Goal: Information Seeking & Learning: Learn about a topic

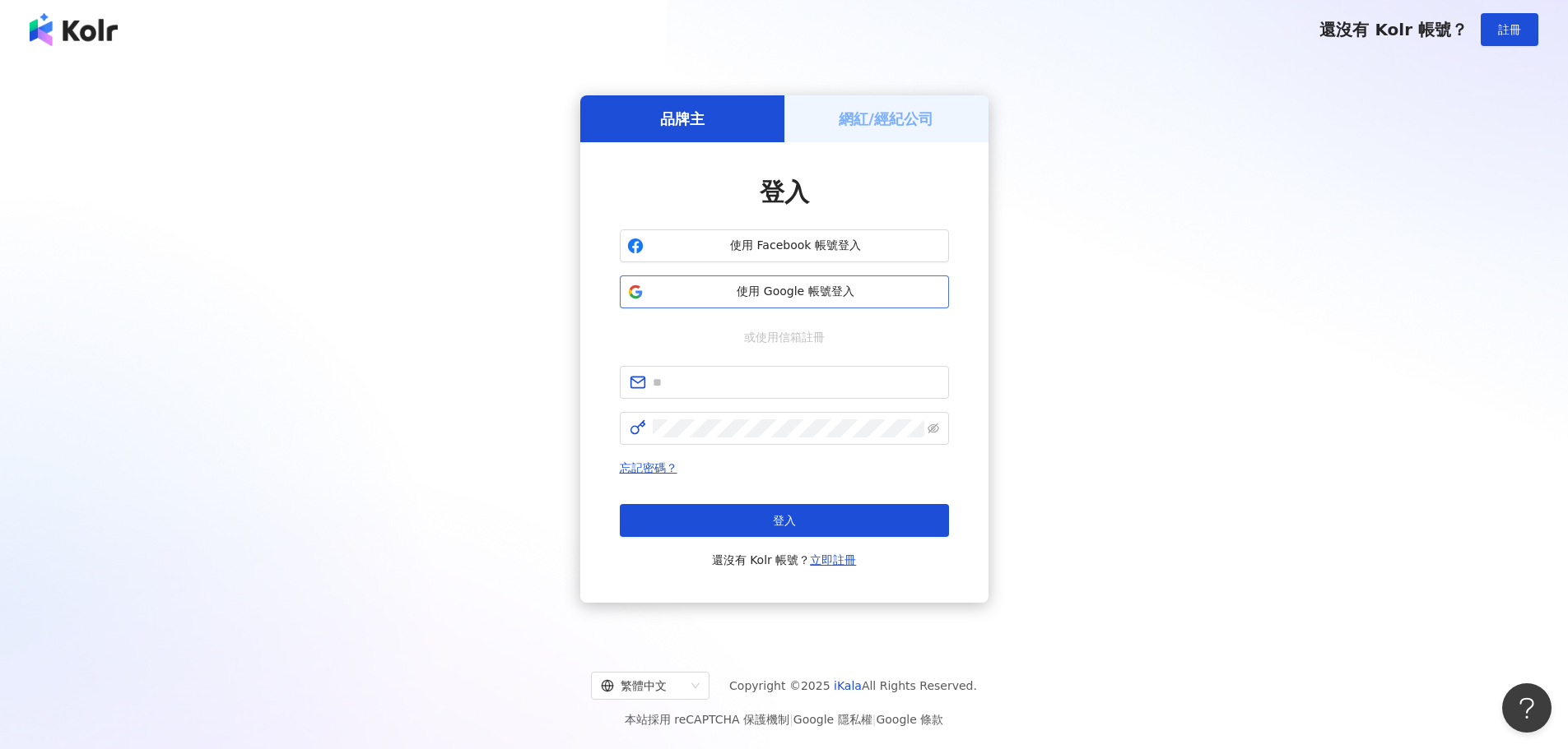
click at [790, 304] on button "使用 Google 帳號登入" at bounding box center [784, 292] width 329 height 33
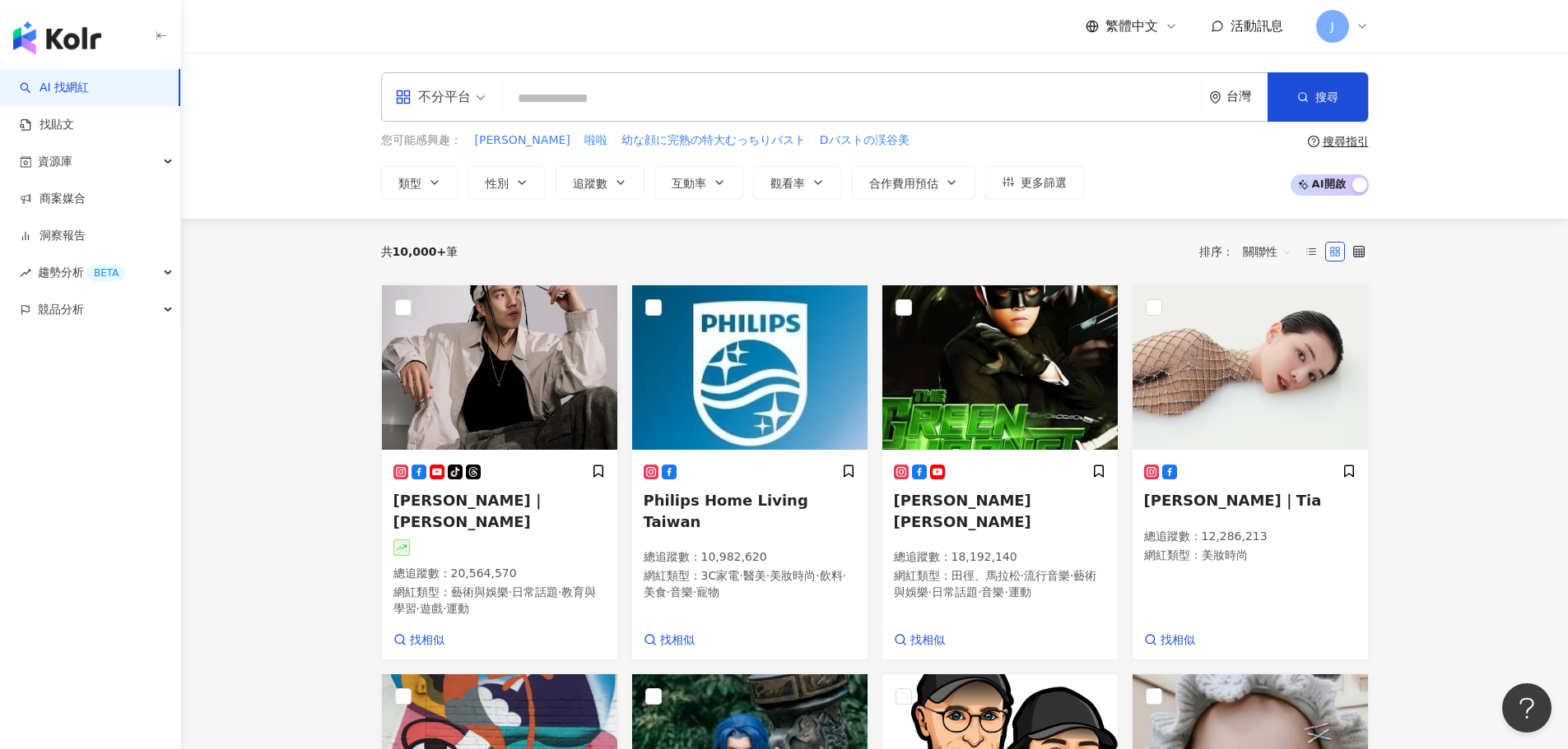
click at [422, 107] on div "不分平台" at bounding box center [433, 97] width 76 height 27
click at [422, 195] on div "Facebook" at bounding box center [446, 203] width 93 height 21
click at [517, 186] on icon "button" at bounding box center [522, 182] width 13 height 13
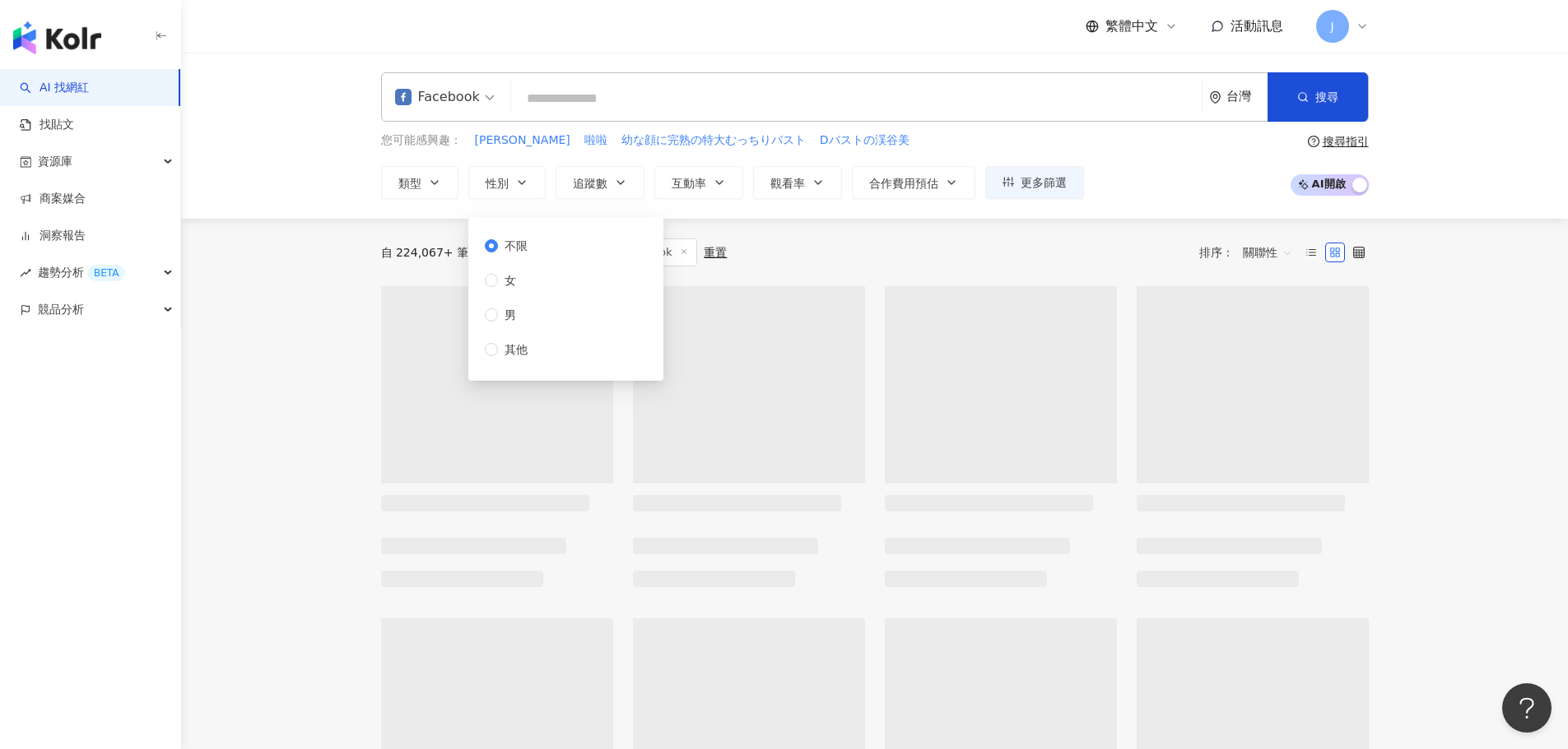
click at [491, 324] on div "不限 女 男 其他" at bounding box center [513, 298] width 56 height 122
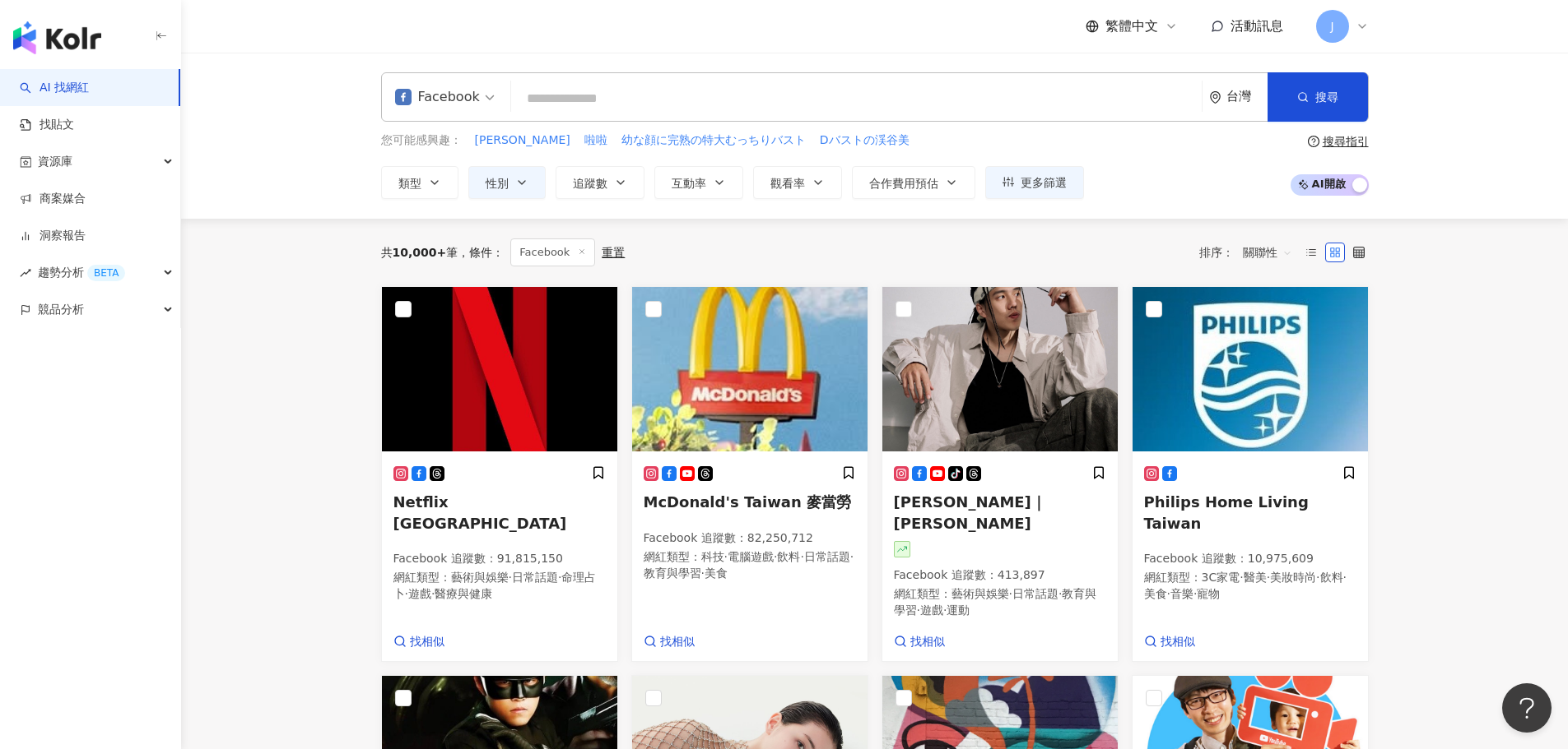
click at [697, 219] on div "共 10,000+ 筆 條件 ： Facebook 重置 排序： 關聯性" at bounding box center [875, 252] width 988 height 67
click at [619, 192] on button "追蹤數" at bounding box center [599, 182] width 88 height 33
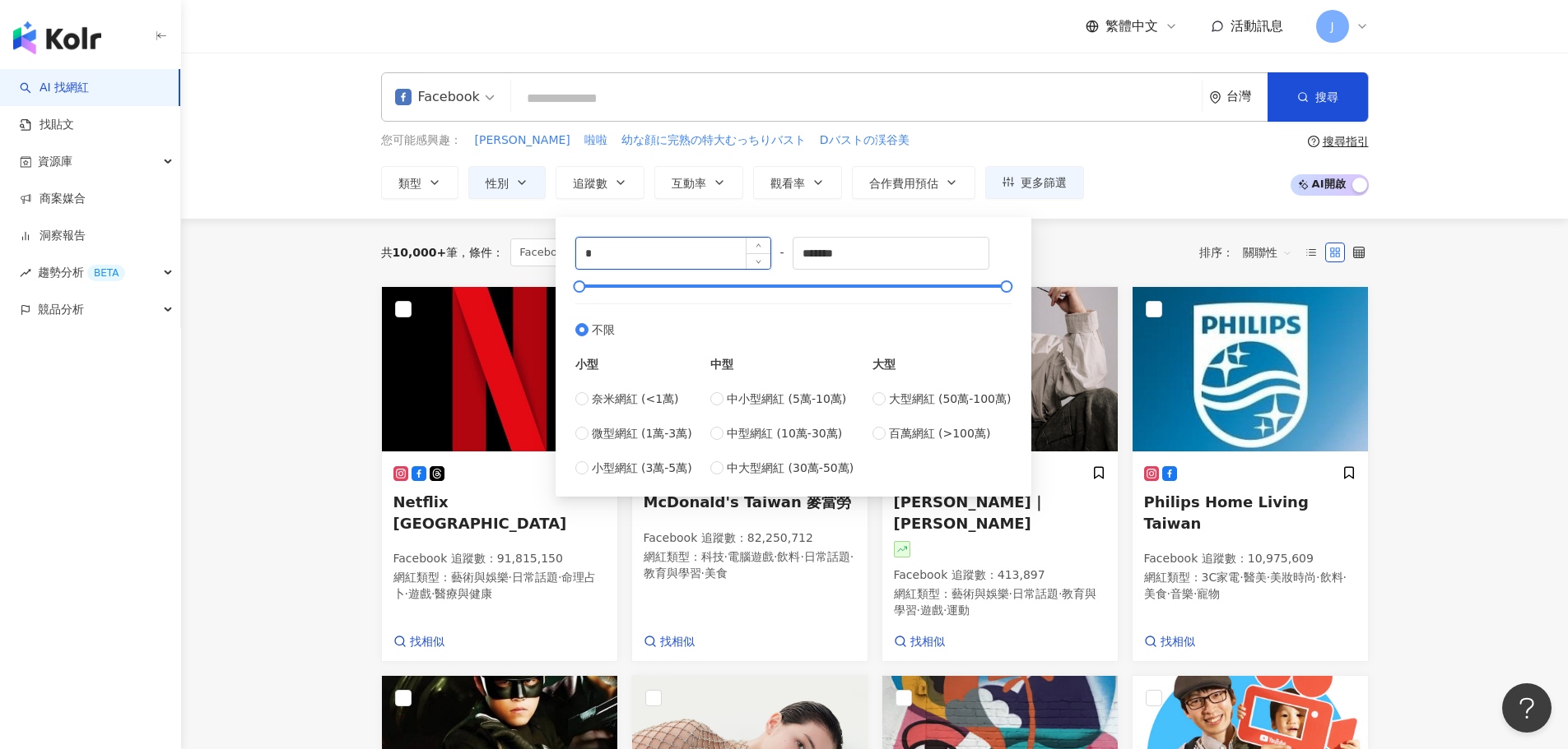
click at [637, 251] on input "*" at bounding box center [673, 253] width 195 height 31
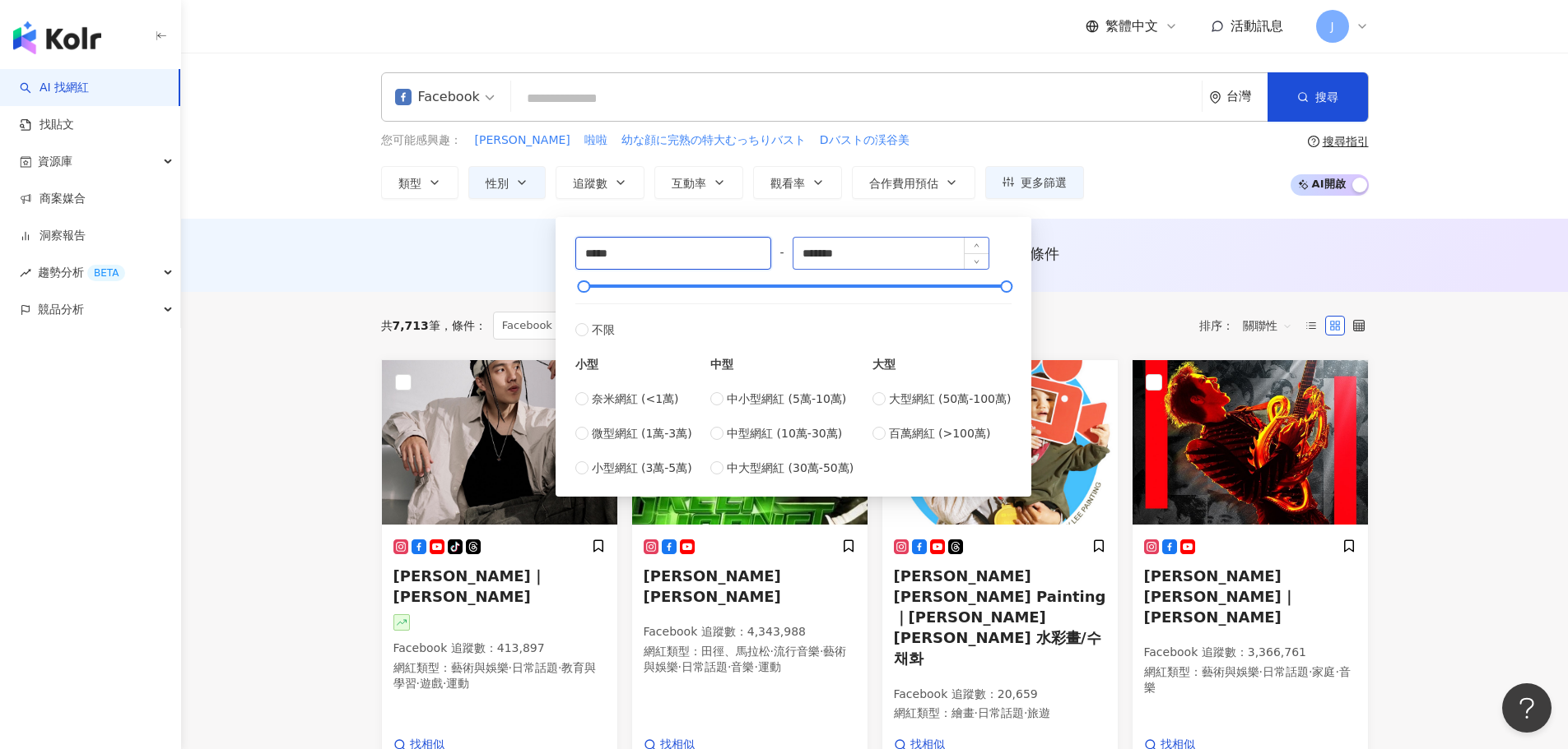
type input "*****"
drag, startPoint x: 910, startPoint y: 248, endPoint x: 669, endPoint y: 259, distance: 241.3
click at [669, 259] on div "***** - ******* 不限 小型 奈米網紅 (<1萬) 微型網紅 (1萬-3萬) 小型網紅 (3萬-5萬) 中型 中小型網紅 (5萬-10萬) 中型…" at bounding box center [793, 356] width 436 height 240
type input "*****"
click at [1099, 259] on div "AI 推薦 ： 無結果，請嘗試搜尋其他語言關鍵字或條件" at bounding box center [875, 254] width 988 height 21
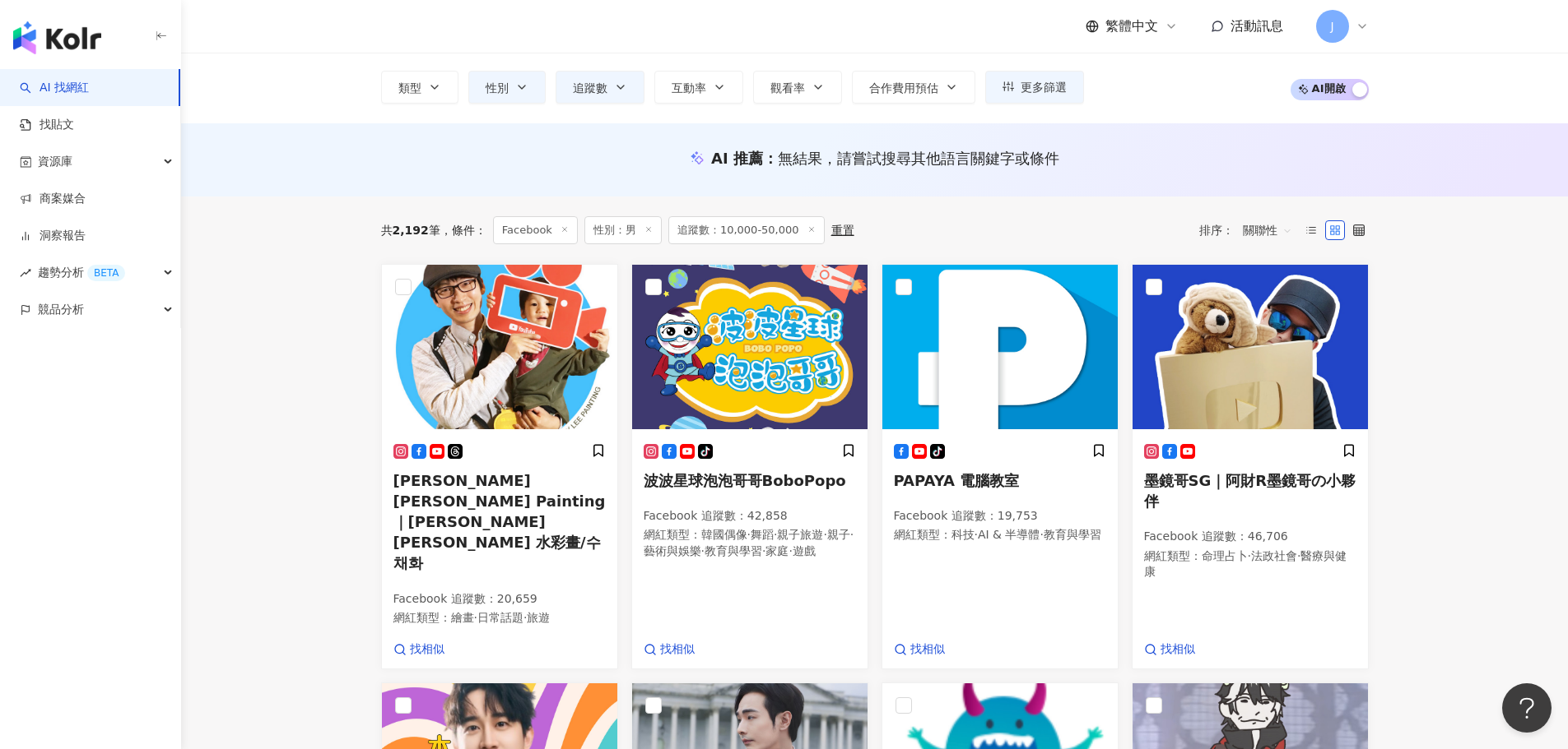
scroll to position [83, 0]
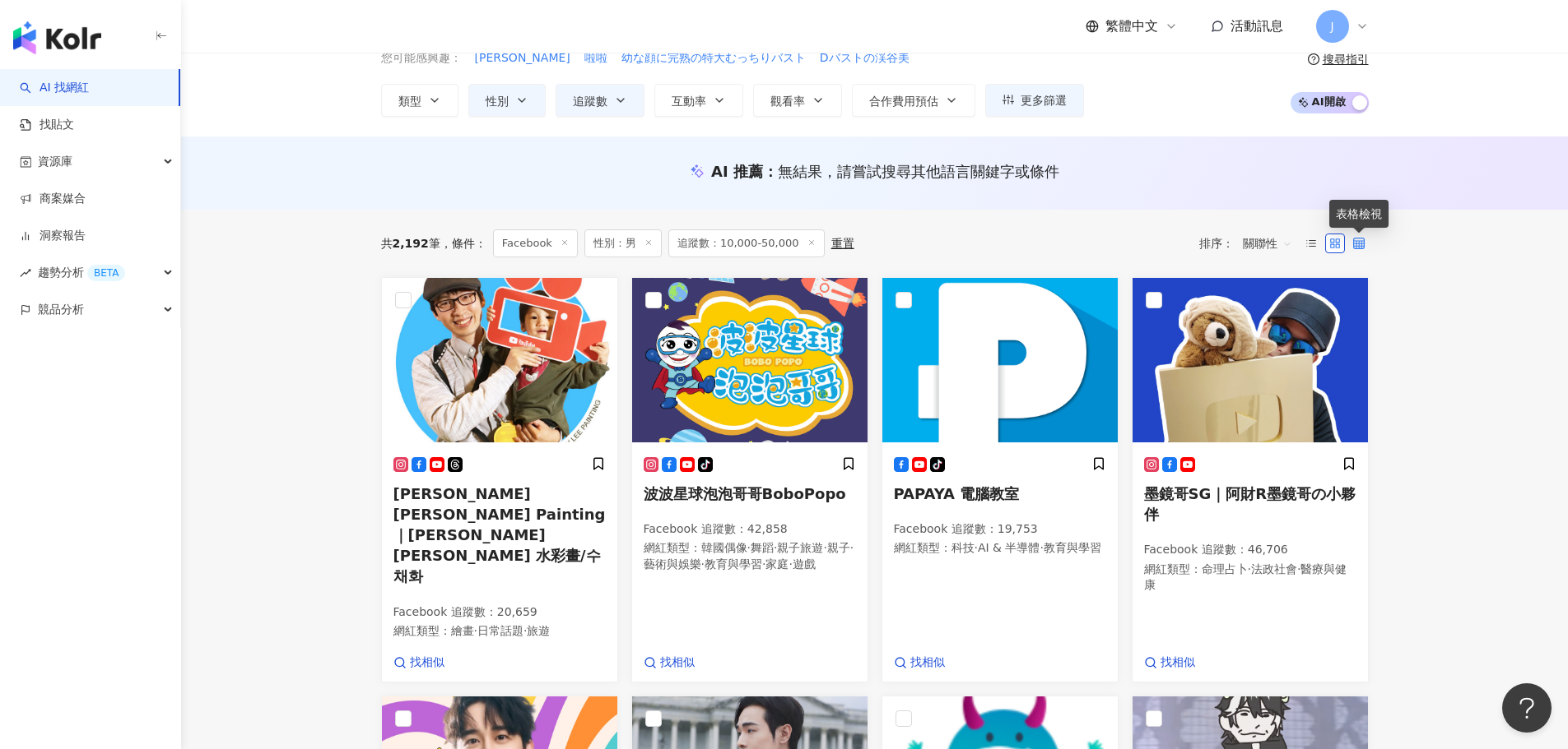
click at [1353, 241] on icon at bounding box center [1359, 243] width 11 height 11
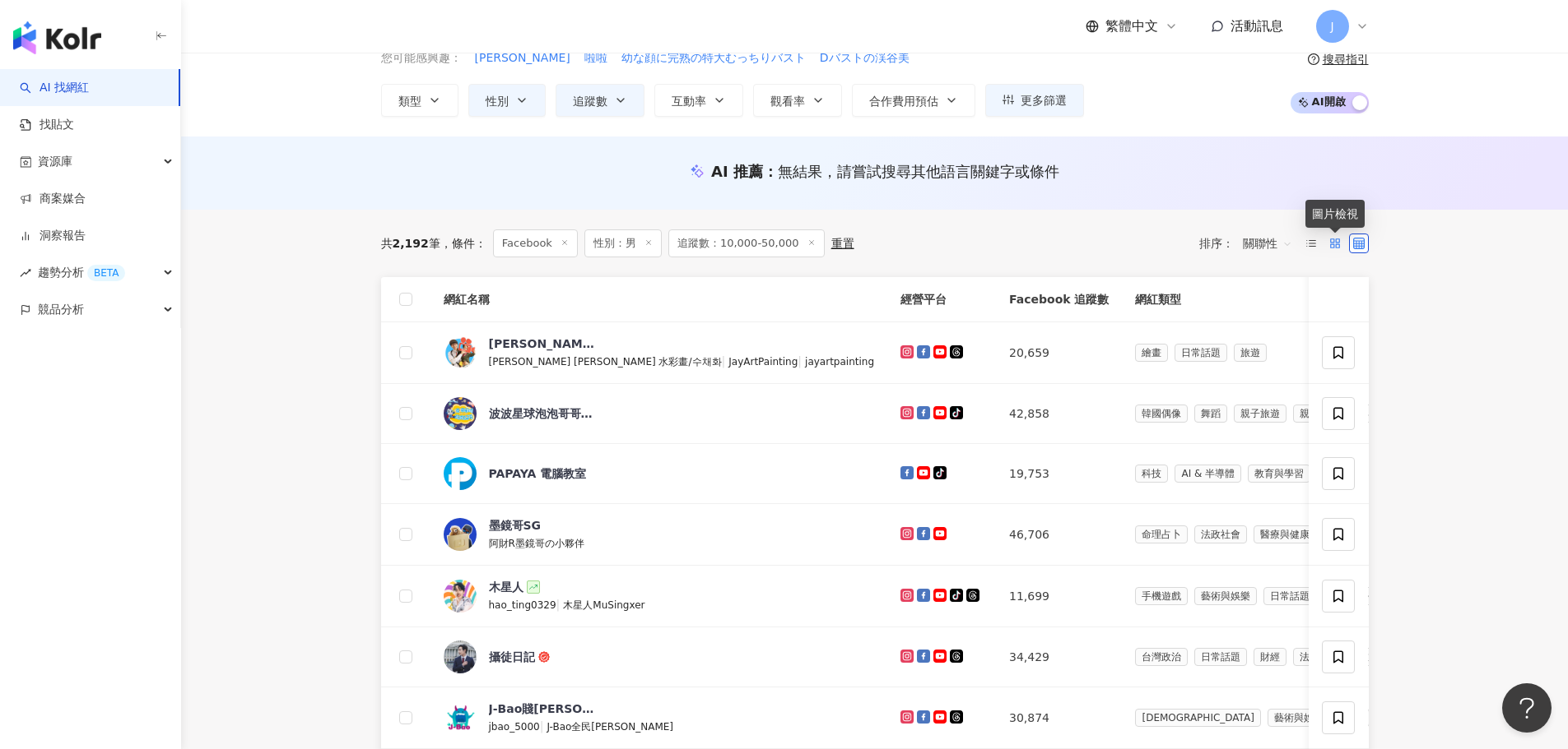
click at [1338, 241] on icon at bounding box center [1335, 243] width 11 height 11
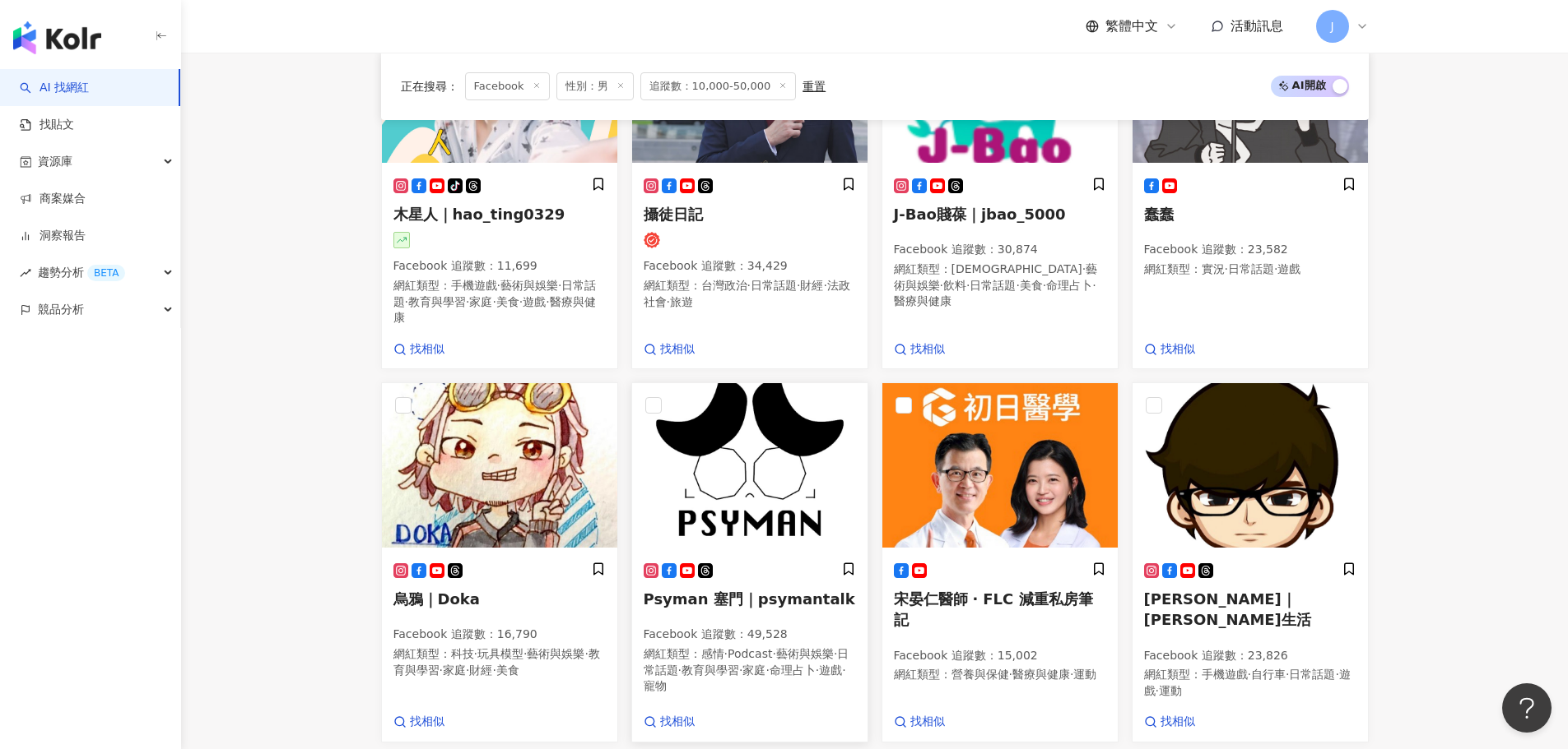
scroll to position [905, 0]
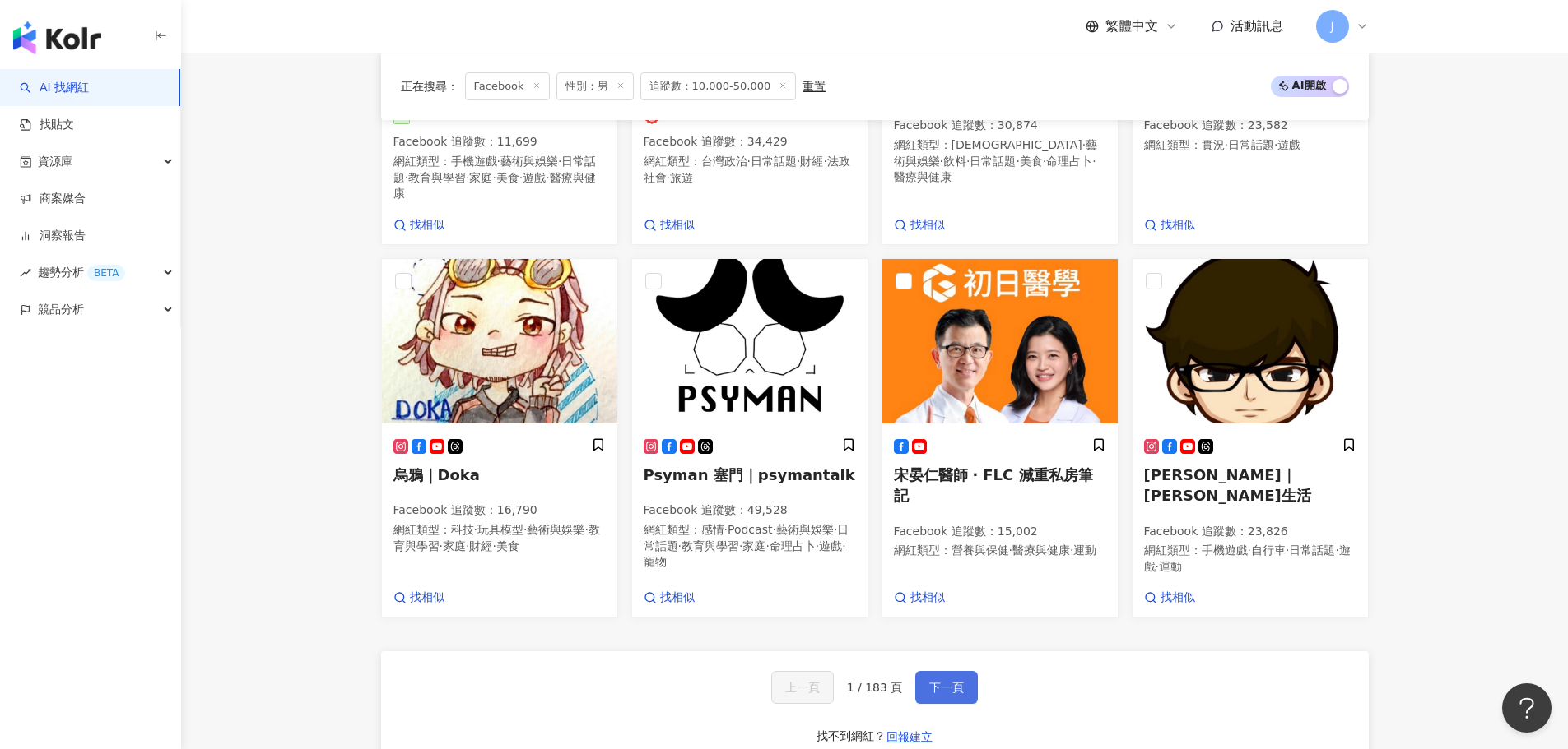
click at [939, 682] on span "下一頁" at bounding box center [946, 688] width 34 height 13
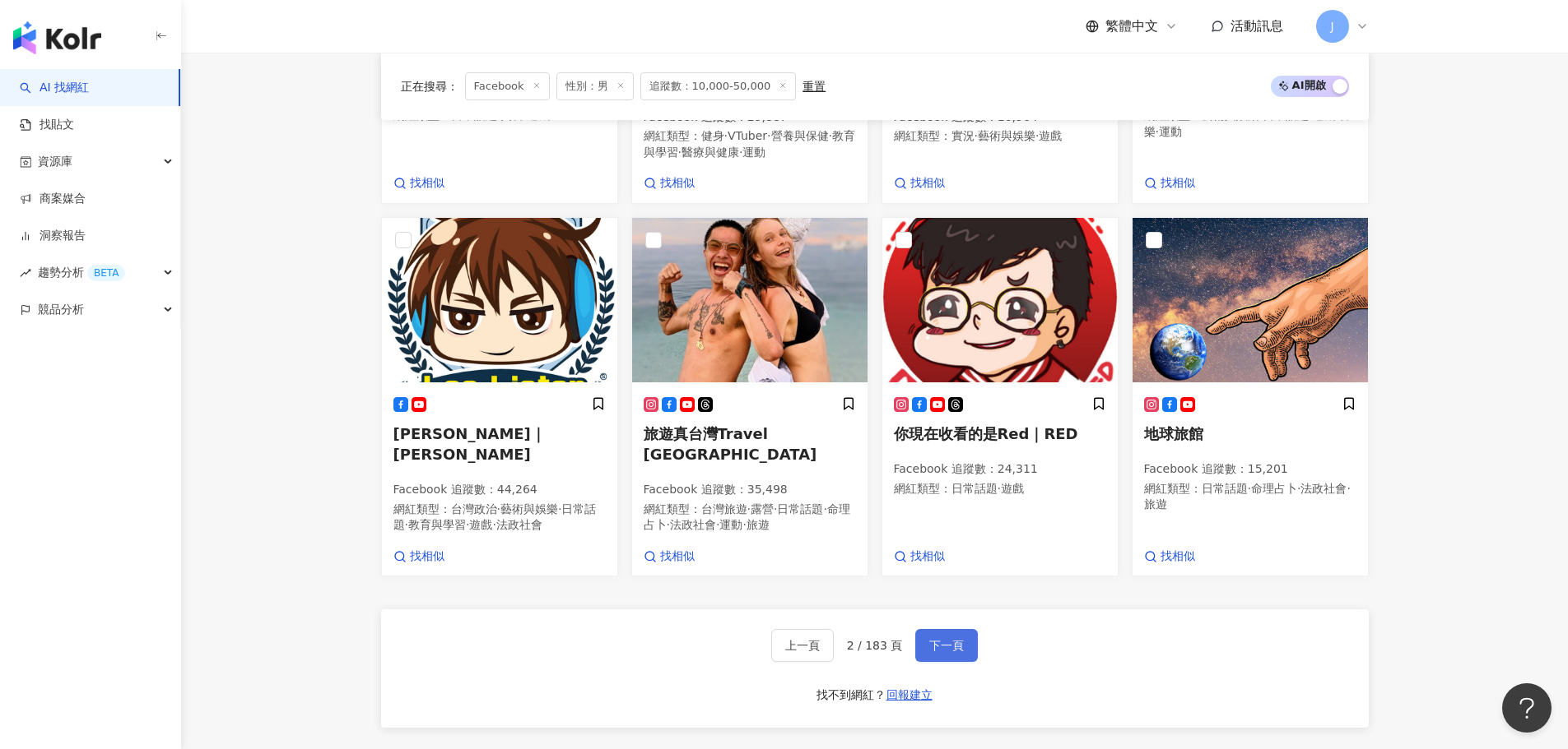
click at [955, 640] on span "下一頁" at bounding box center [946, 645] width 34 height 13
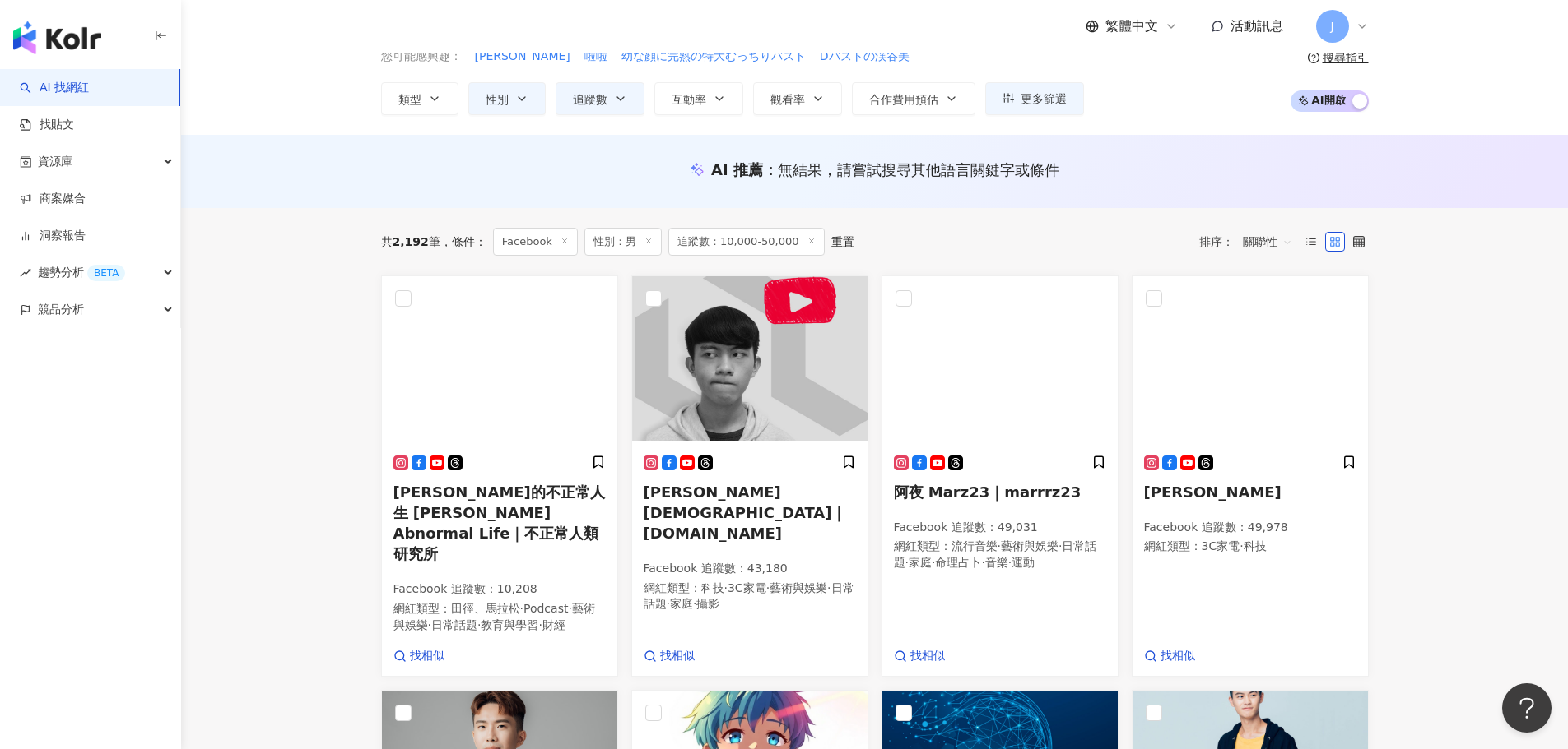
scroll to position [0, 0]
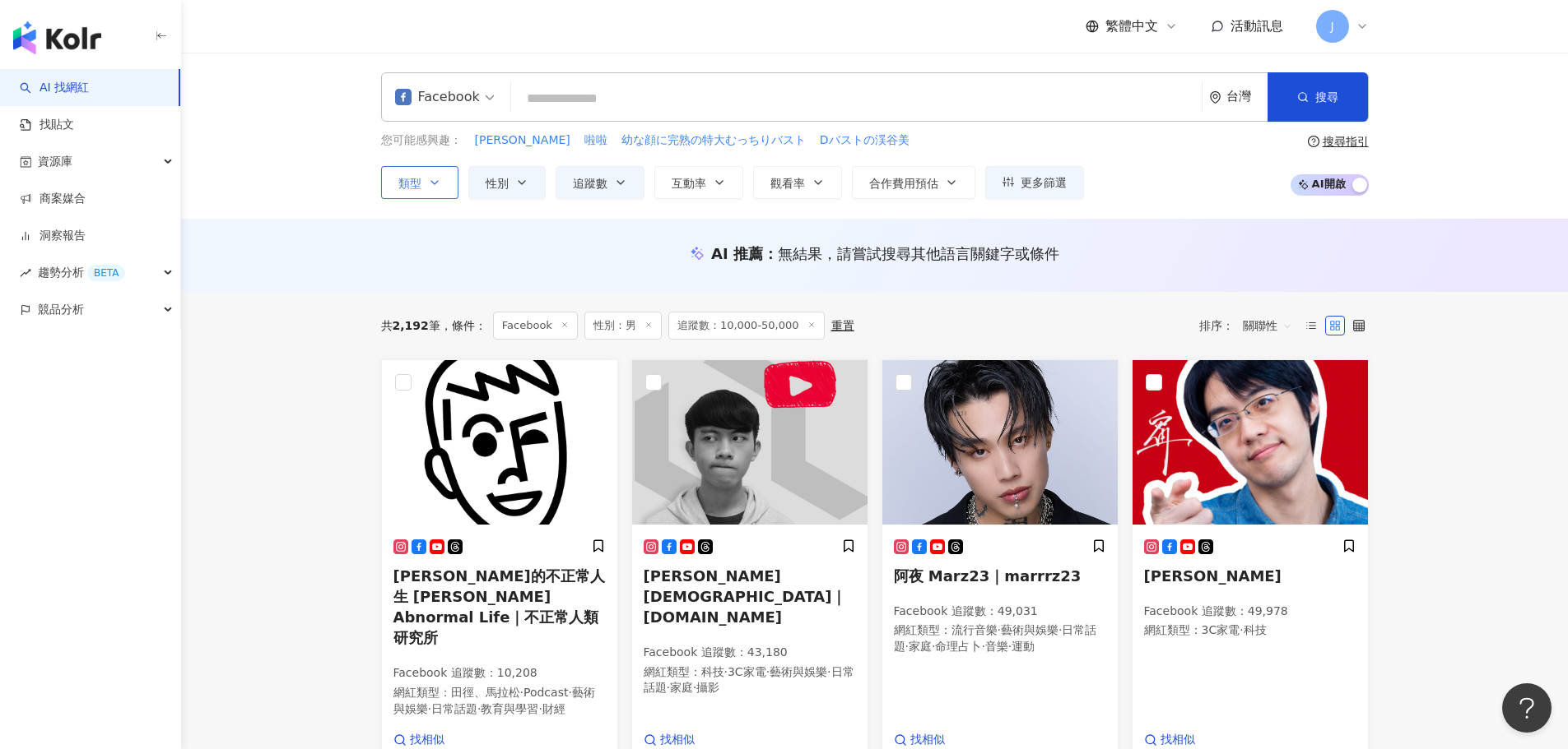
click at [435, 186] on icon "button" at bounding box center [435, 182] width 13 height 13
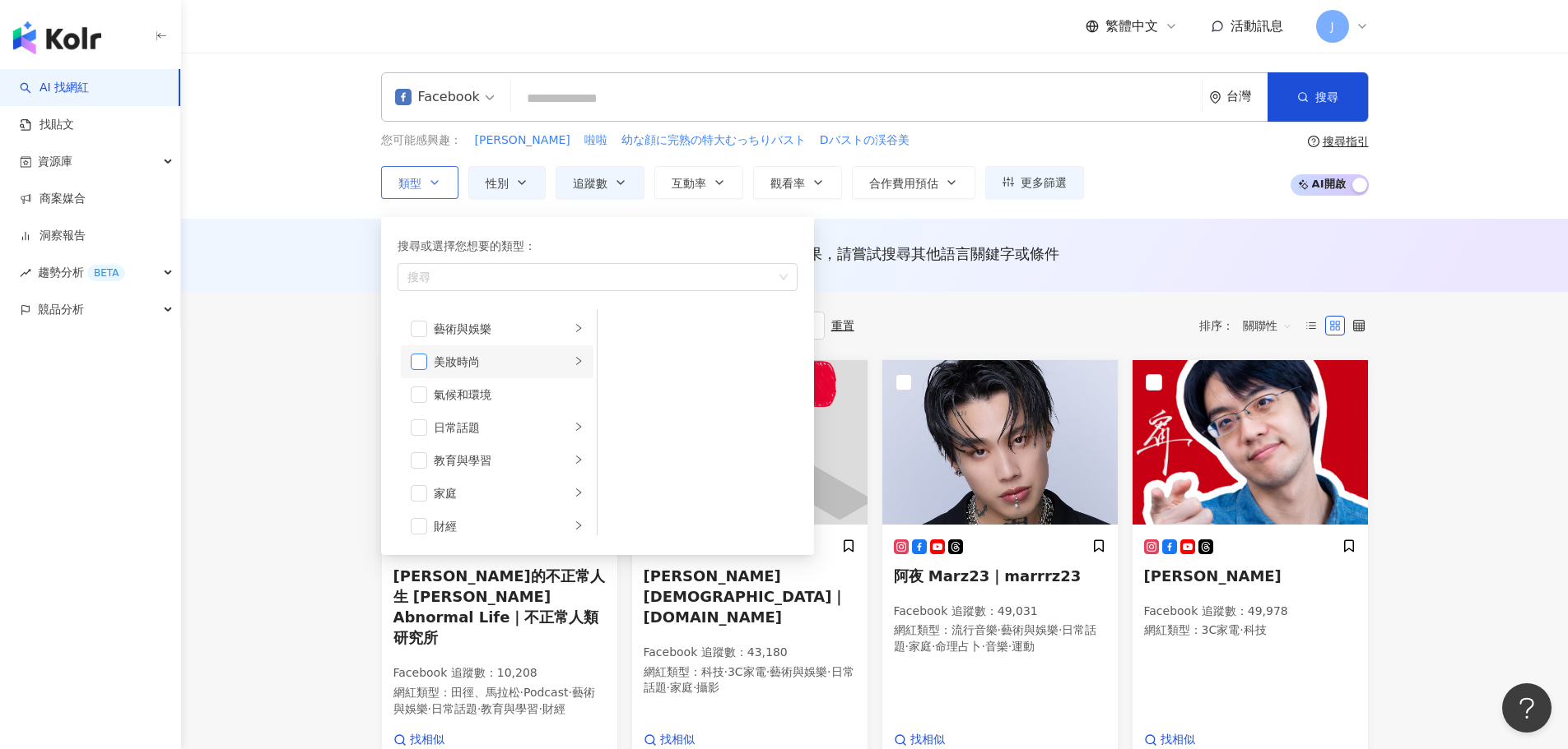
click at [420, 360] on span "button" at bounding box center [418, 361] width 16 height 16
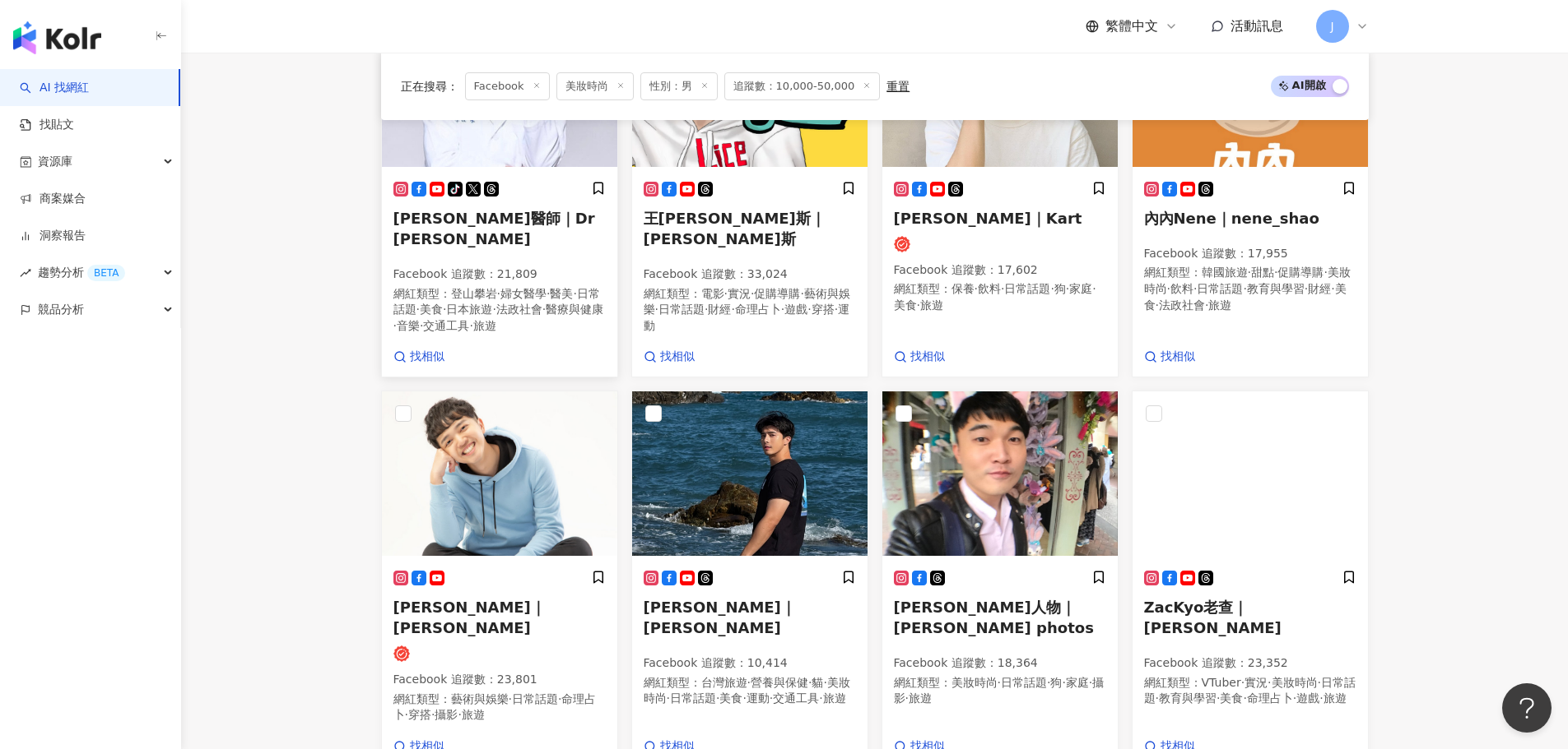
scroll to position [1234, 0]
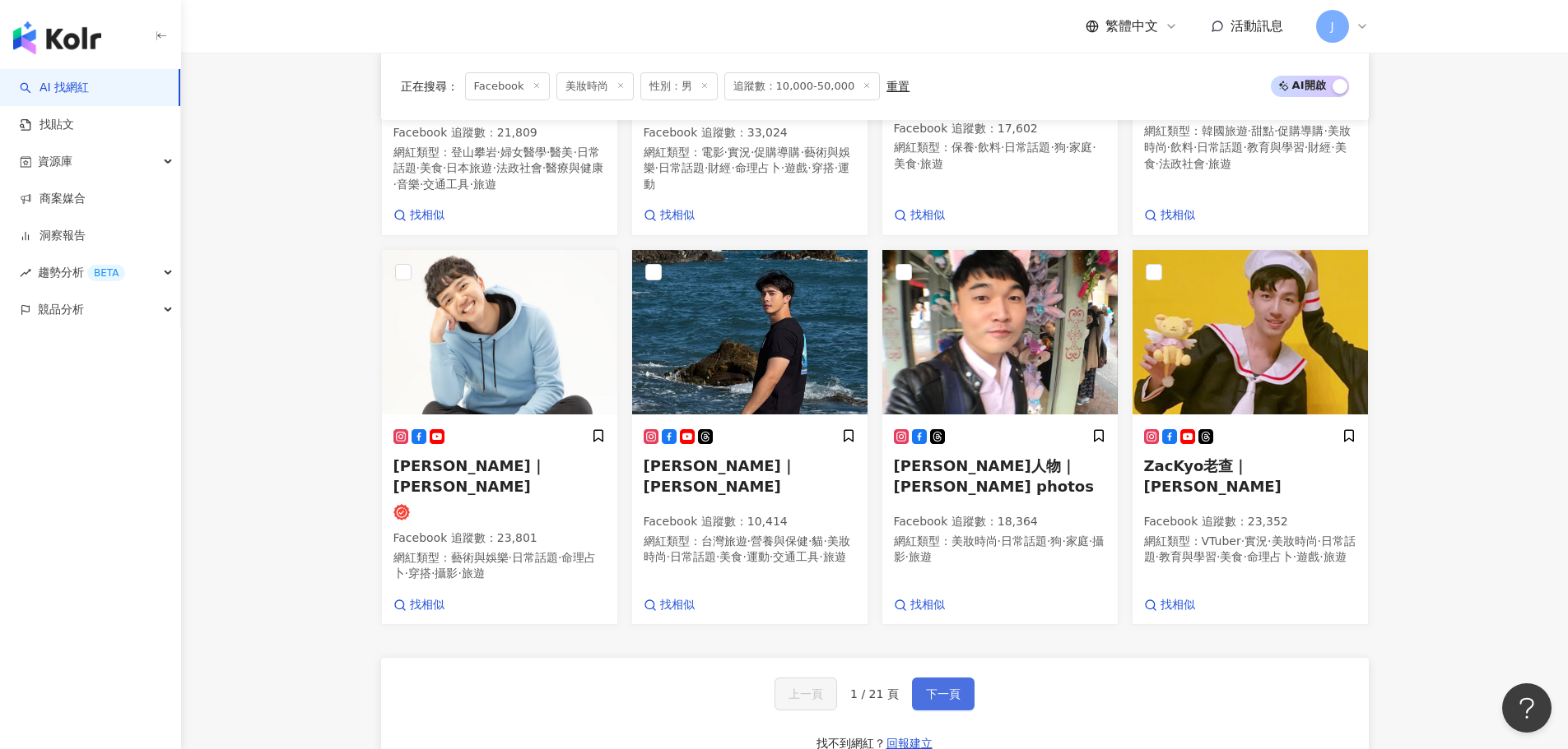
click at [950, 678] on button "下一頁" at bounding box center [943, 694] width 63 height 33
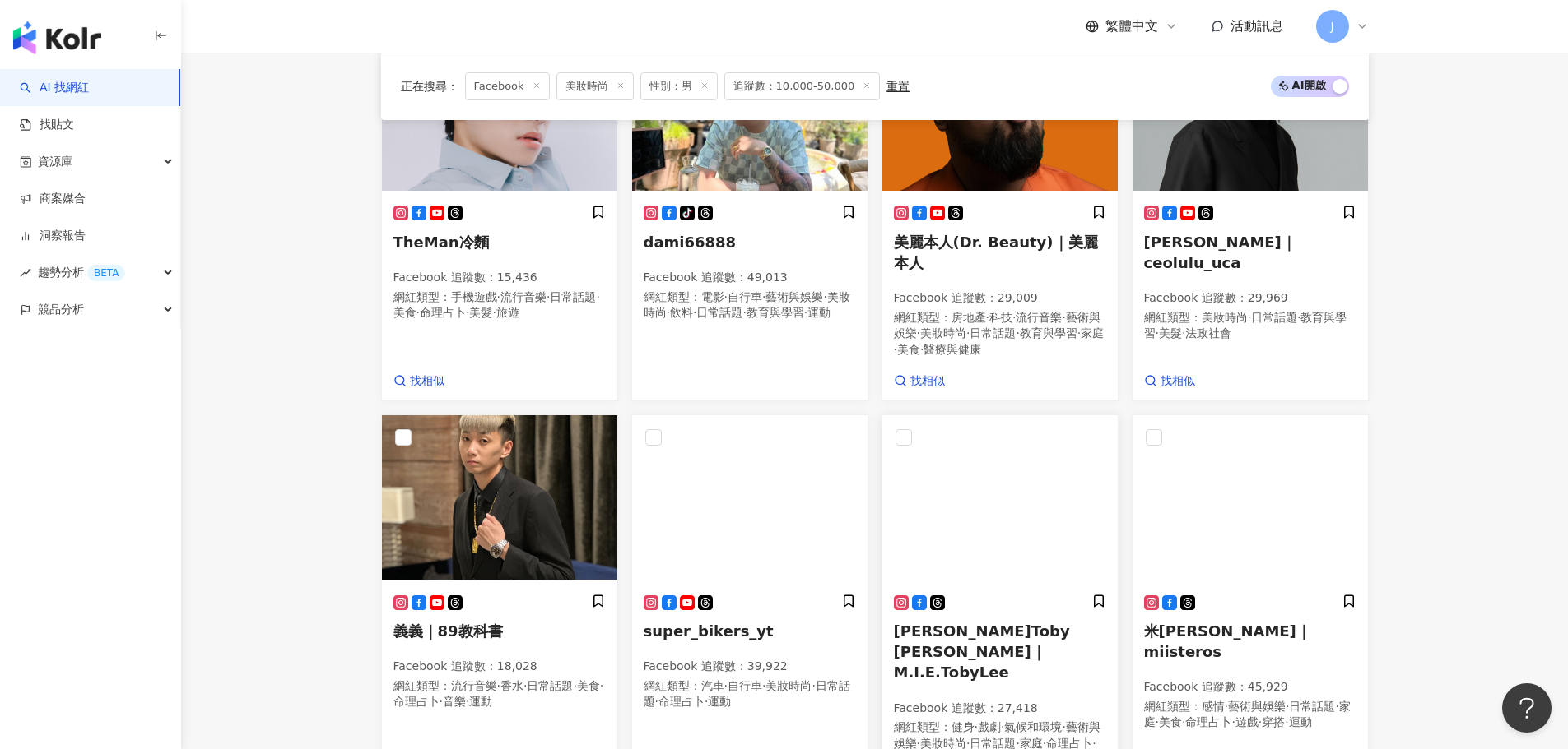
scroll to position [1280, 0]
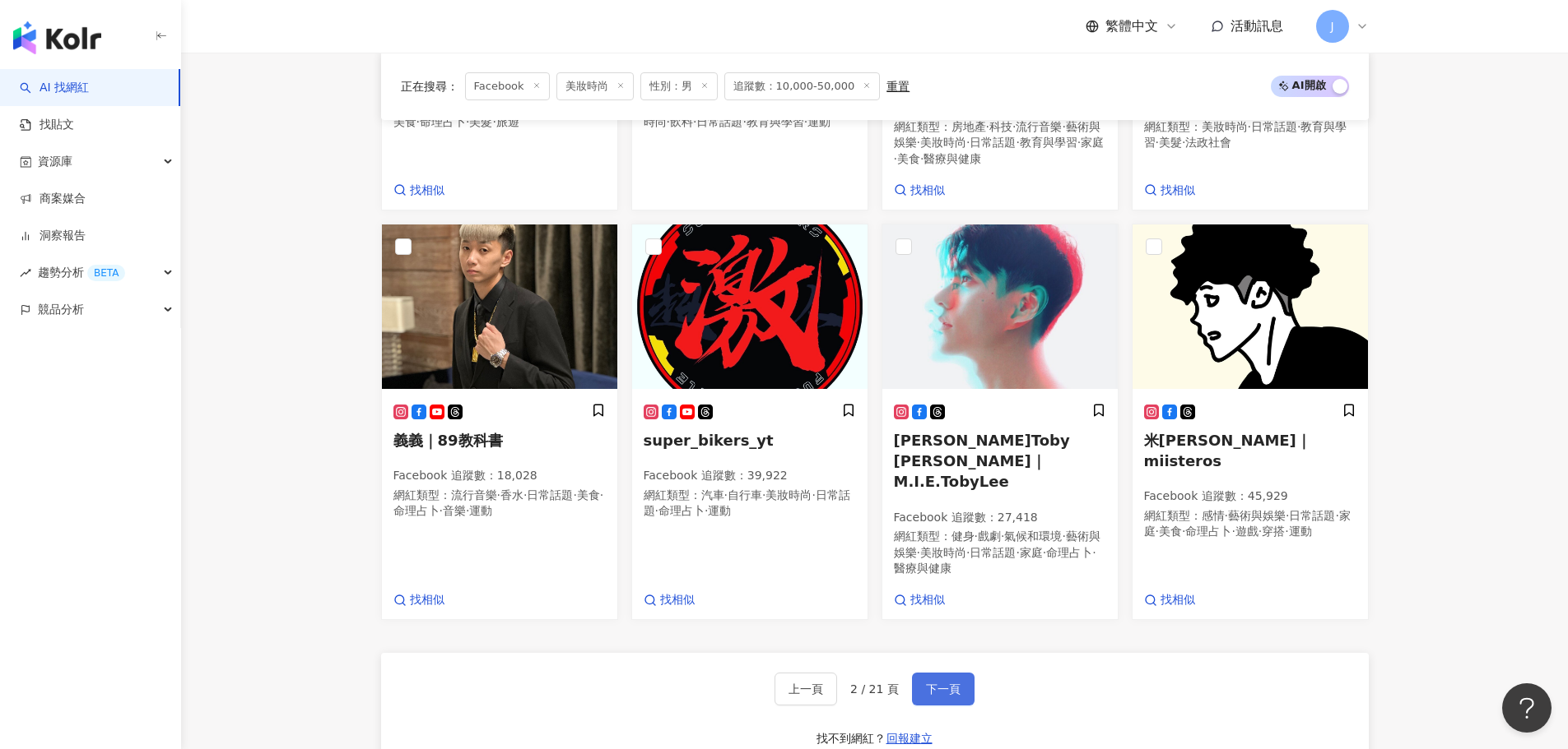
click at [954, 673] on button "下一頁" at bounding box center [943, 689] width 63 height 33
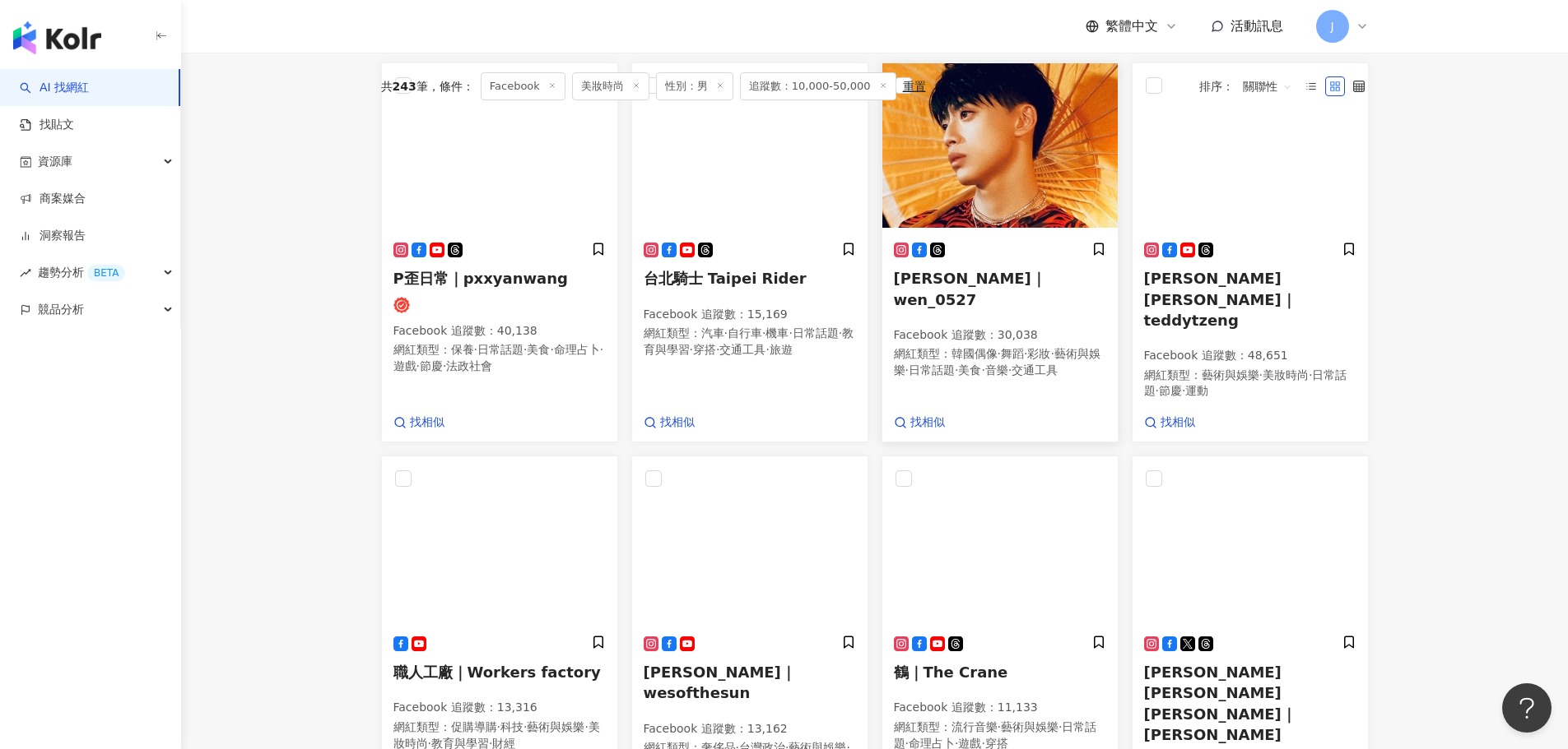
scroll to position [471, 0]
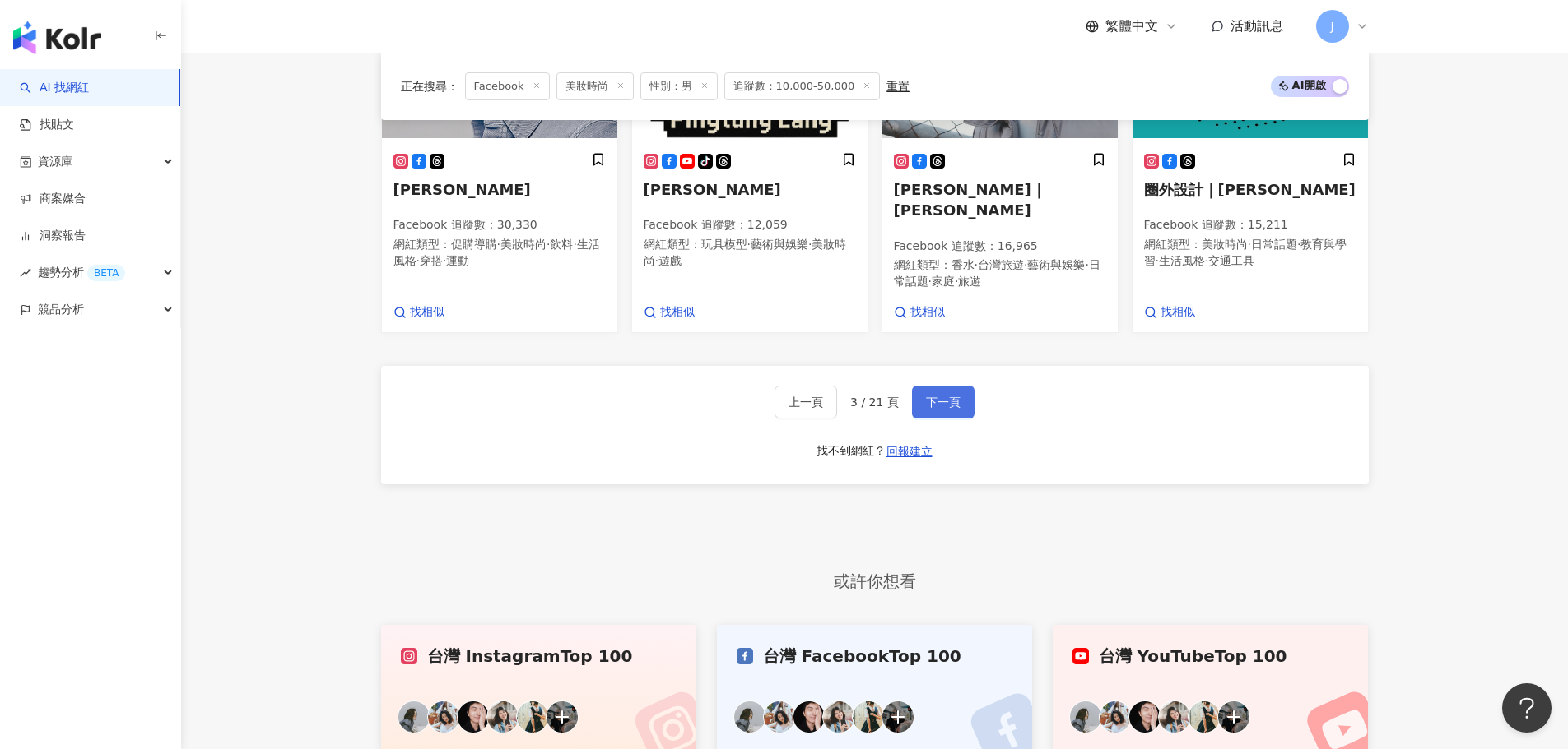
click at [926, 395] on span "下一頁" at bounding box center [943, 402] width 34 height 13
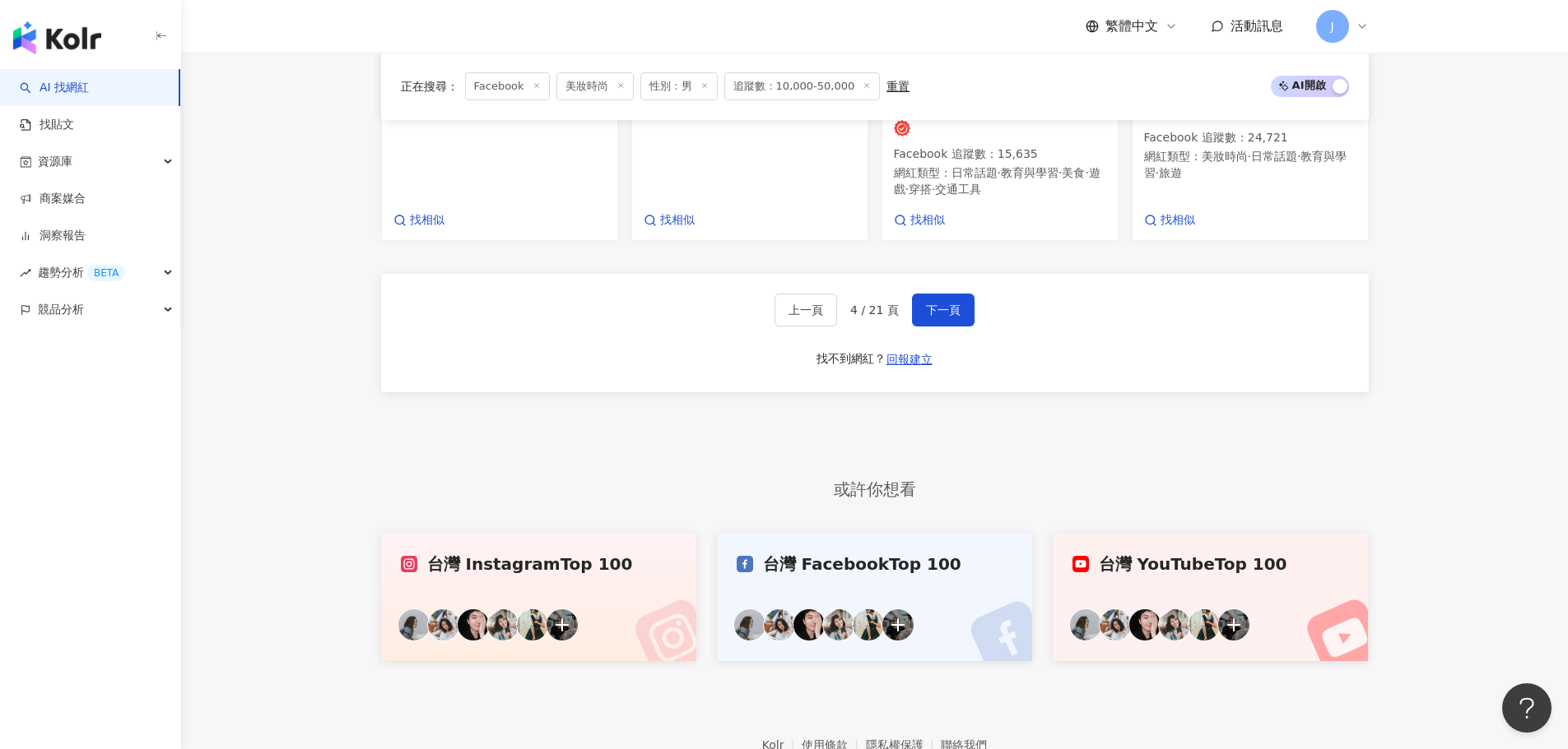
scroll to position [1719, 0]
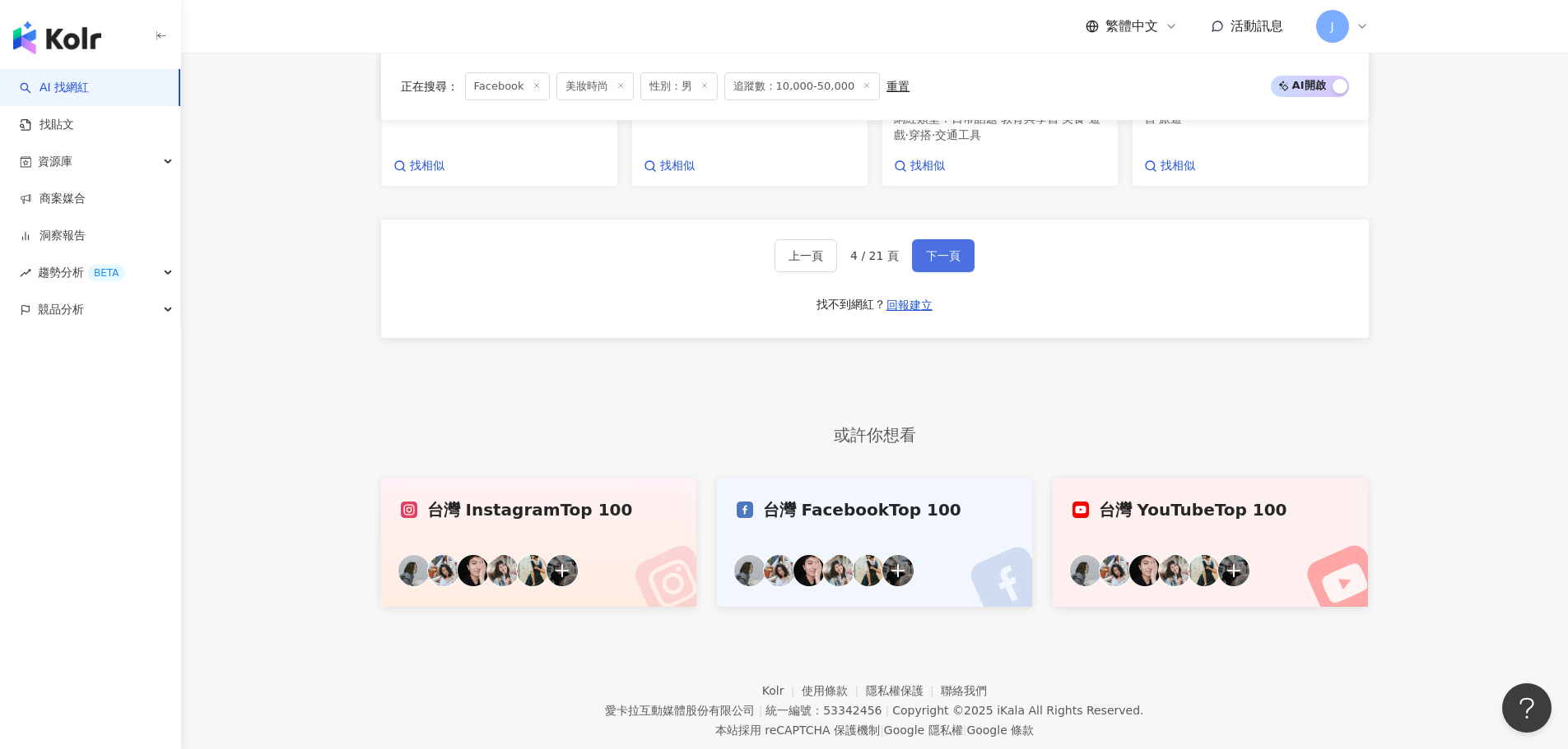
click at [942, 240] on button "下一頁" at bounding box center [943, 256] width 63 height 33
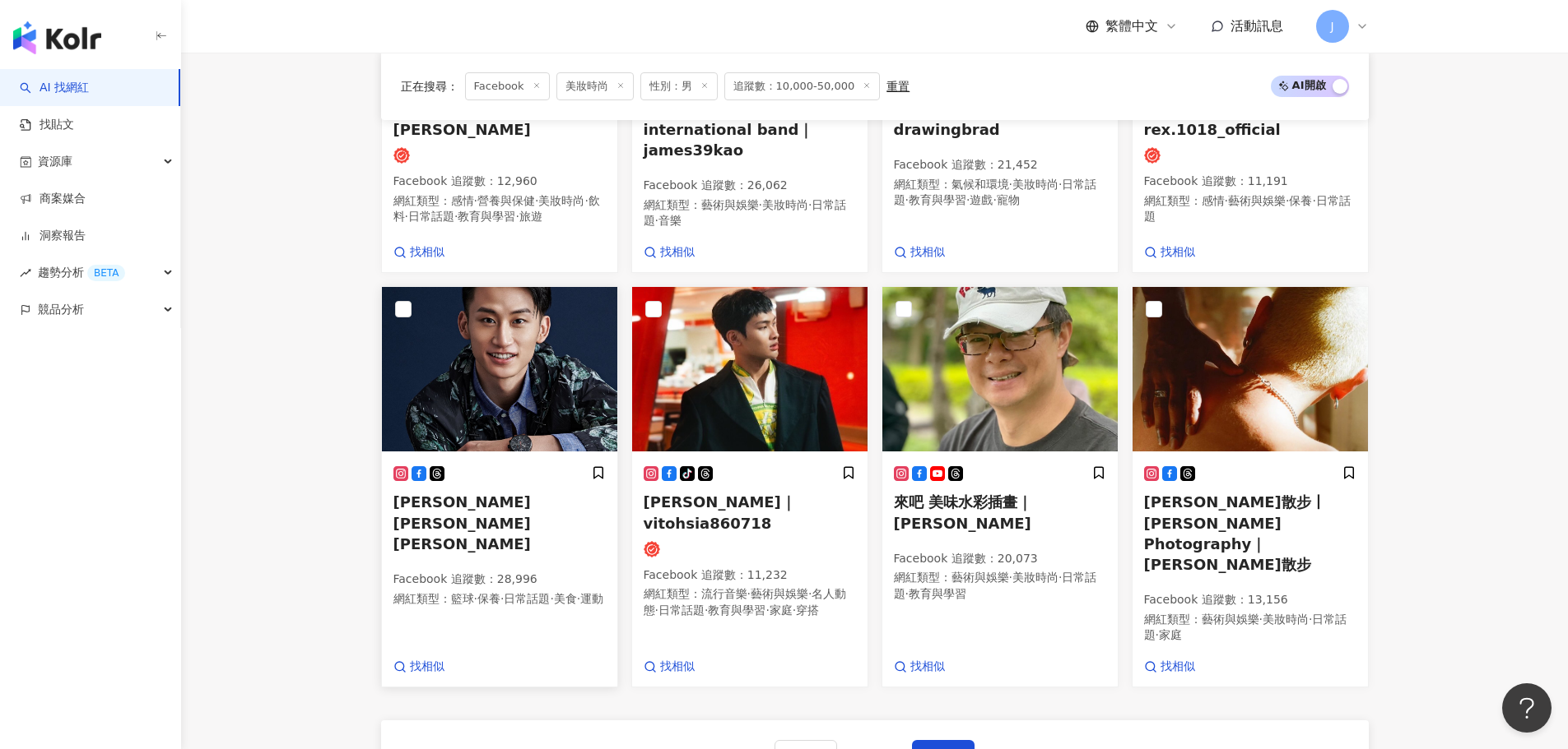
scroll to position [1361, 0]
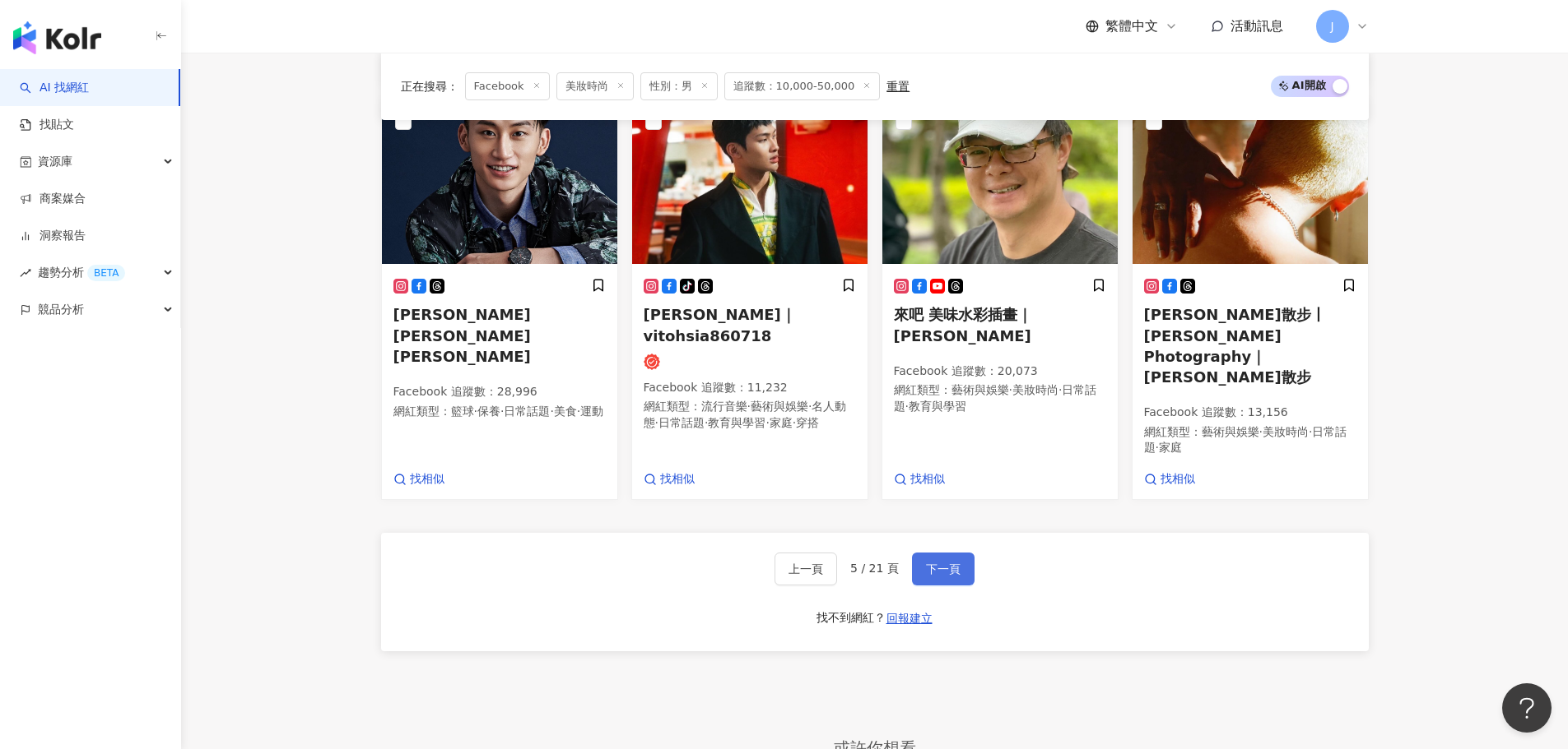
click at [930, 553] on button "下一頁" at bounding box center [943, 569] width 63 height 33
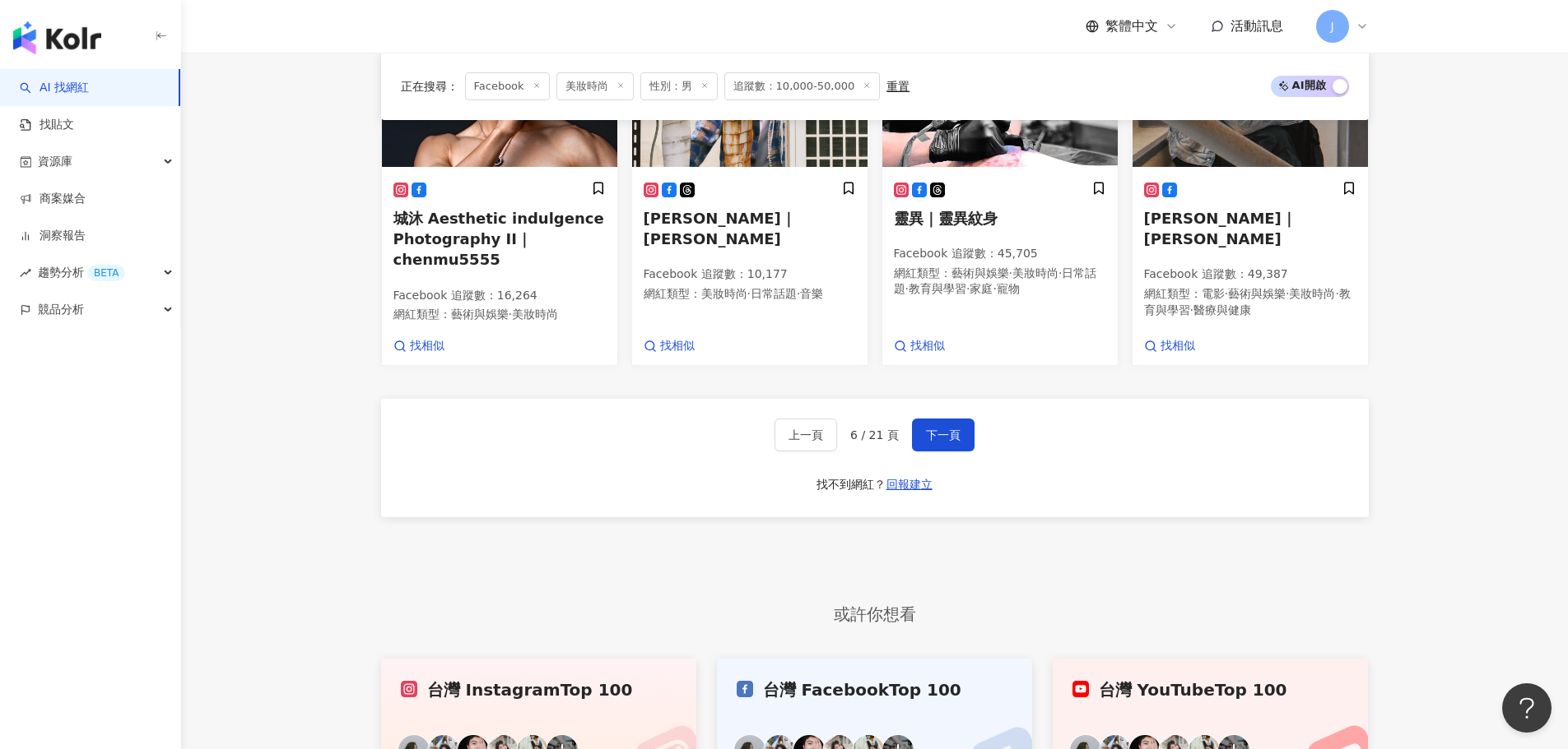
scroll to position [1488, 0]
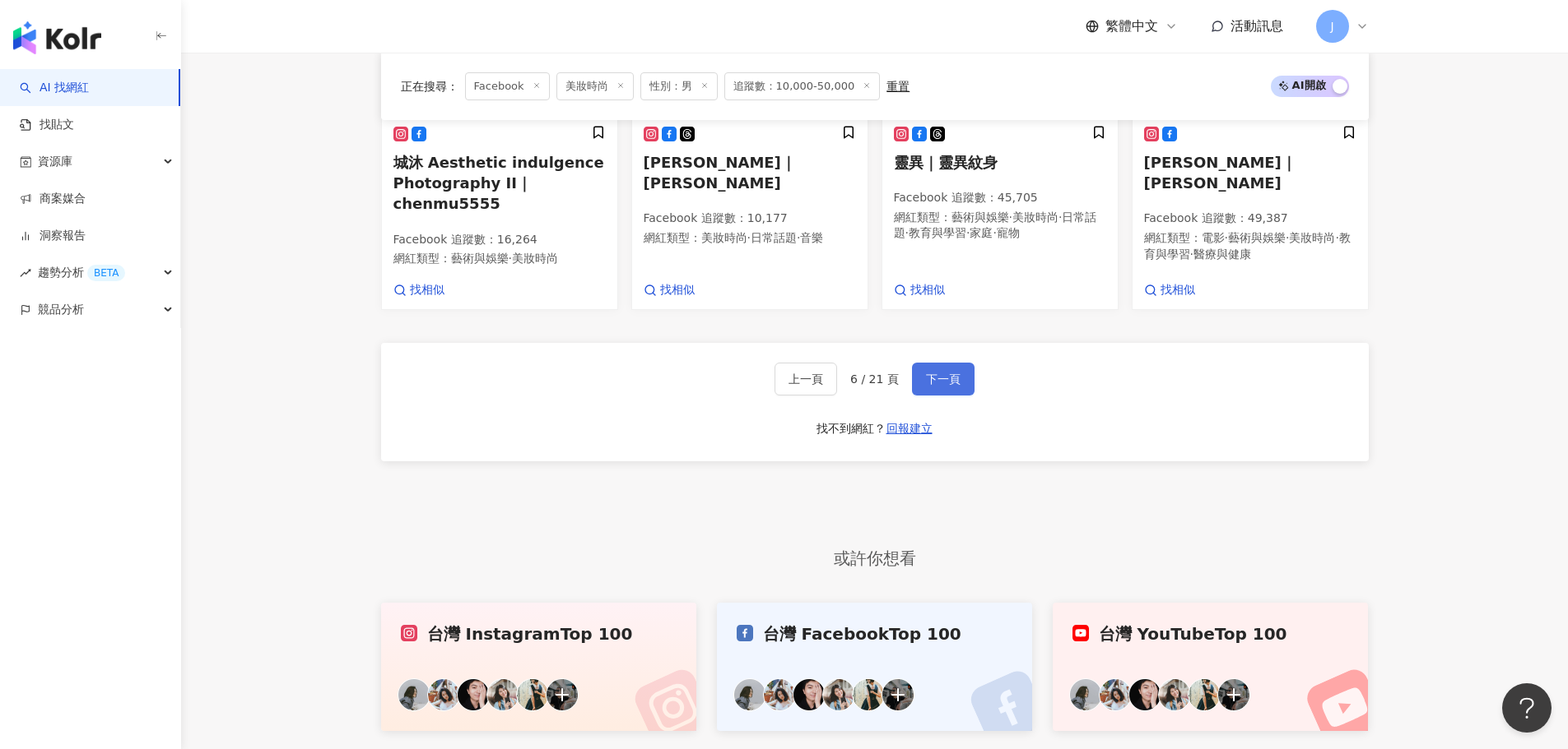
click at [932, 382] on span "下一頁" at bounding box center [943, 379] width 34 height 13
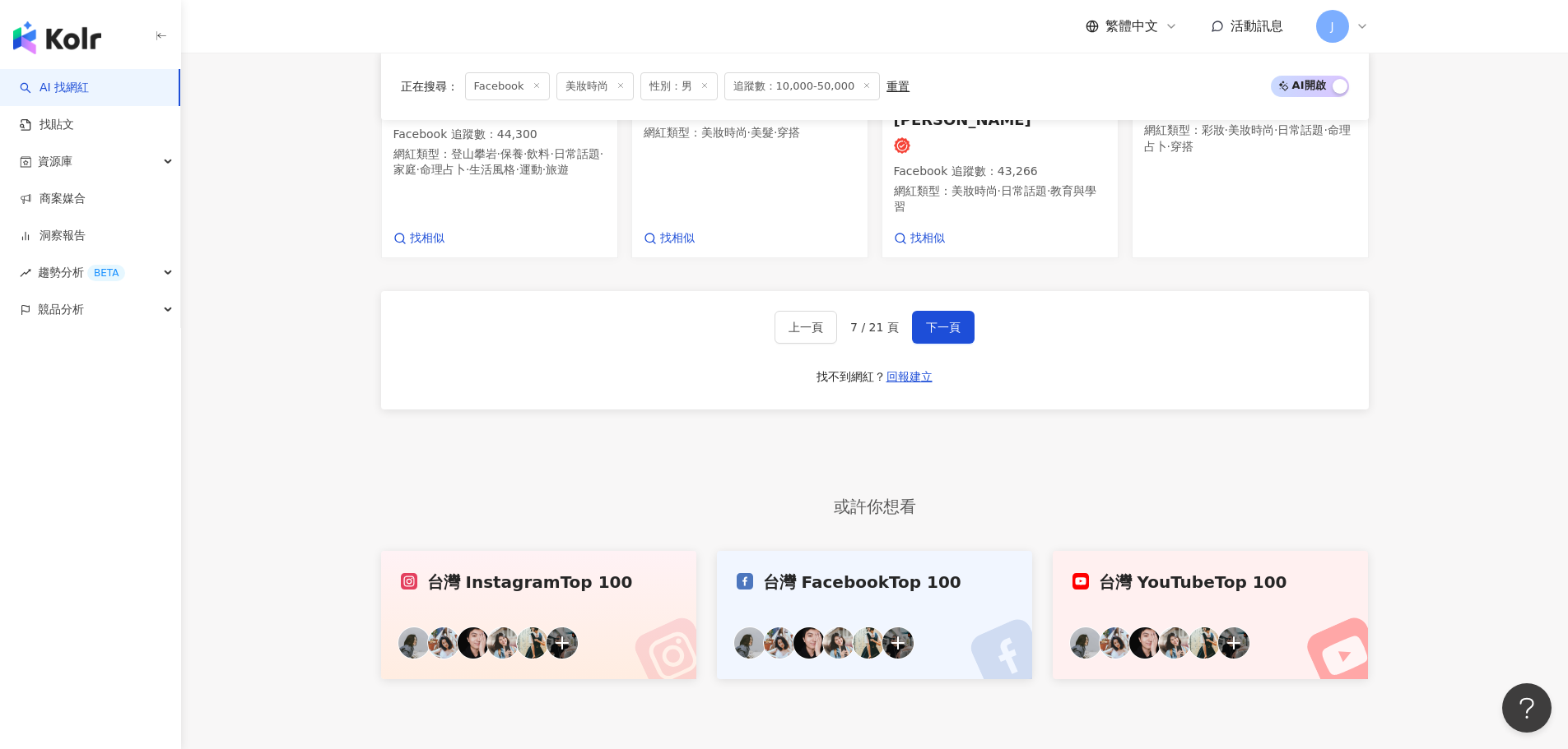
scroll to position [1670, 0]
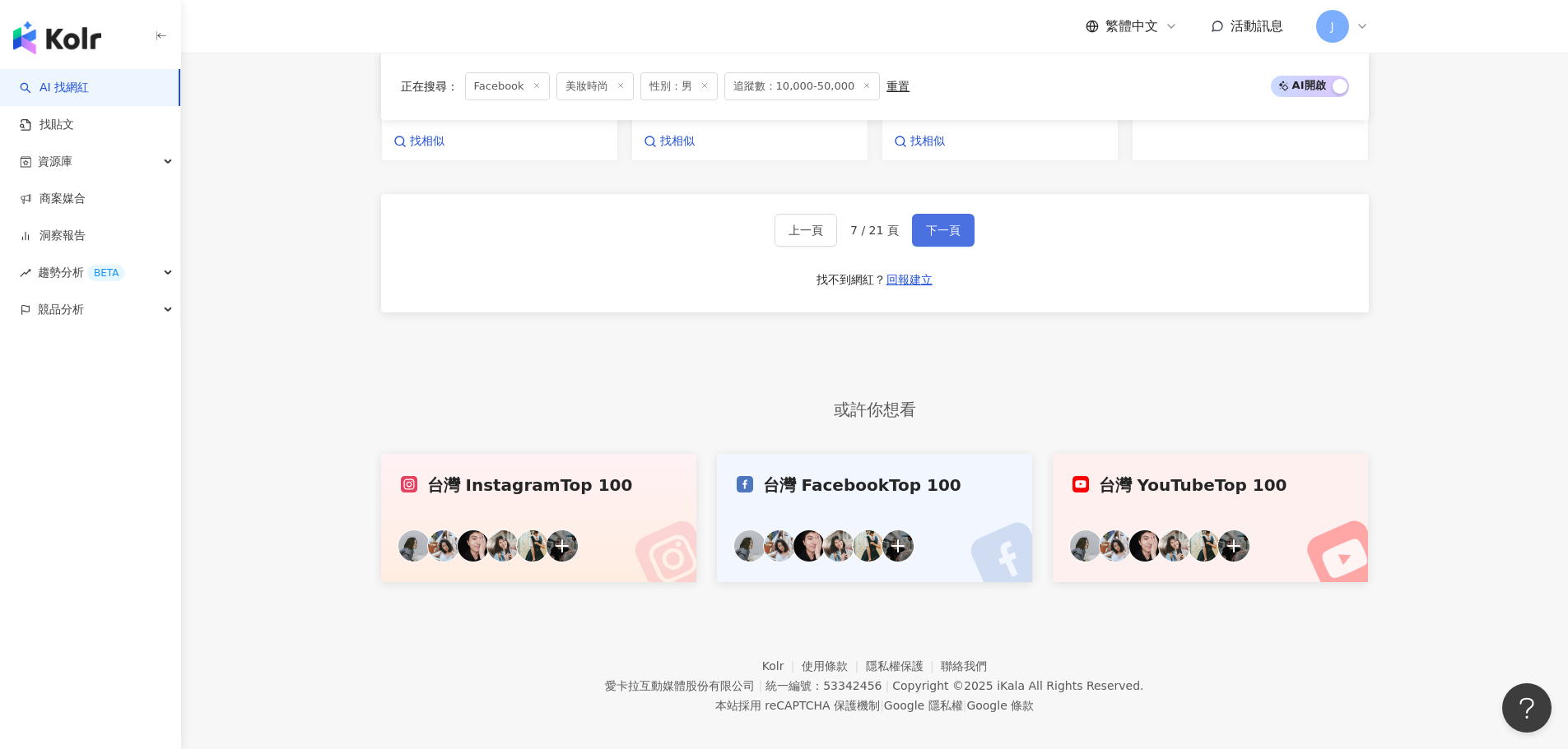
click at [937, 223] on span "下一頁" at bounding box center [943, 230] width 34 height 13
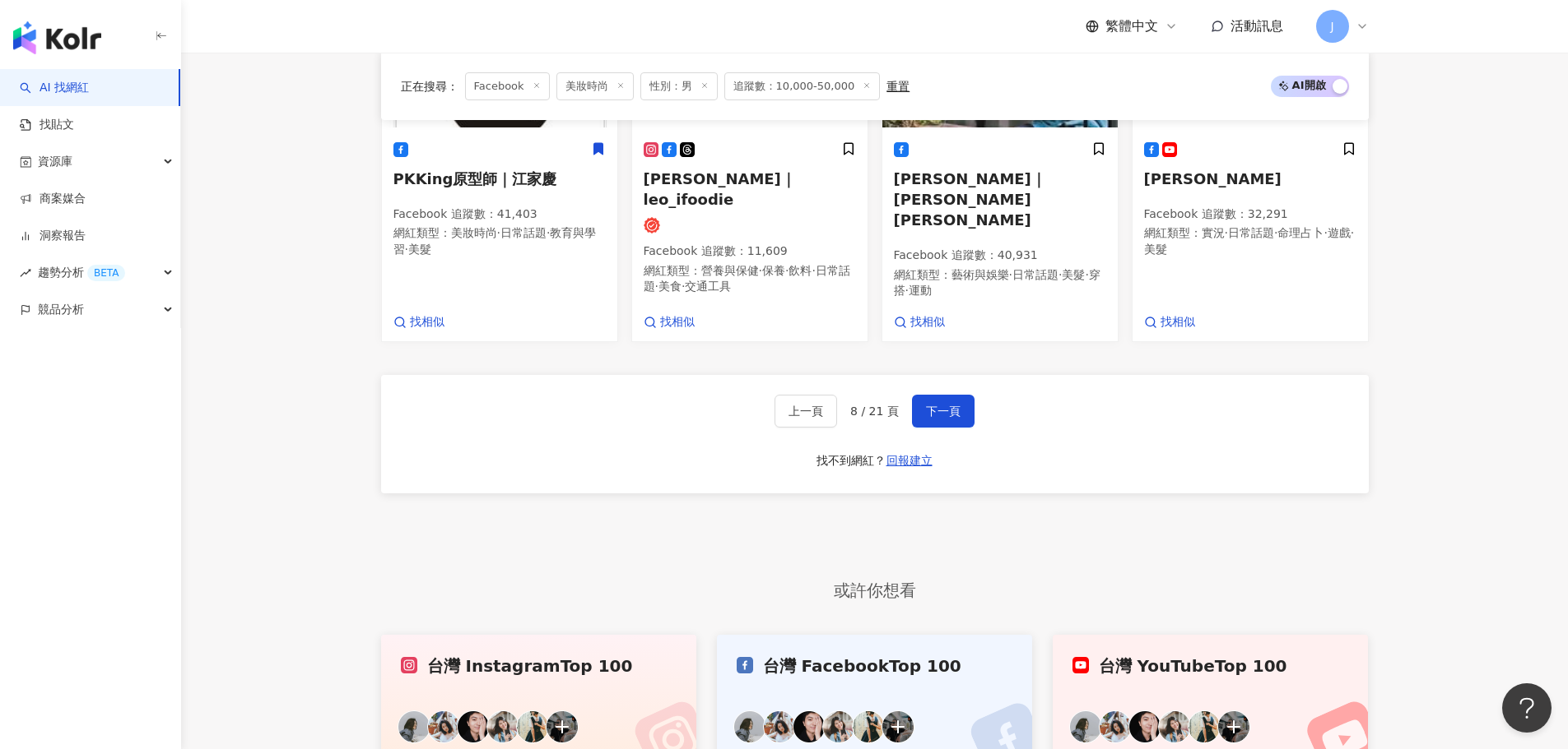
scroll to position [1562, 0]
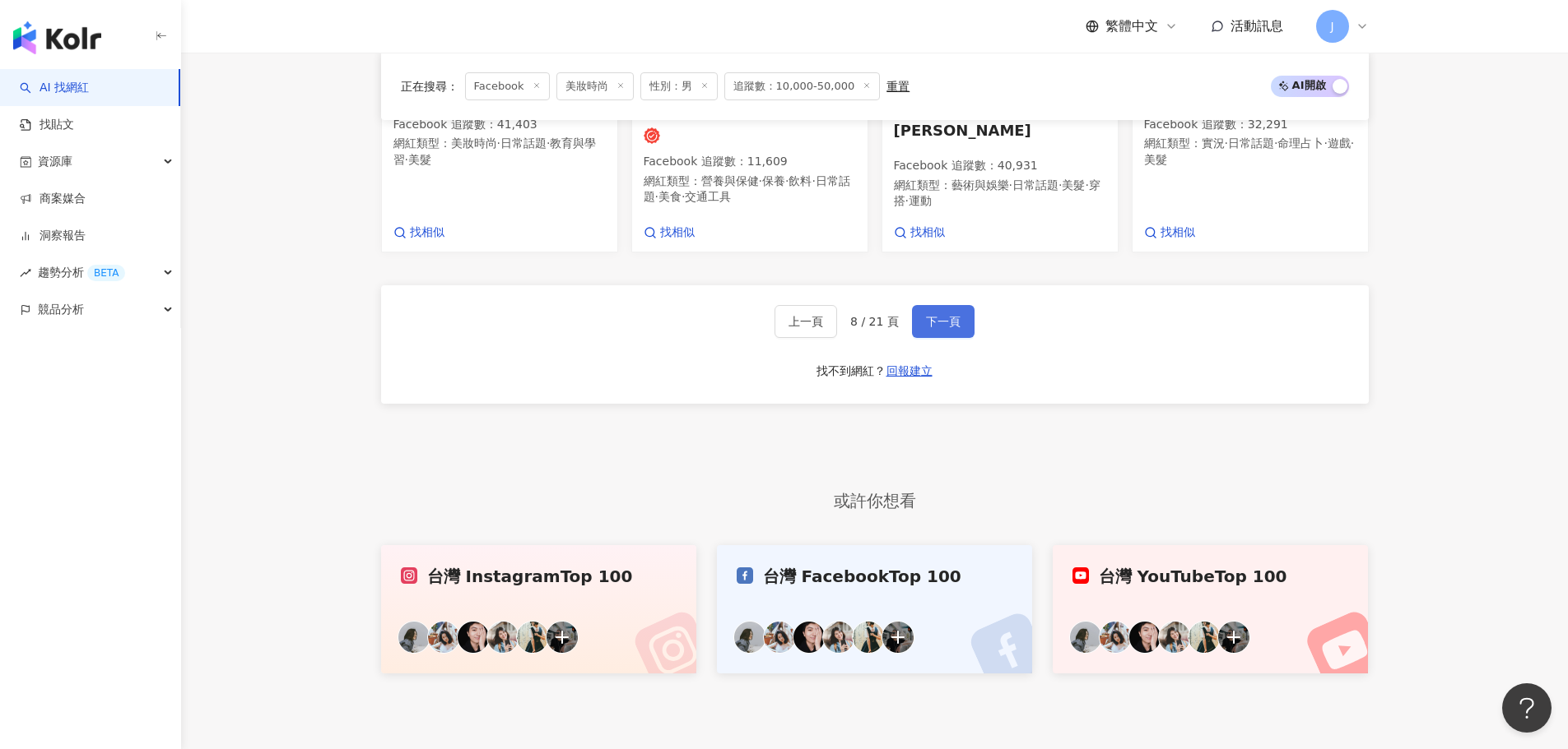
click at [927, 307] on button "下一頁" at bounding box center [943, 321] width 63 height 33
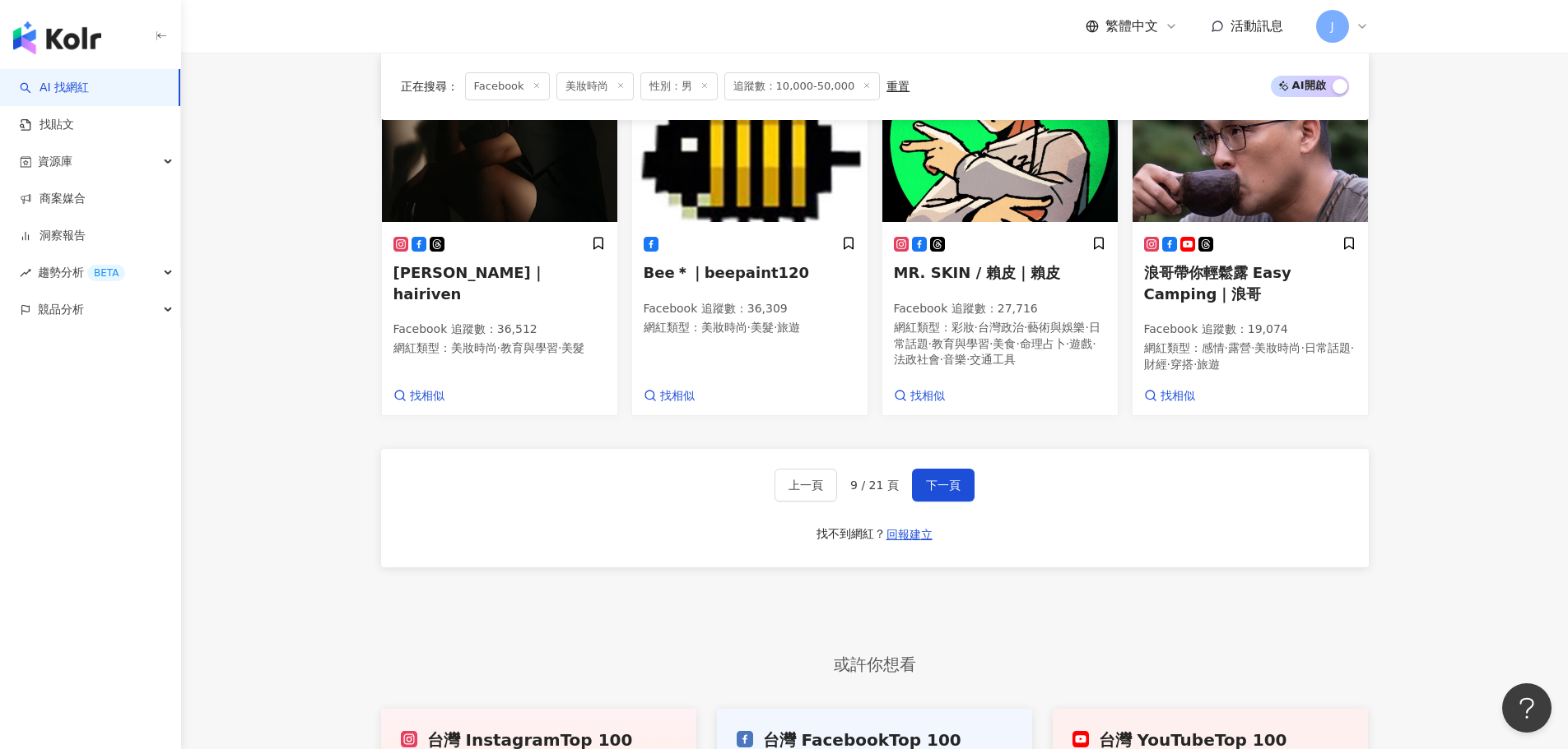
scroll to position [1644, 0]
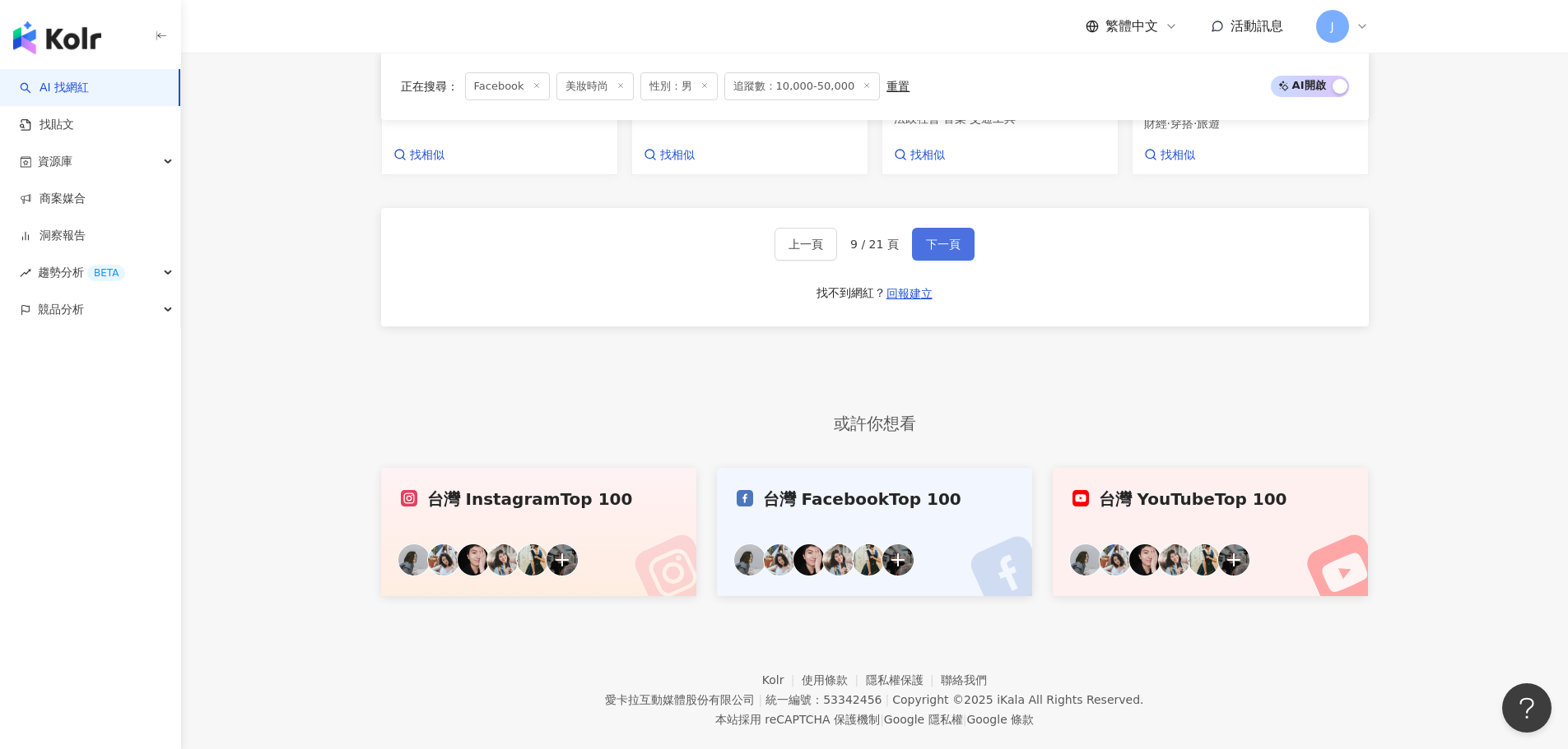
click at [936, 238] on span "下一頁" at bounding box center [943, 244] width 34 height 13
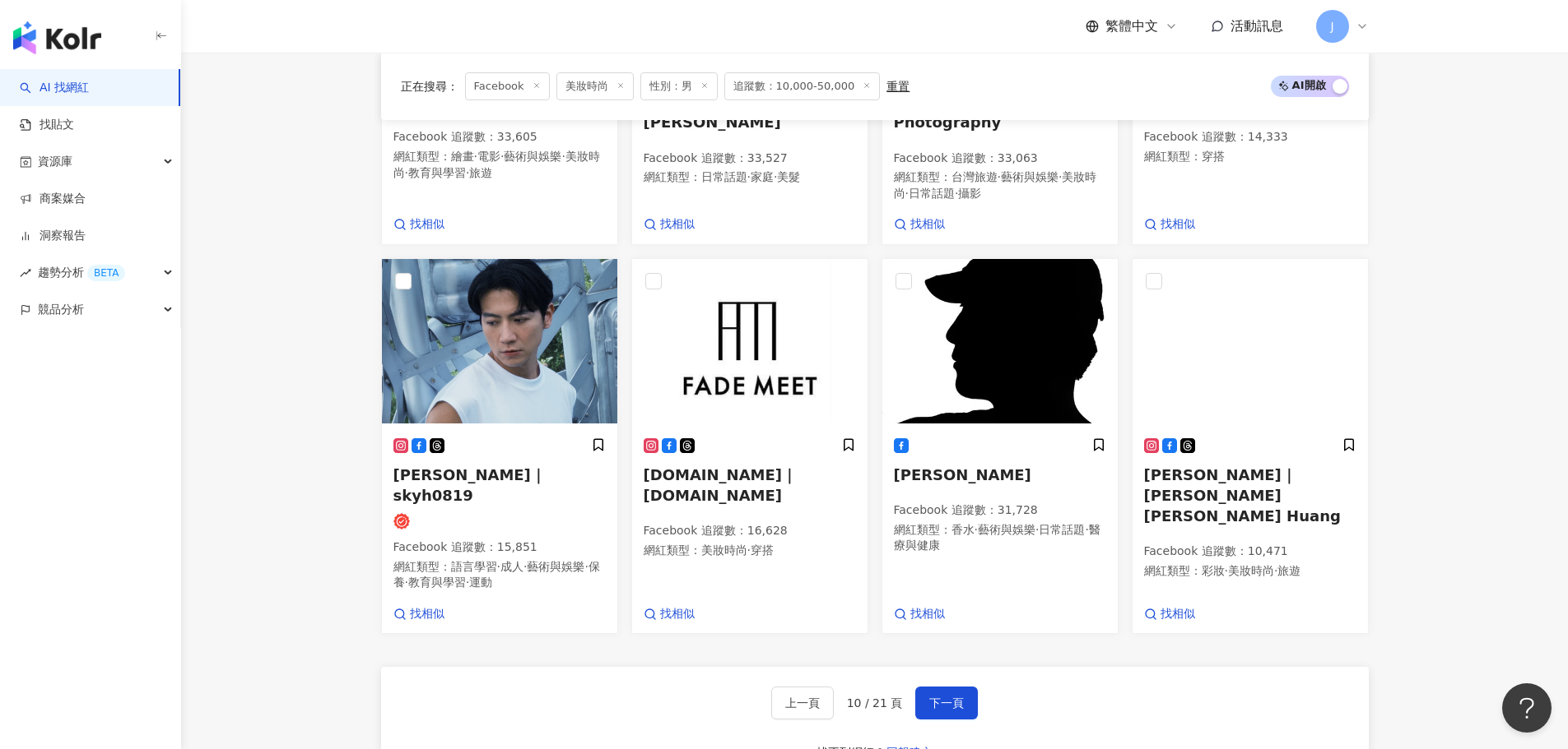
scroll to position [1304, 0]
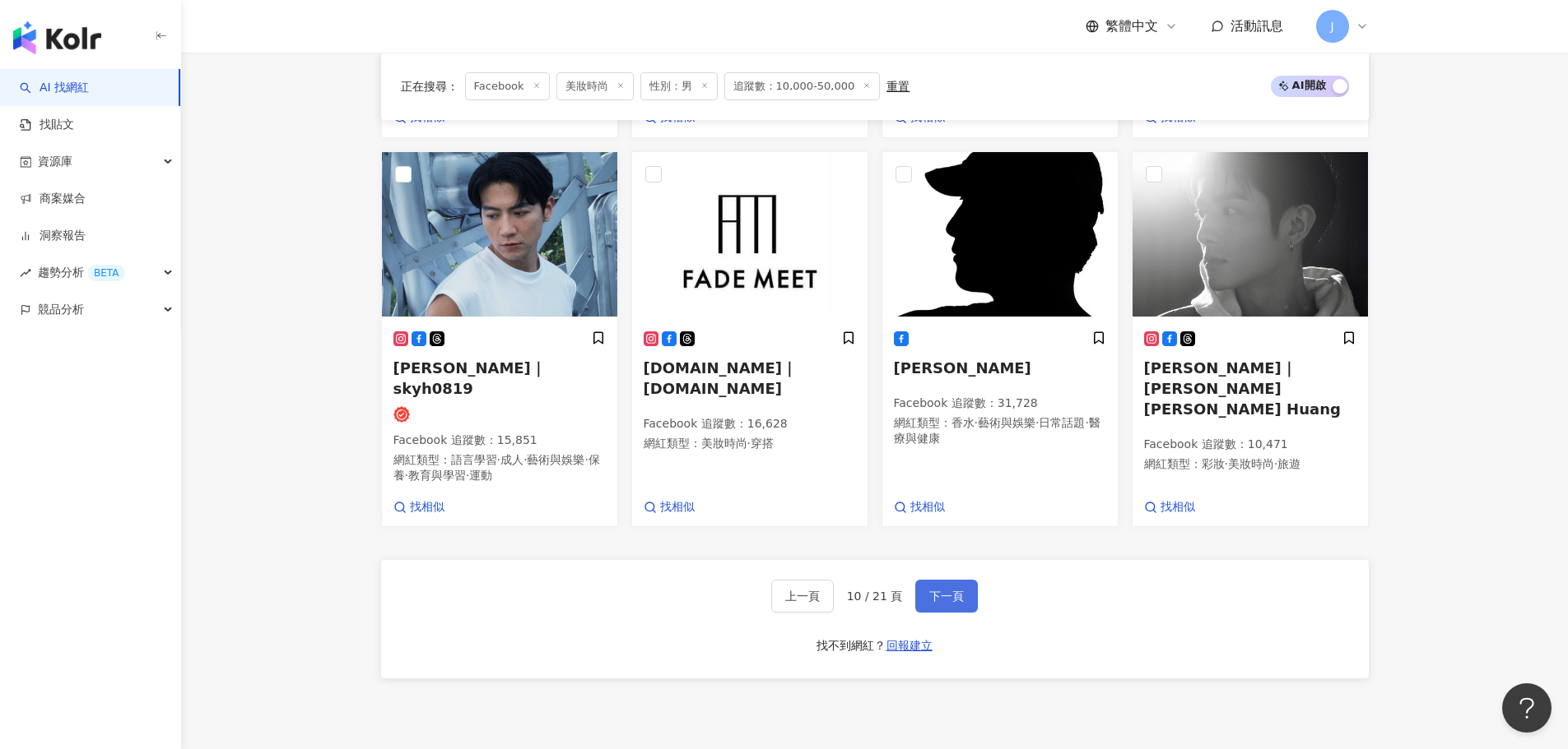
click at [952, 590] on span "下一頁" at bounding box center [946, 597] width 34 height 13
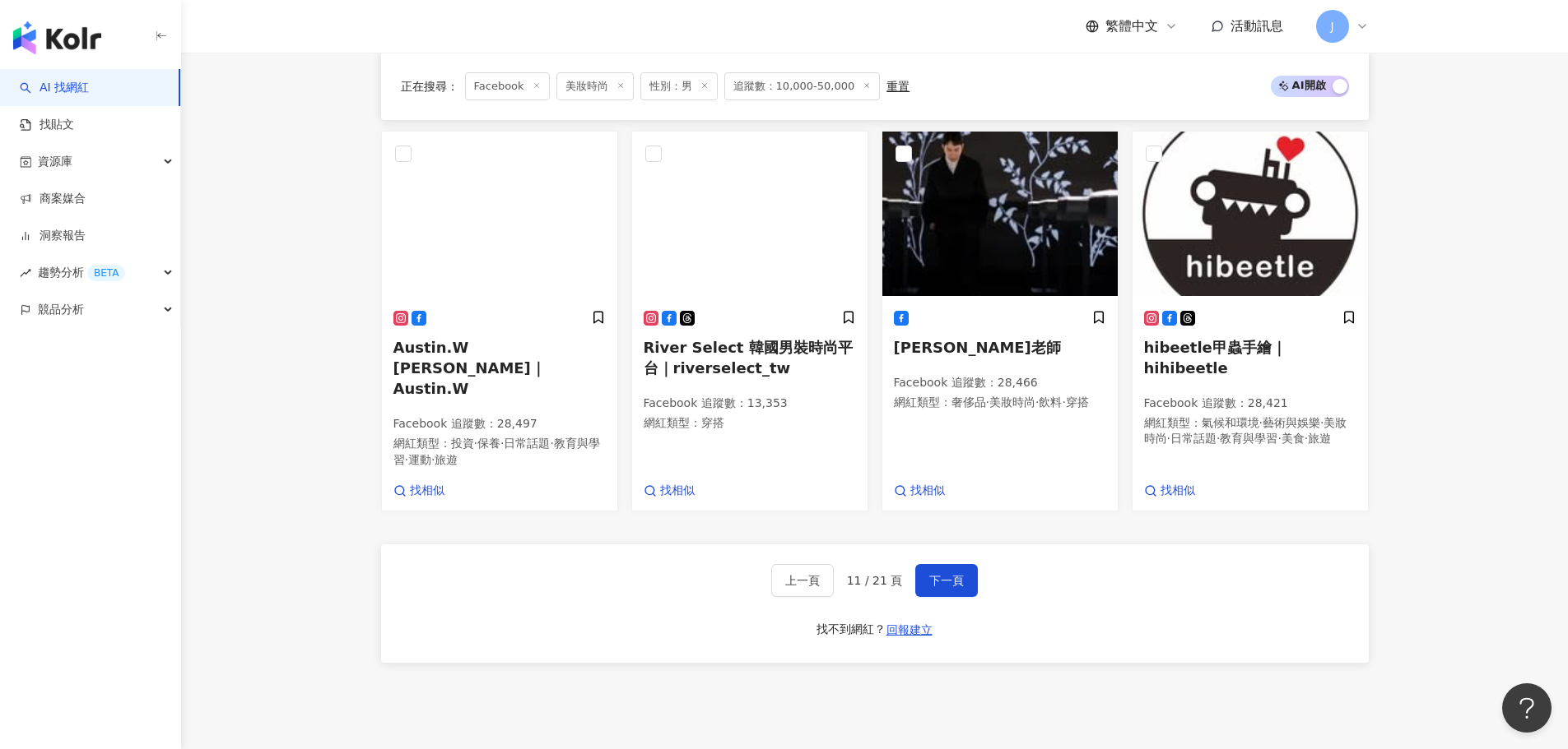
scroll to position [1468, 0]
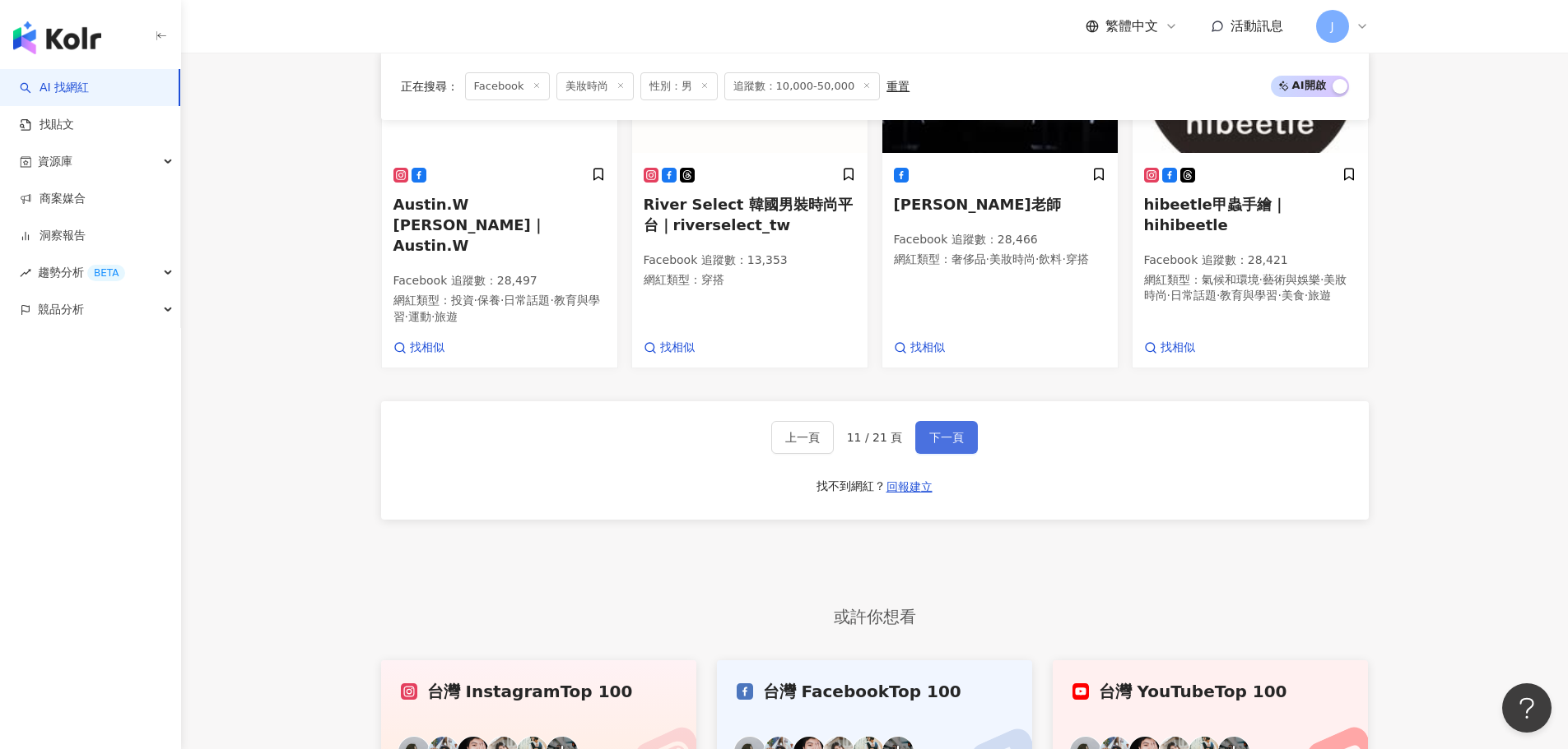
click at [942, 431] on span "下一頁" at bounding box center [946, 437] width 34 height 13
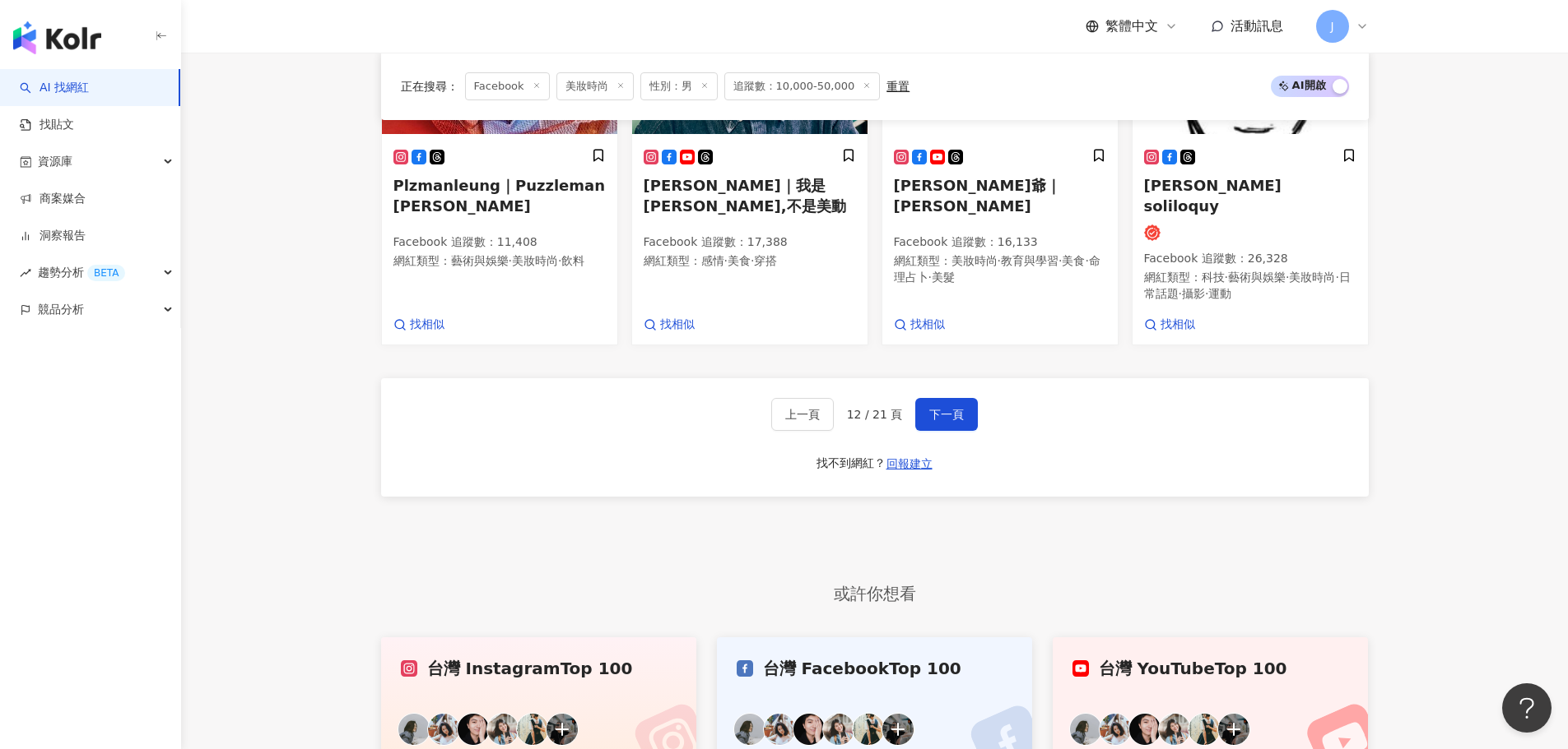
scroll to position [1604, 0]
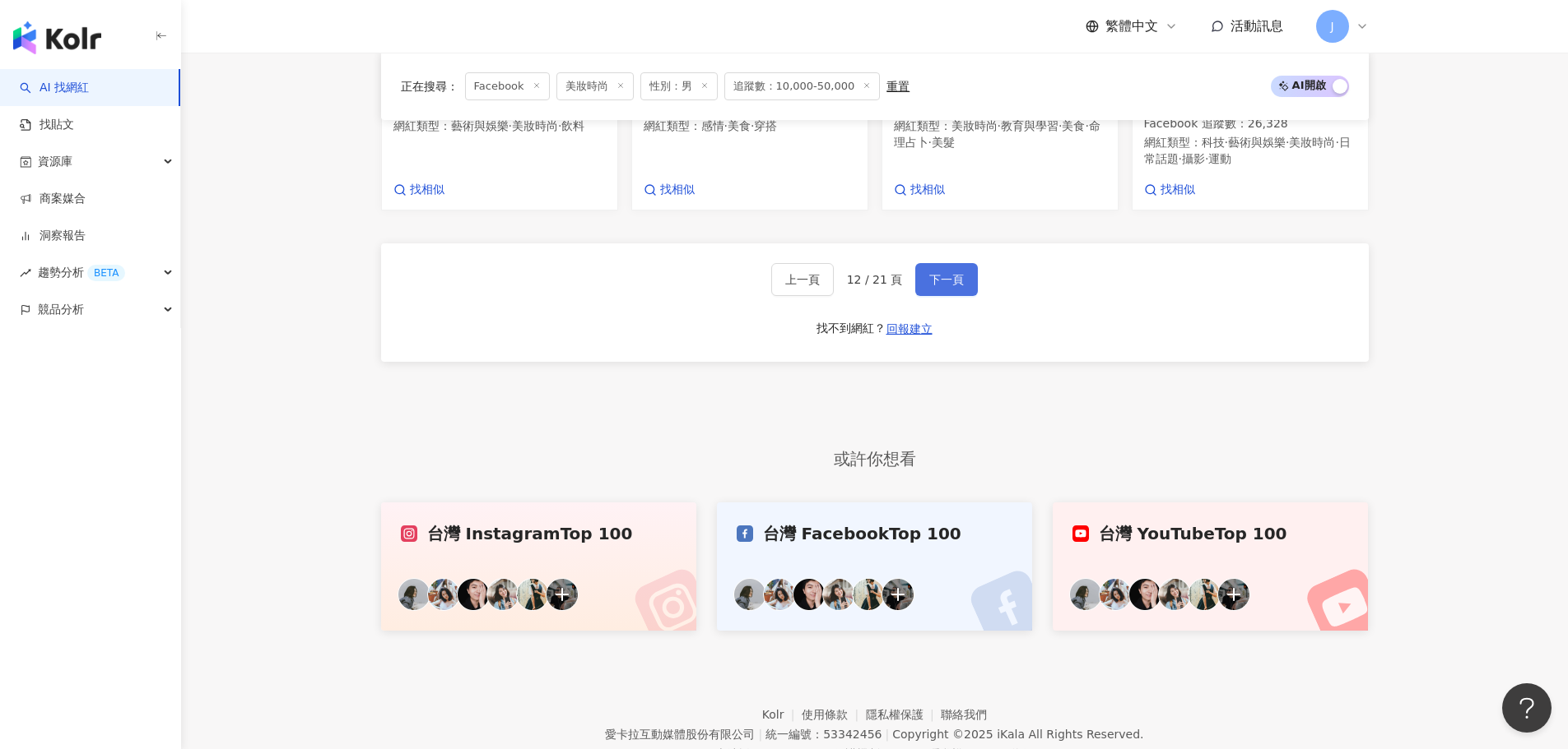
click at [929, 273] on span "下一頁" at bounding box center [946, 279] width 34 height 13
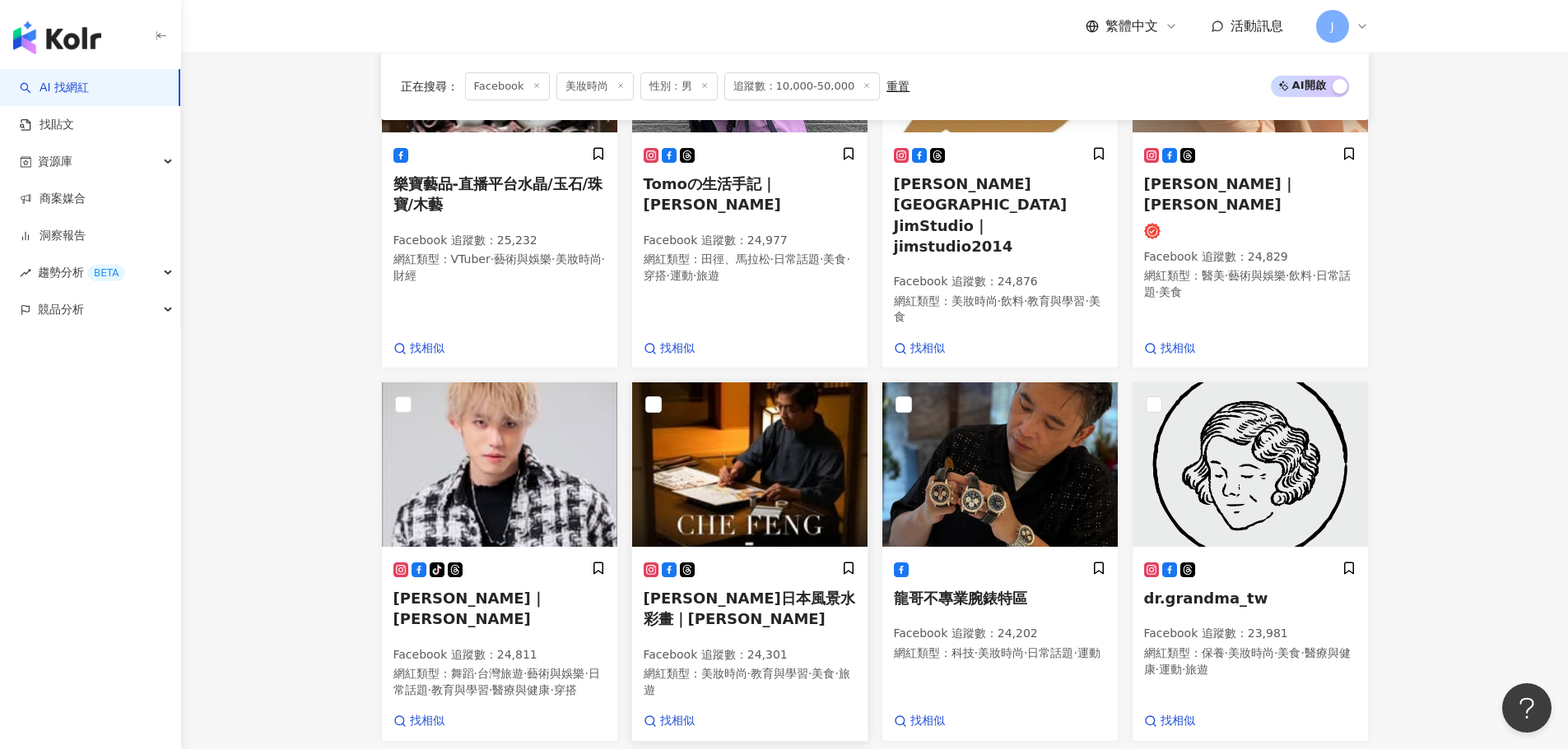
scroll to position [1258, 0]
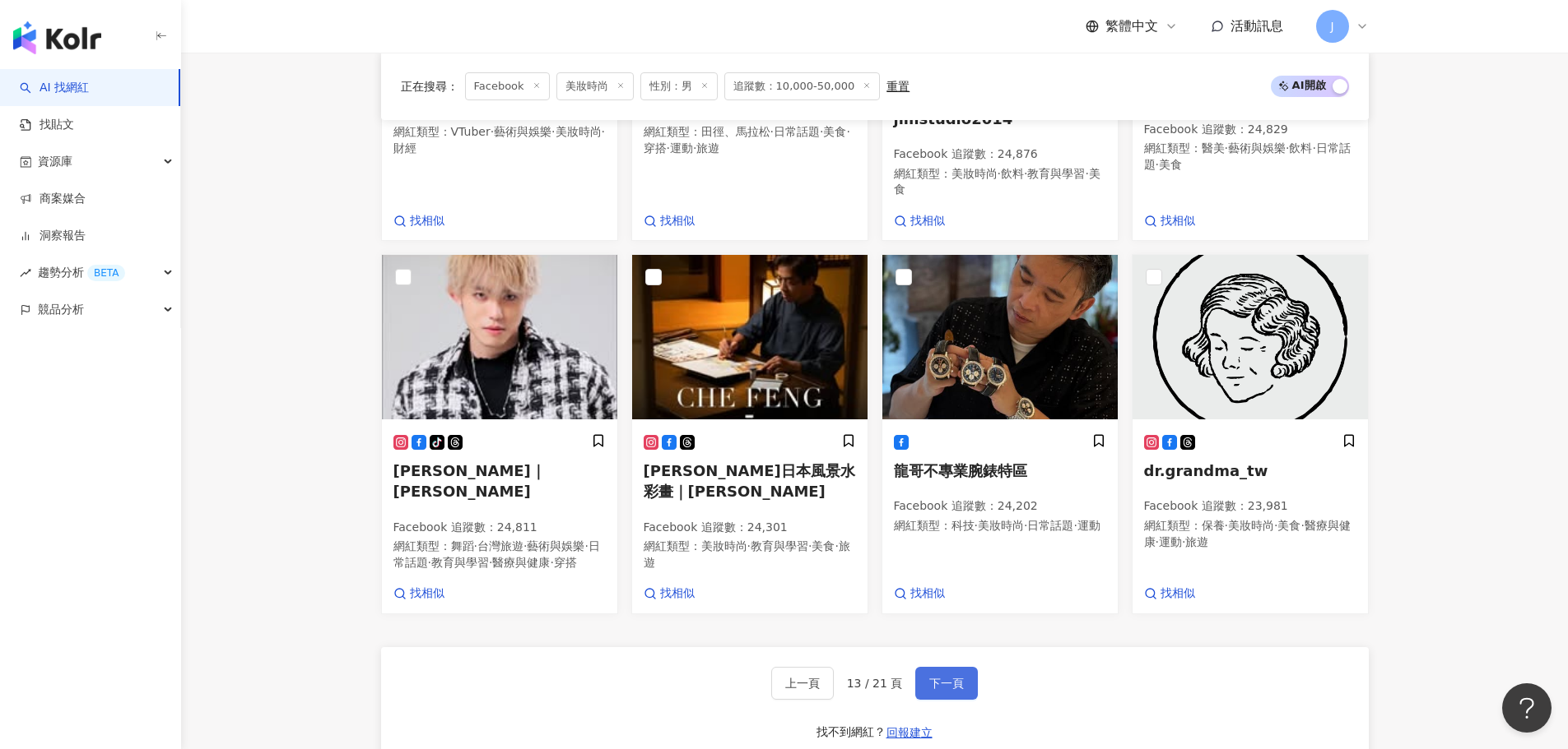
click at [929, 677] on span "下一頁" at bounding box center [946, 683] width 34 height 13
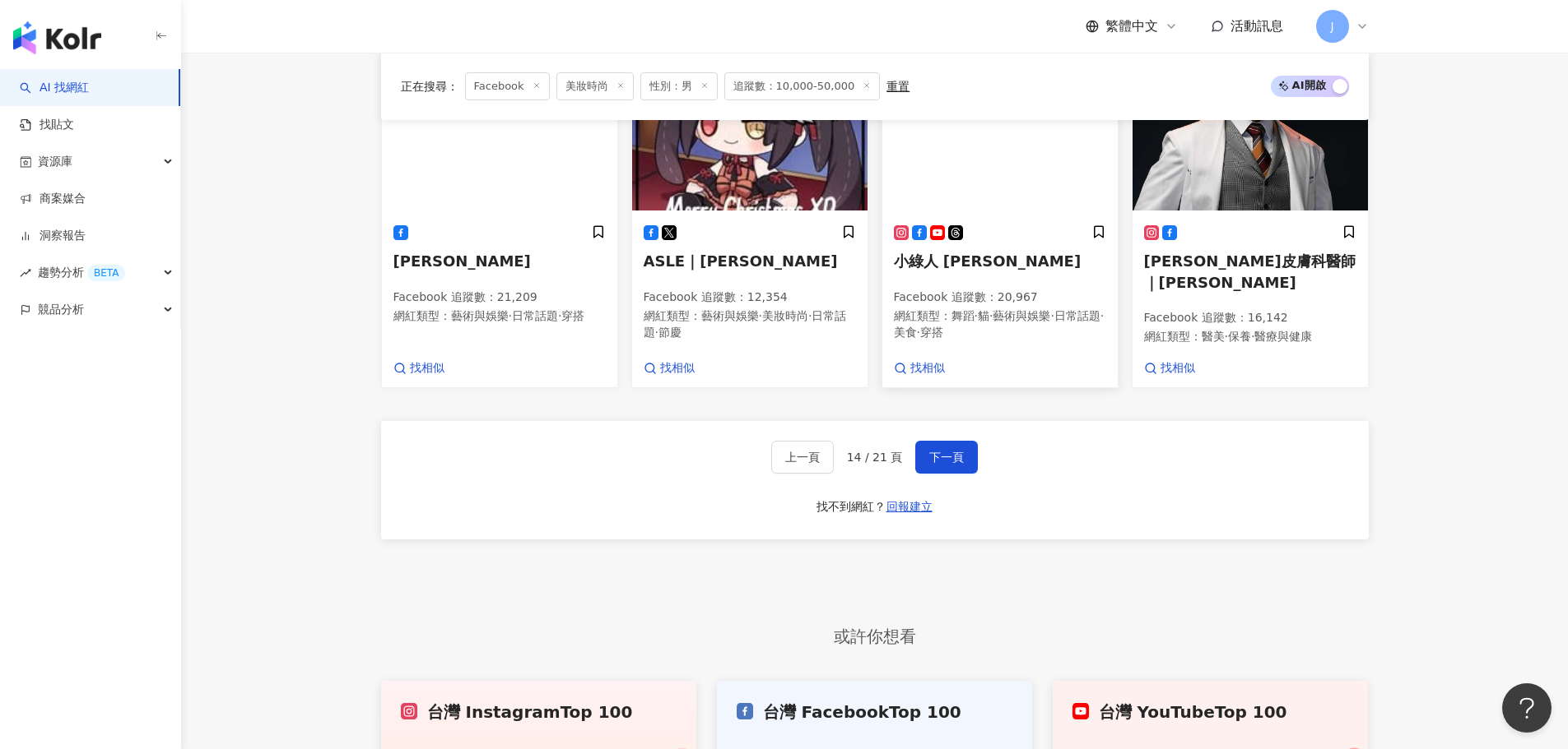
scroll to position [1611, 0]
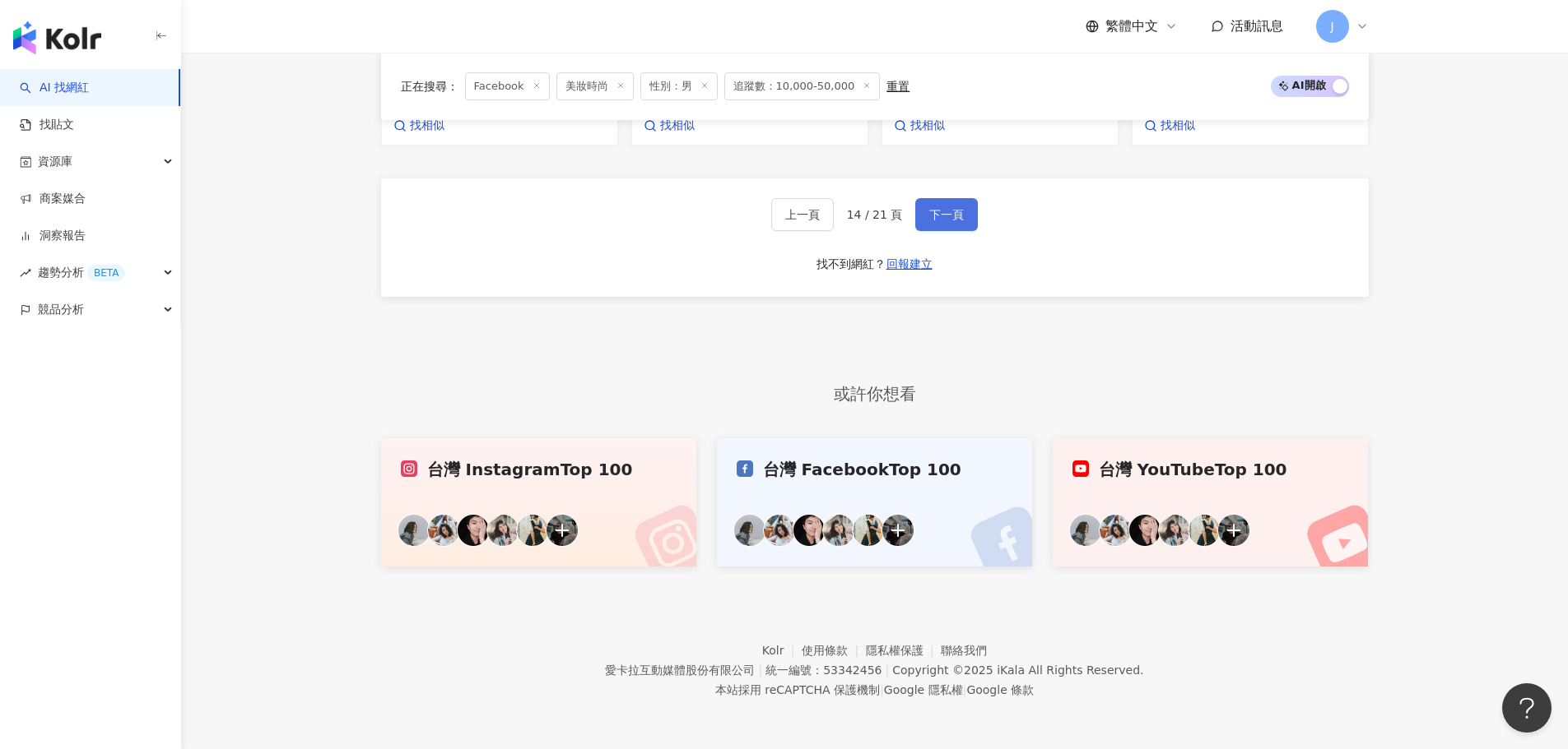
click at [945, 208] on span "下一頁" at bounding box center [946, 215] width 34 height 13
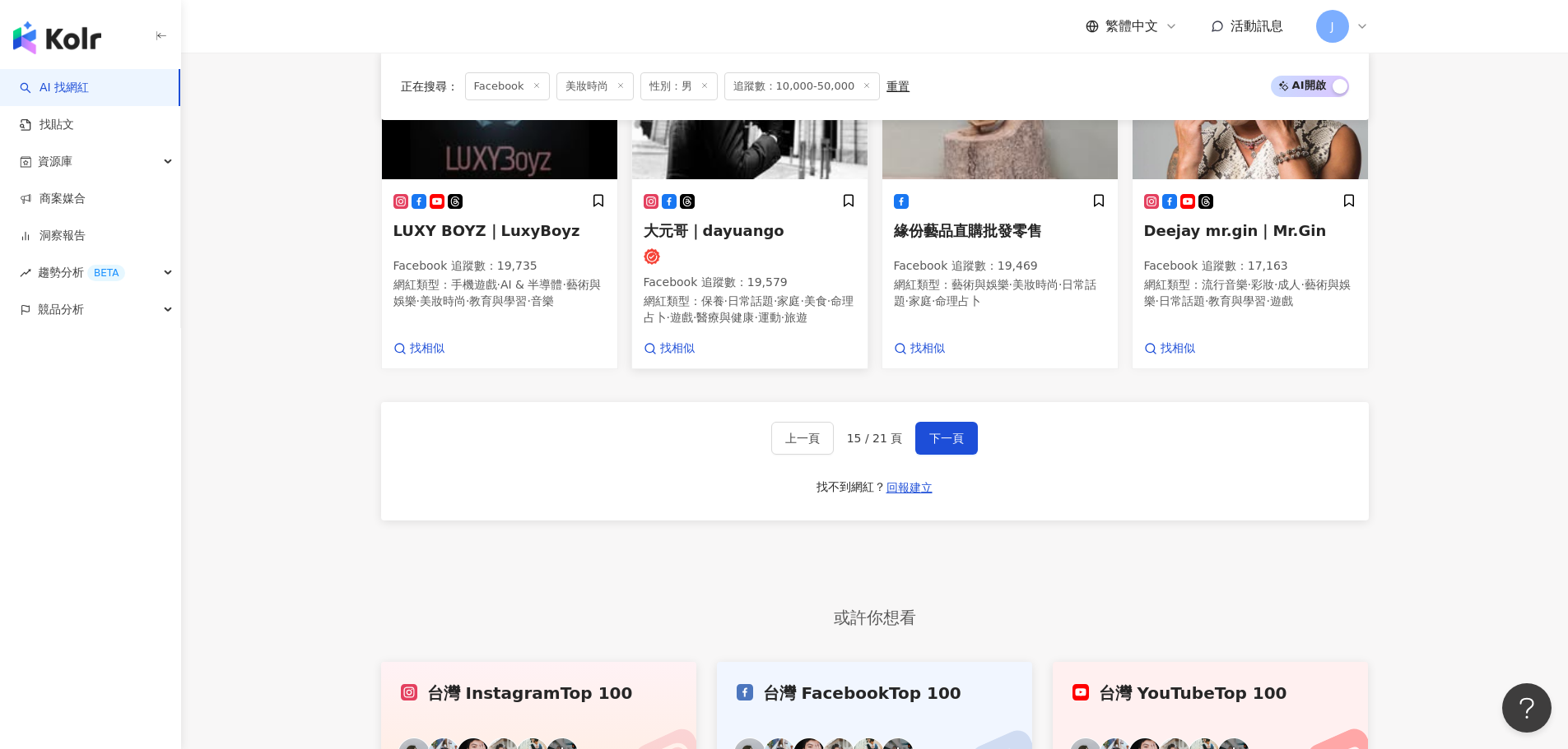
scroll to position [1221, 0]
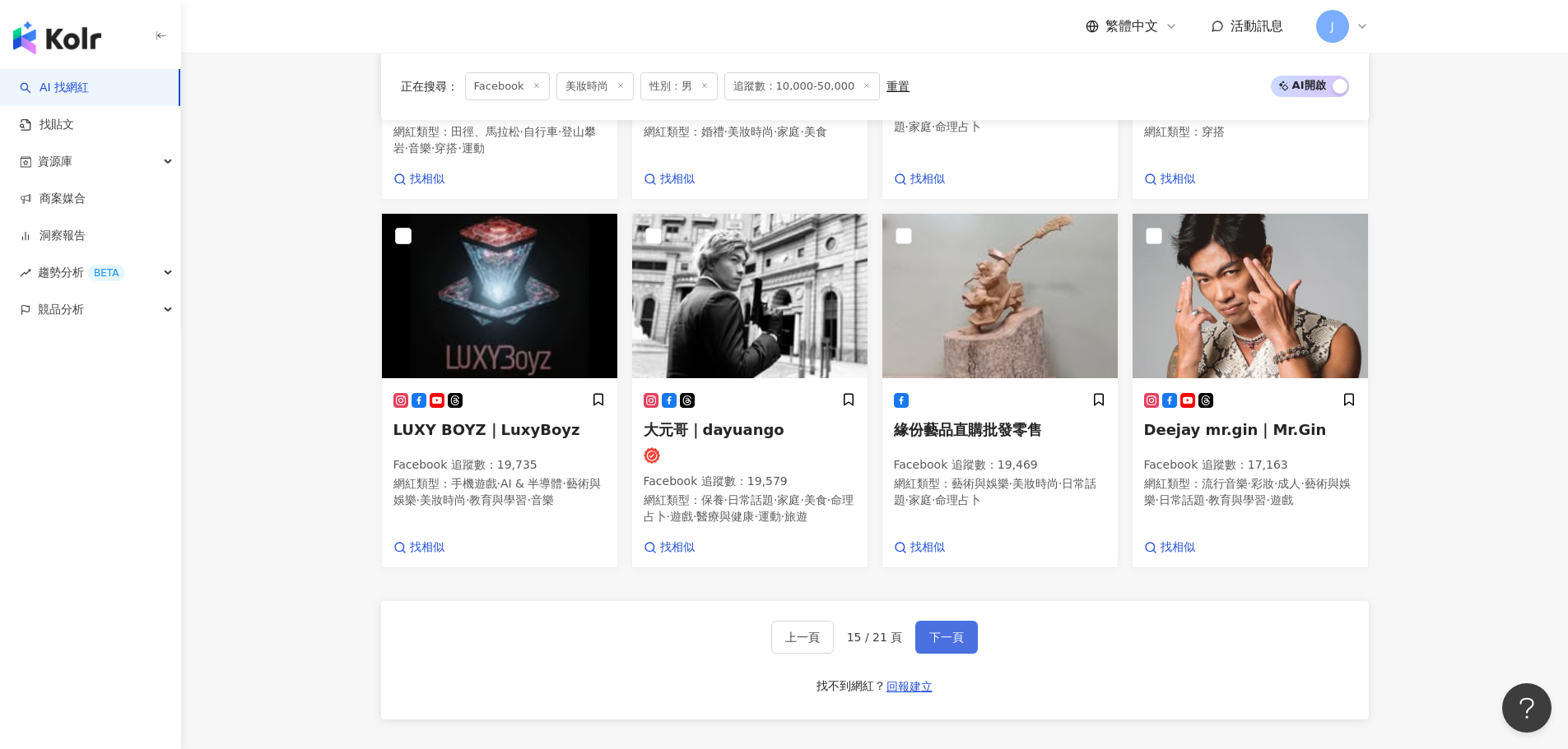
click at [954, 631] on span "下一頁" at bounding box center [946, 638] width 34 height 13
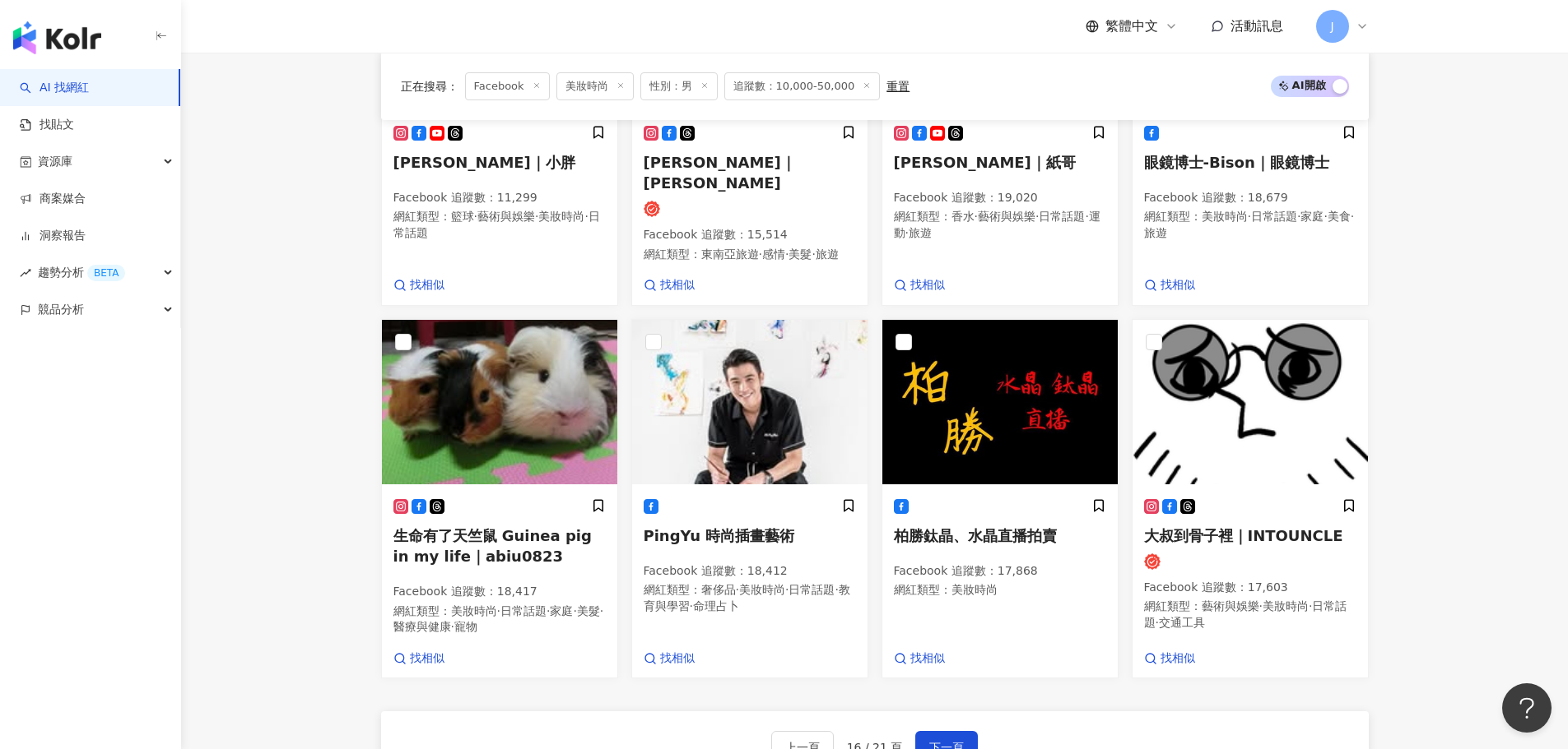
scroll to position [1242, 0]
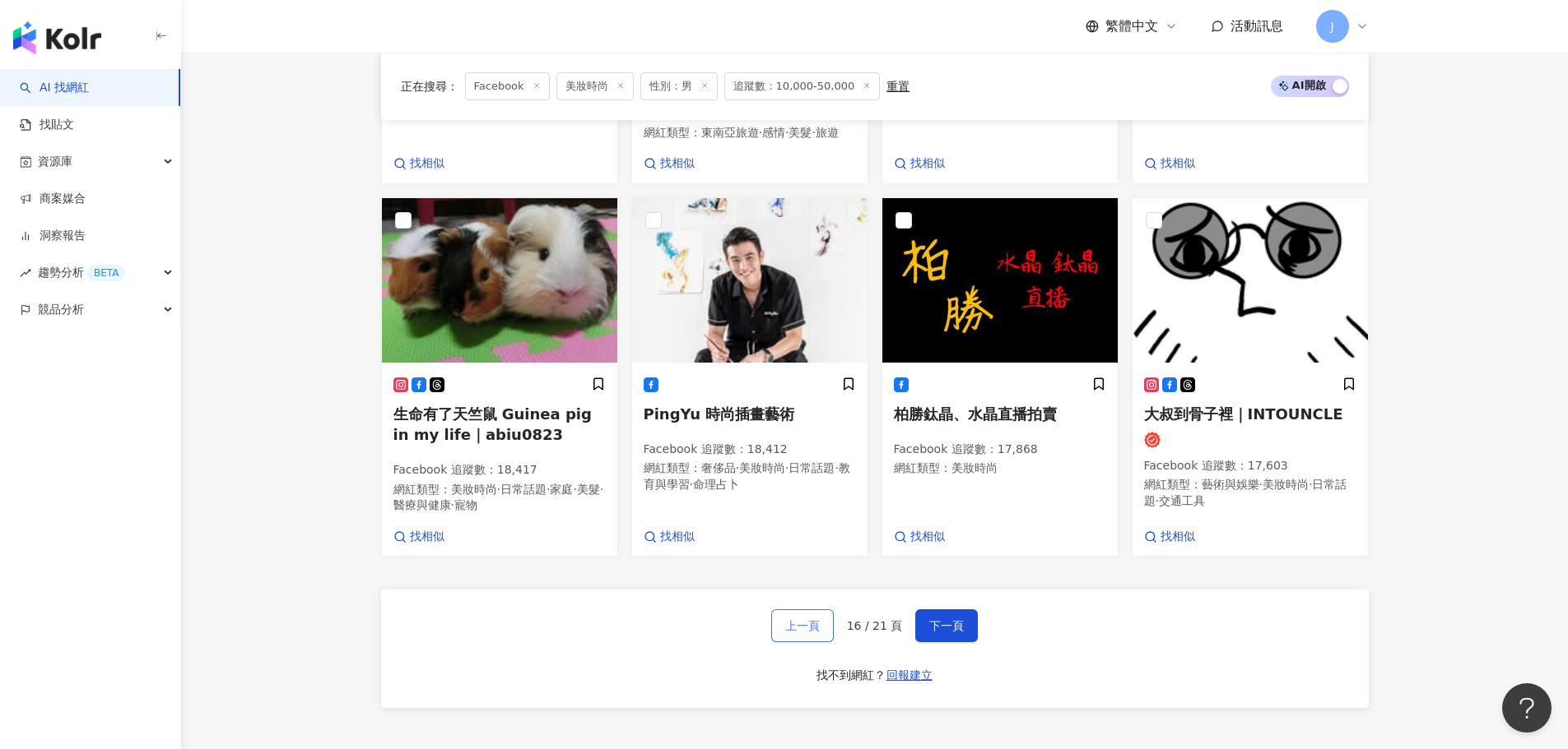
click at [818, 631] on span "上一頁" at bounding box center [803, 626] width 34 height 13
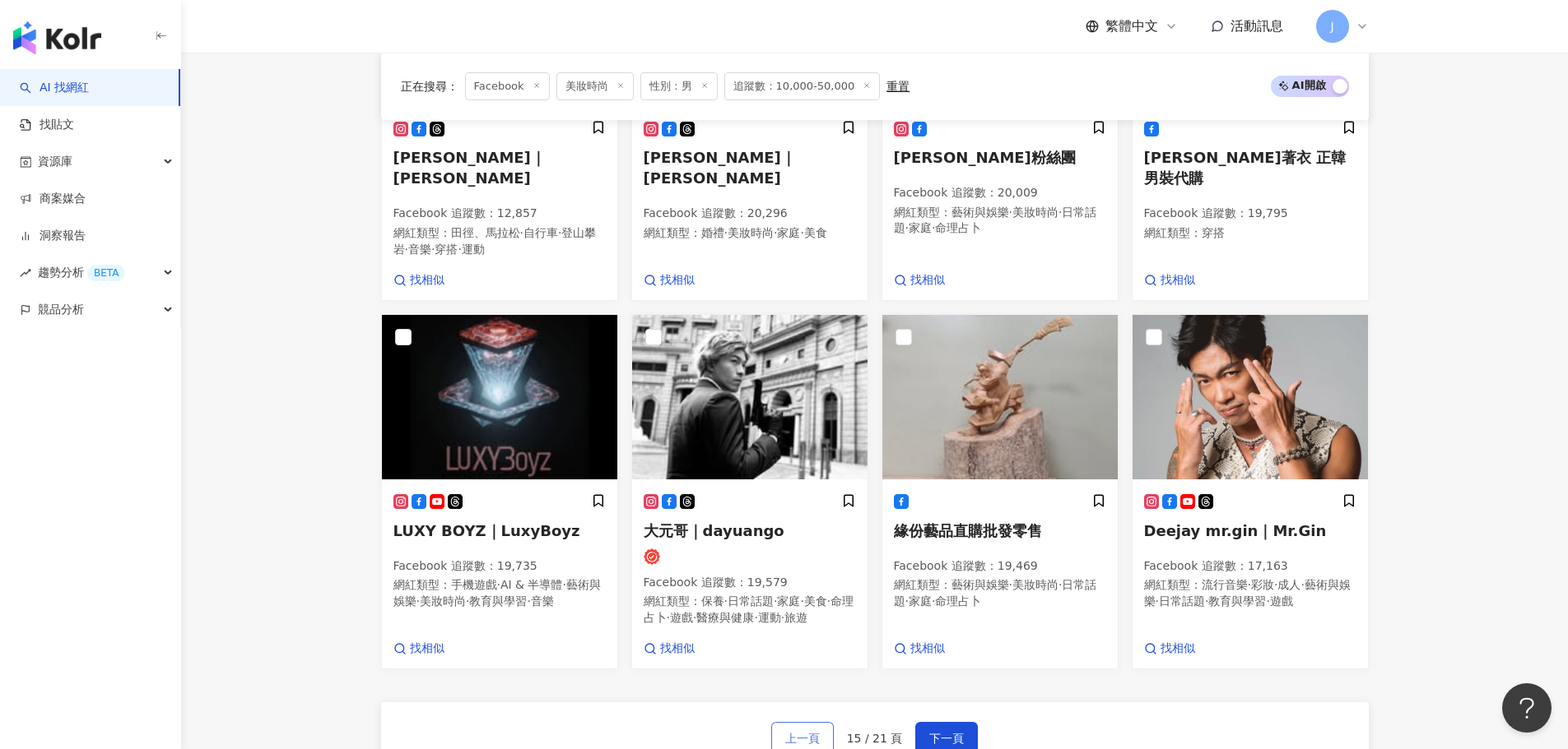
scroll to position [1221, 0]
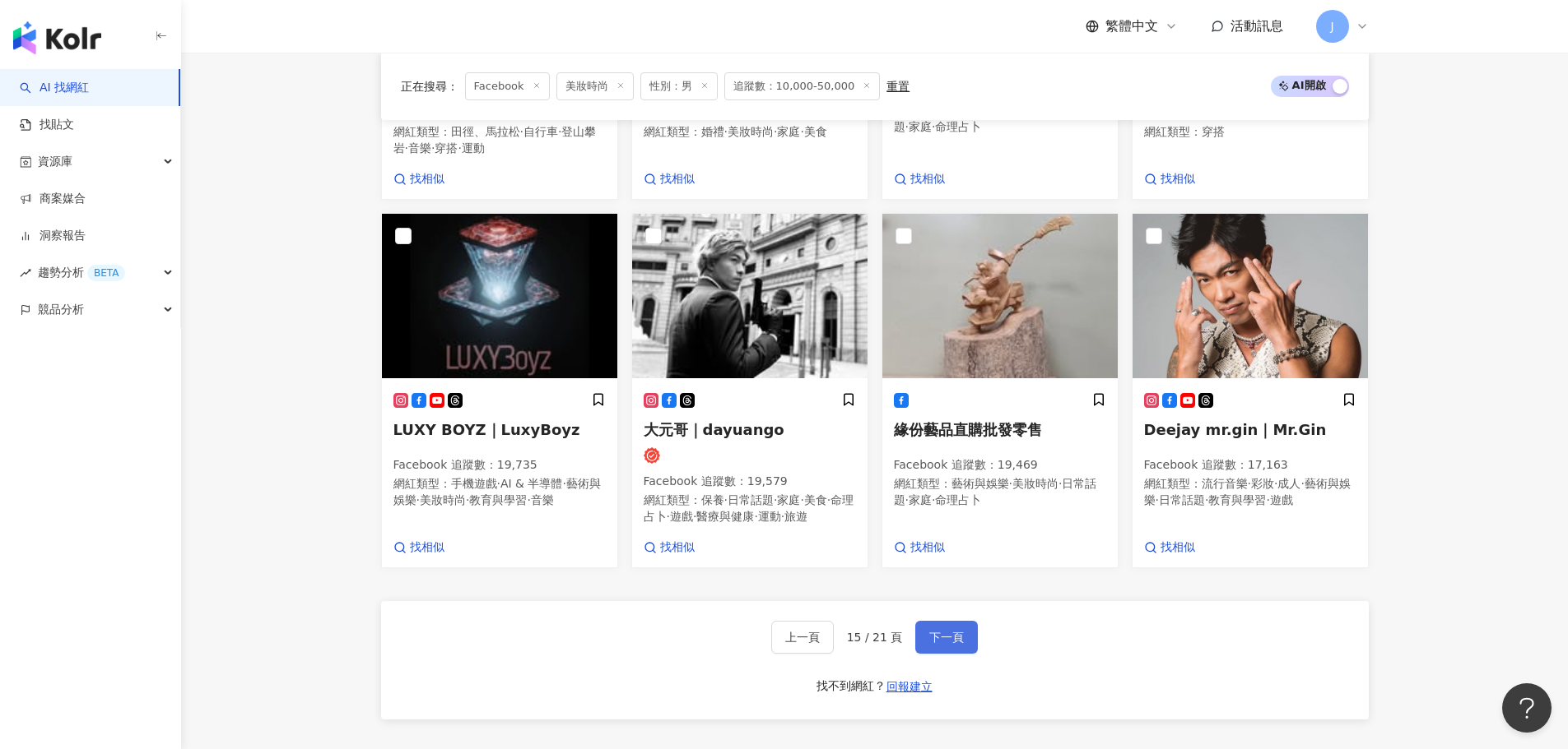
click at [933, 635] on button "下一頁" at bounding box center [946, 637] width 63 height 33
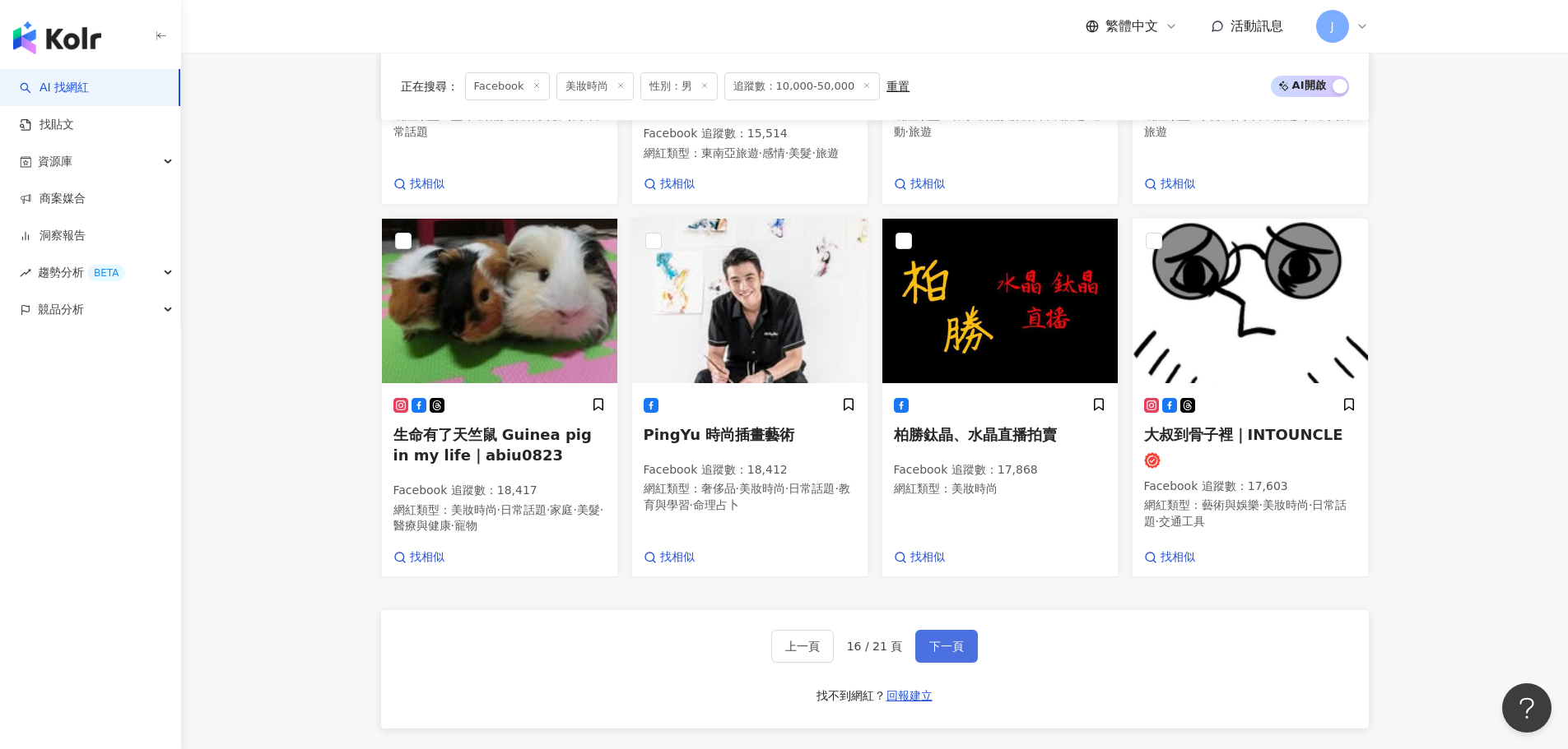
click at [939, 635] on button "下一頁" at bounding box center [946, 646] width 63 height 33
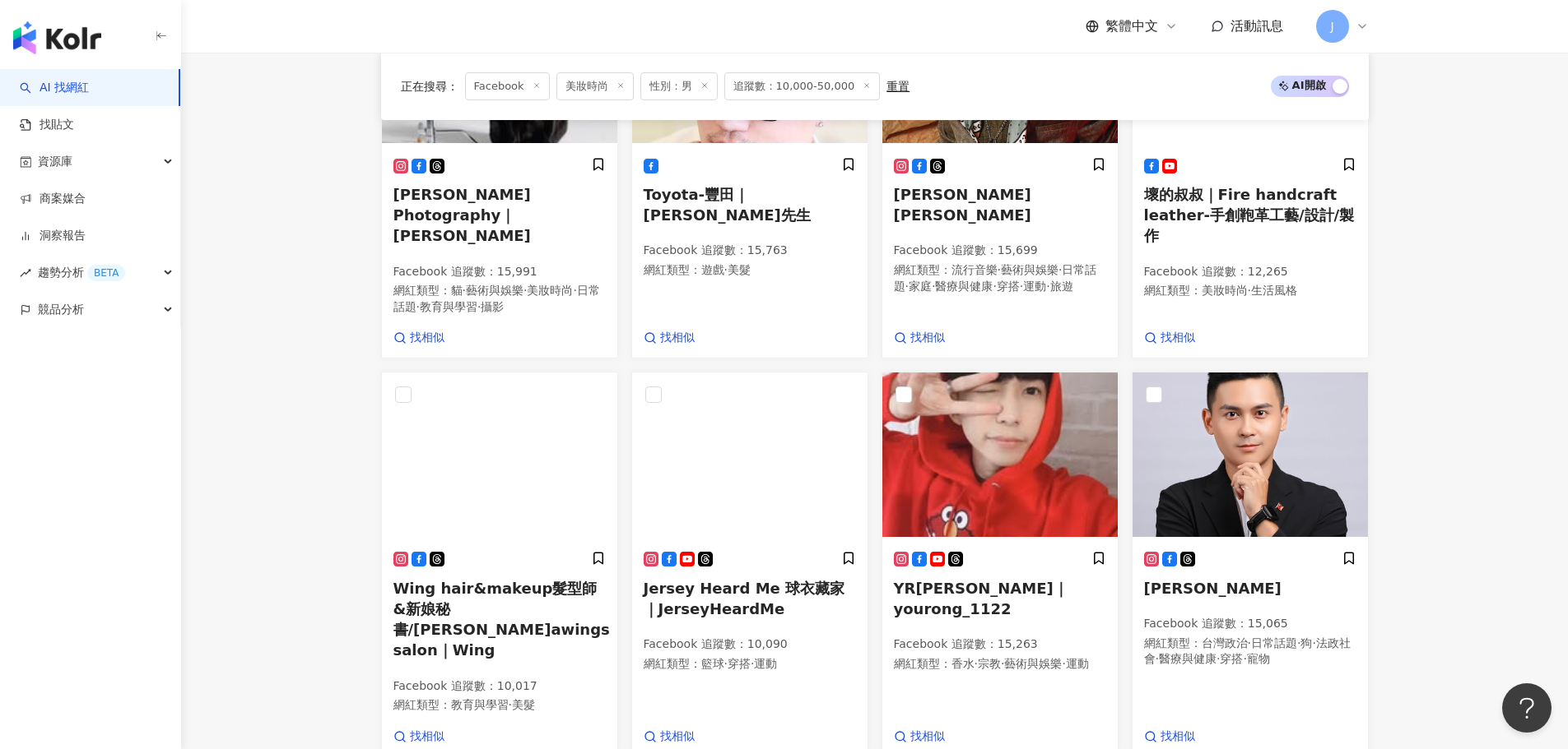
scroll to position [1231, 0]
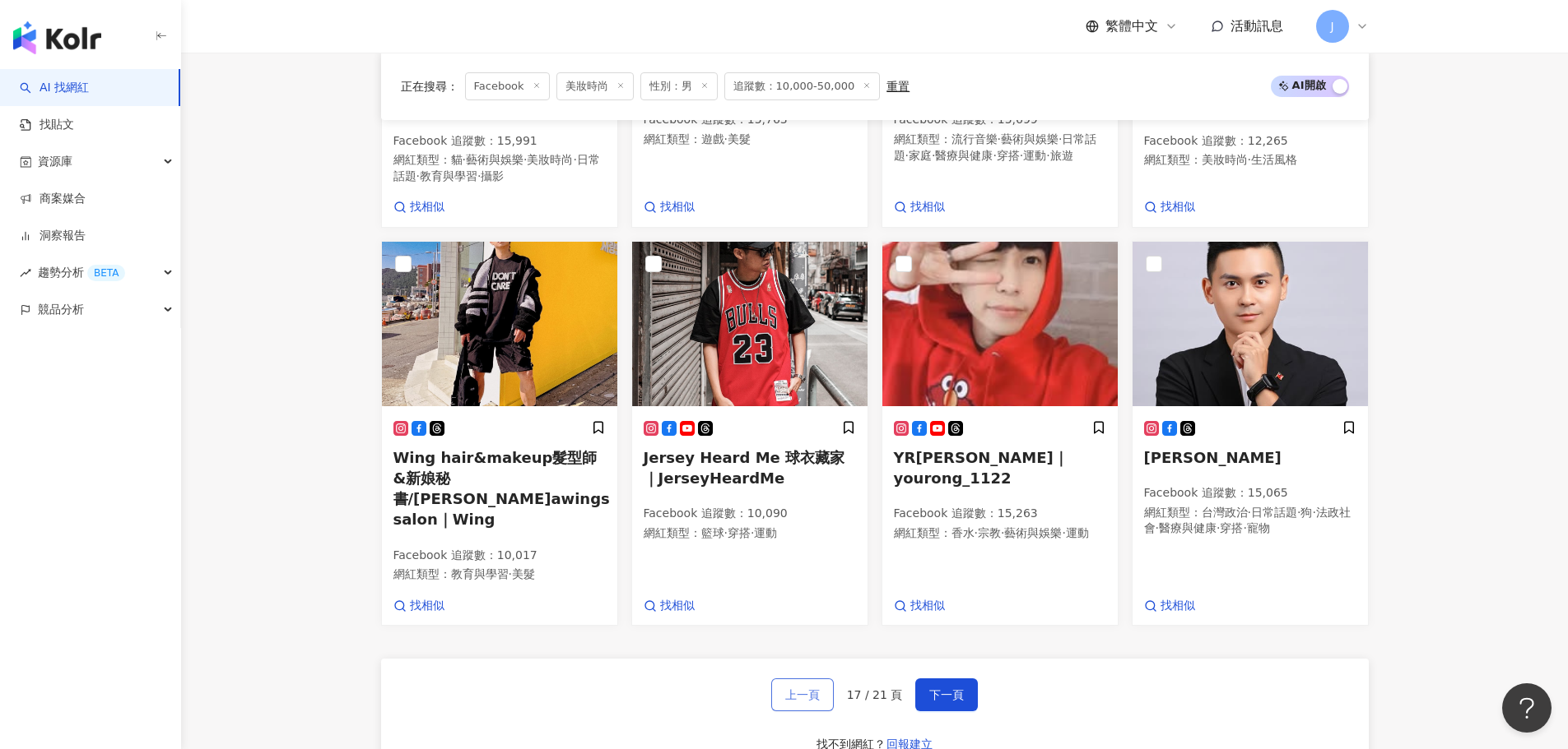
click at [780, 679] on button "上一頁" at bounding box center [803, 695] width 63 height 33
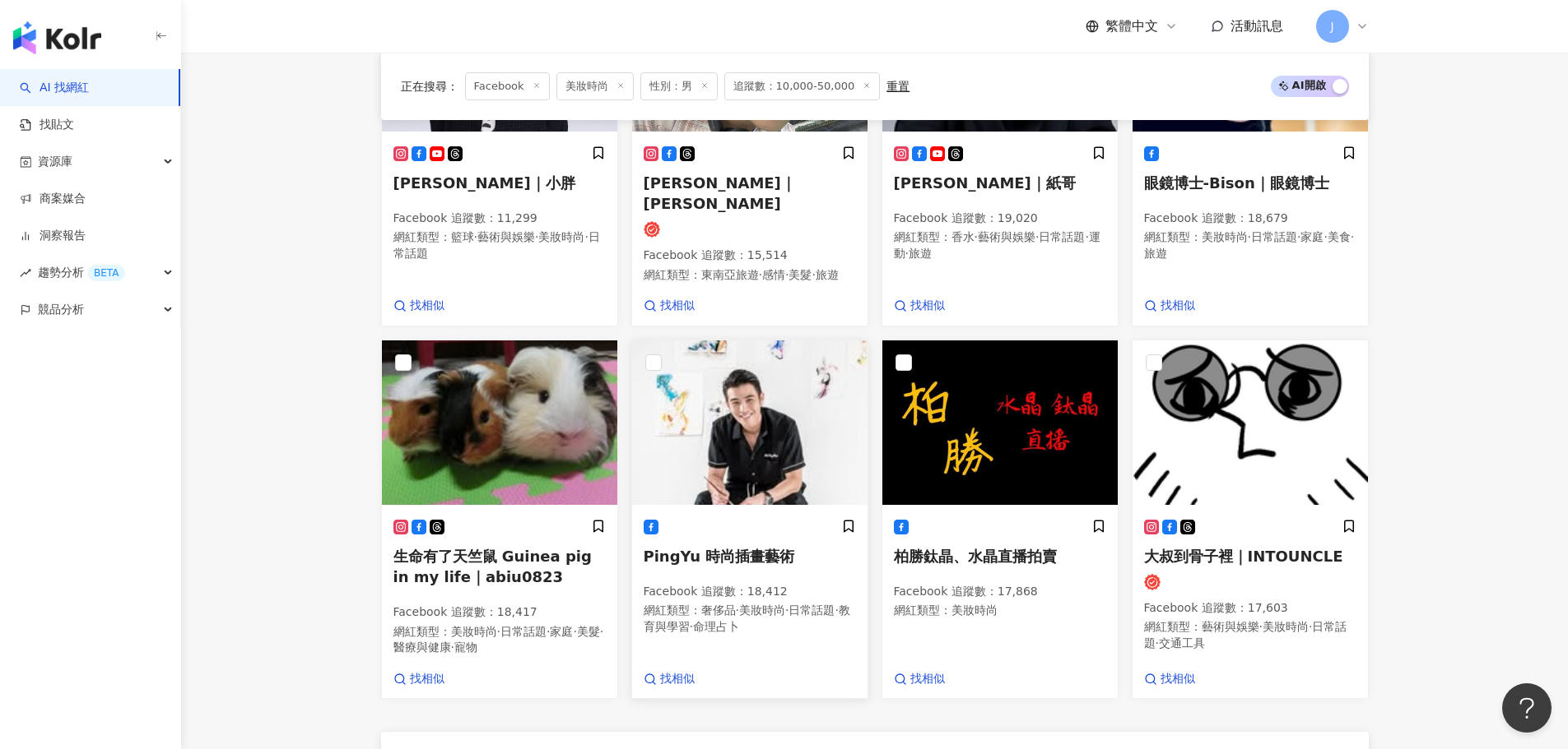
scroll to position [1221, 0]
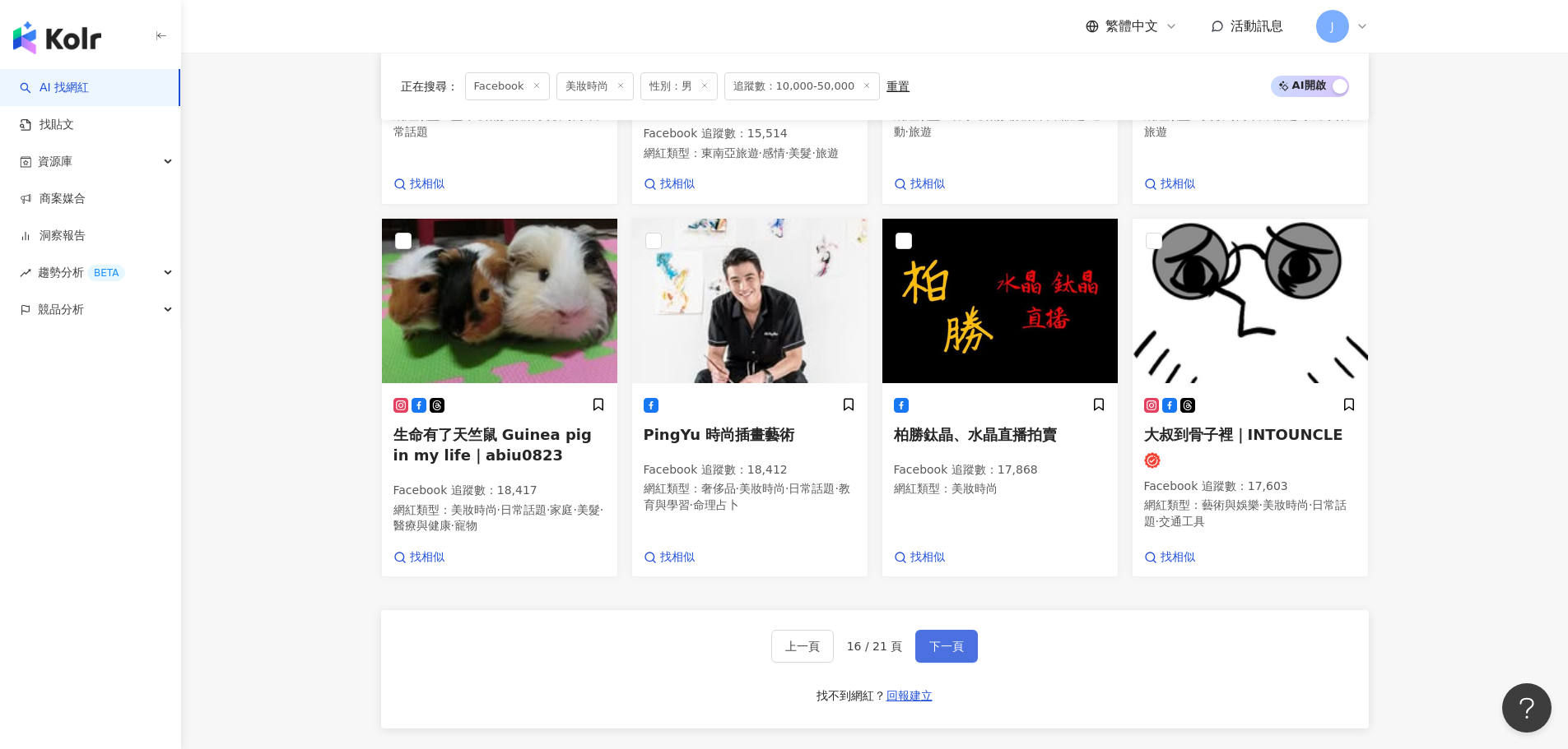
click at [948, 640] on span "下一頁" at bounding box center [946, 646] width 34 height 13
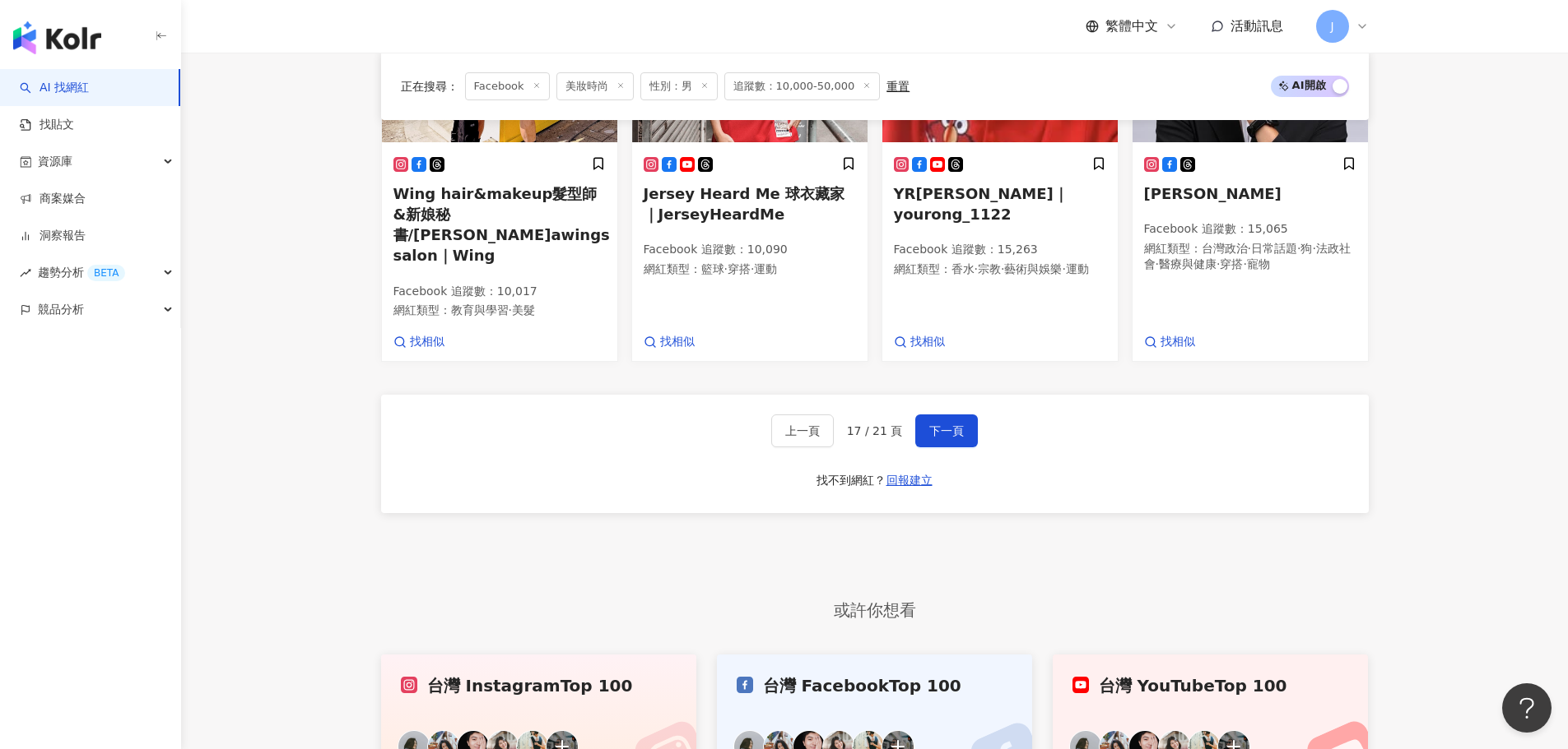
scroll to position [1645, 0]
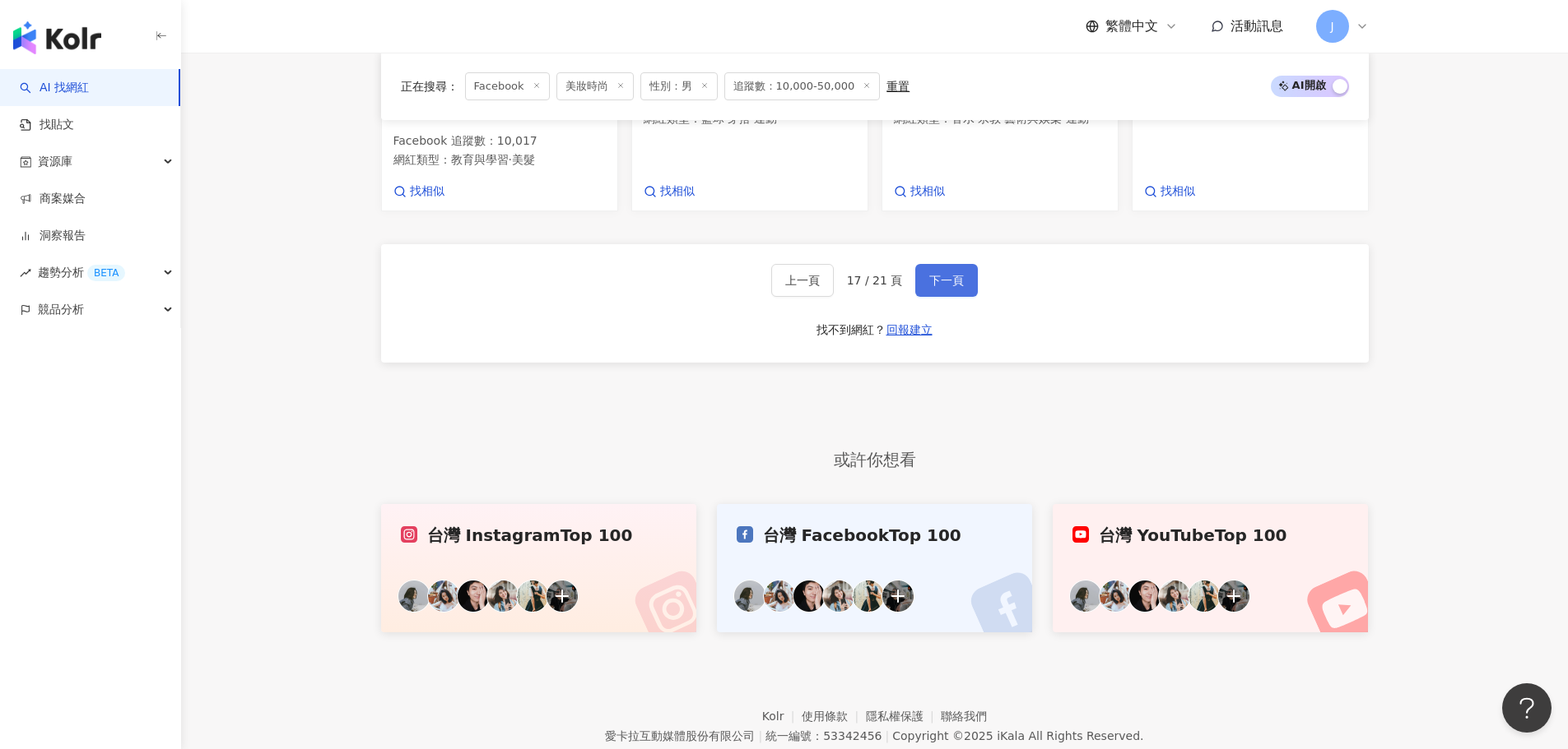
click at [948, 264] on button "下一頁" at bounding box center [946, 280] width 63 height 33
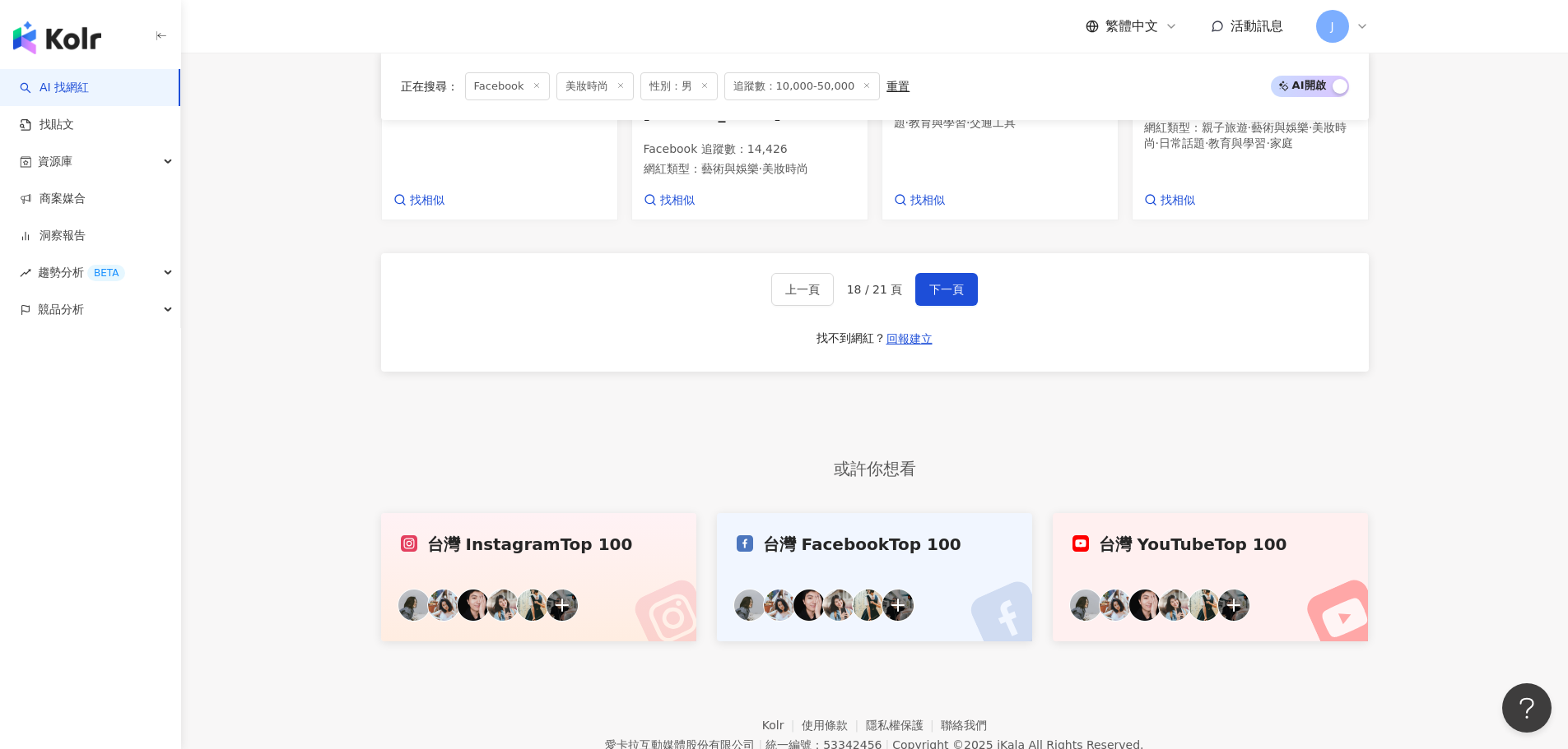
scroll to position [1599, 0]
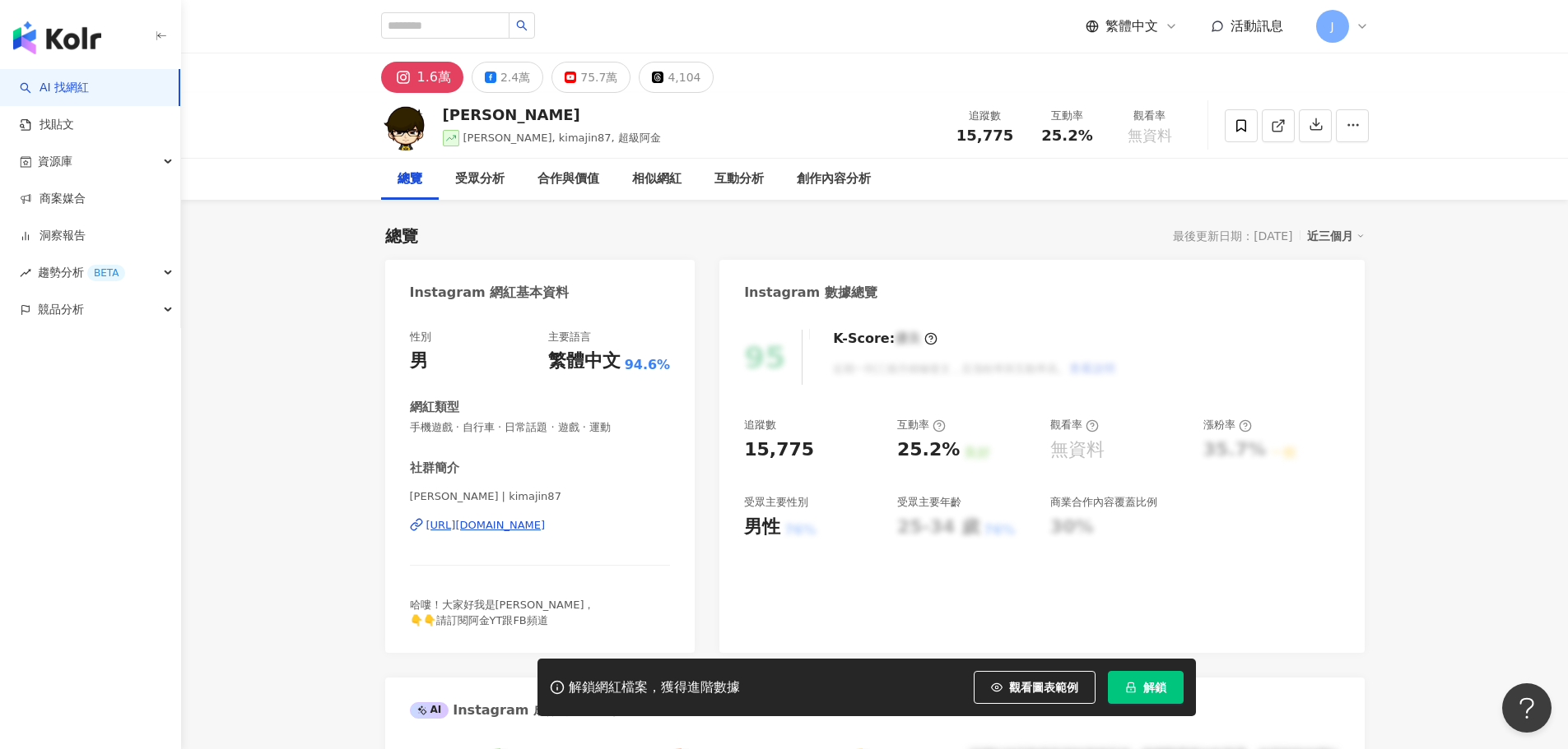
click at [546, 528] on div "https://www.instagram.com/kimajin87/" at bounding box center [485, 526] width 119 height 15
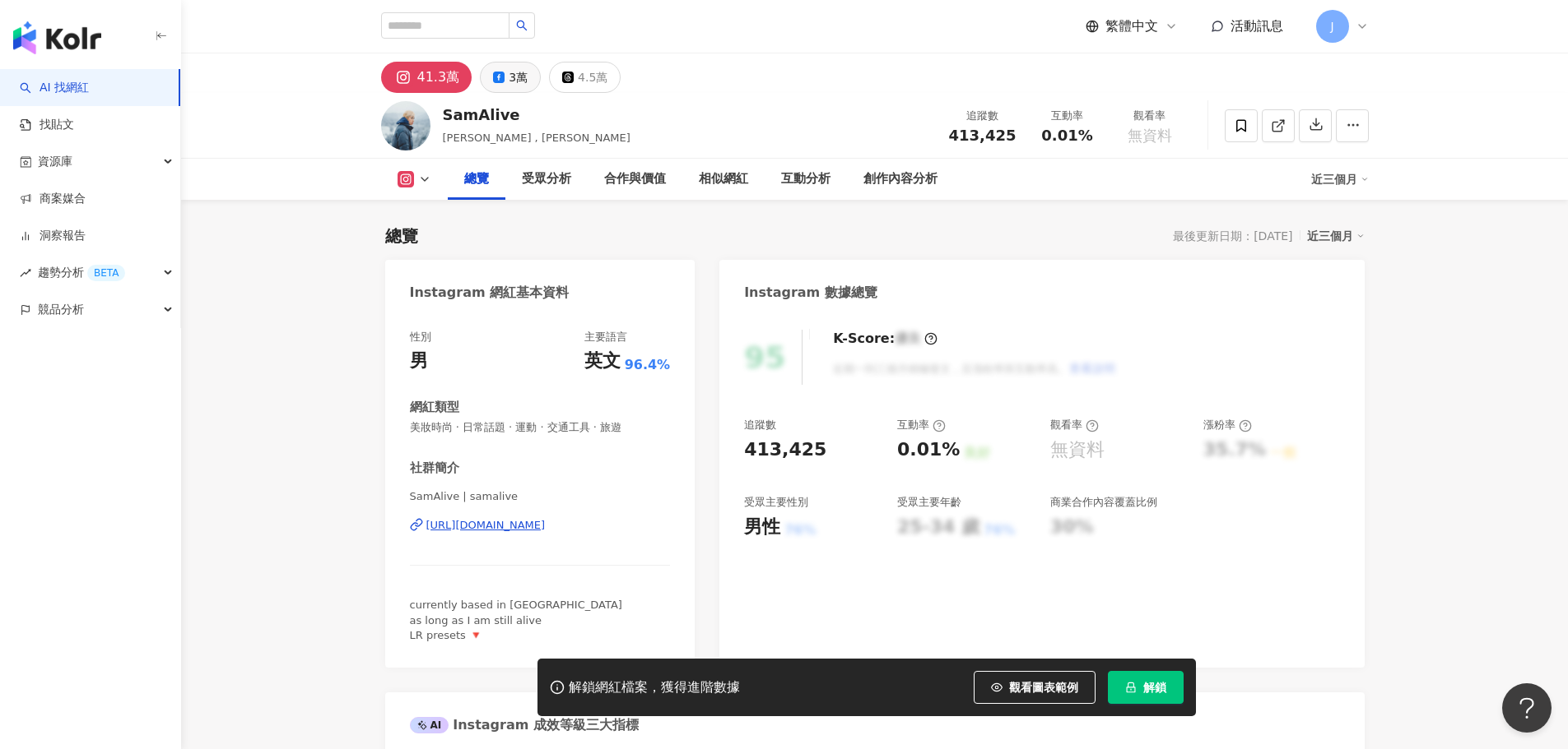
click at [500, 82] on icon at bounding box center [498, 77] width 11 height 11
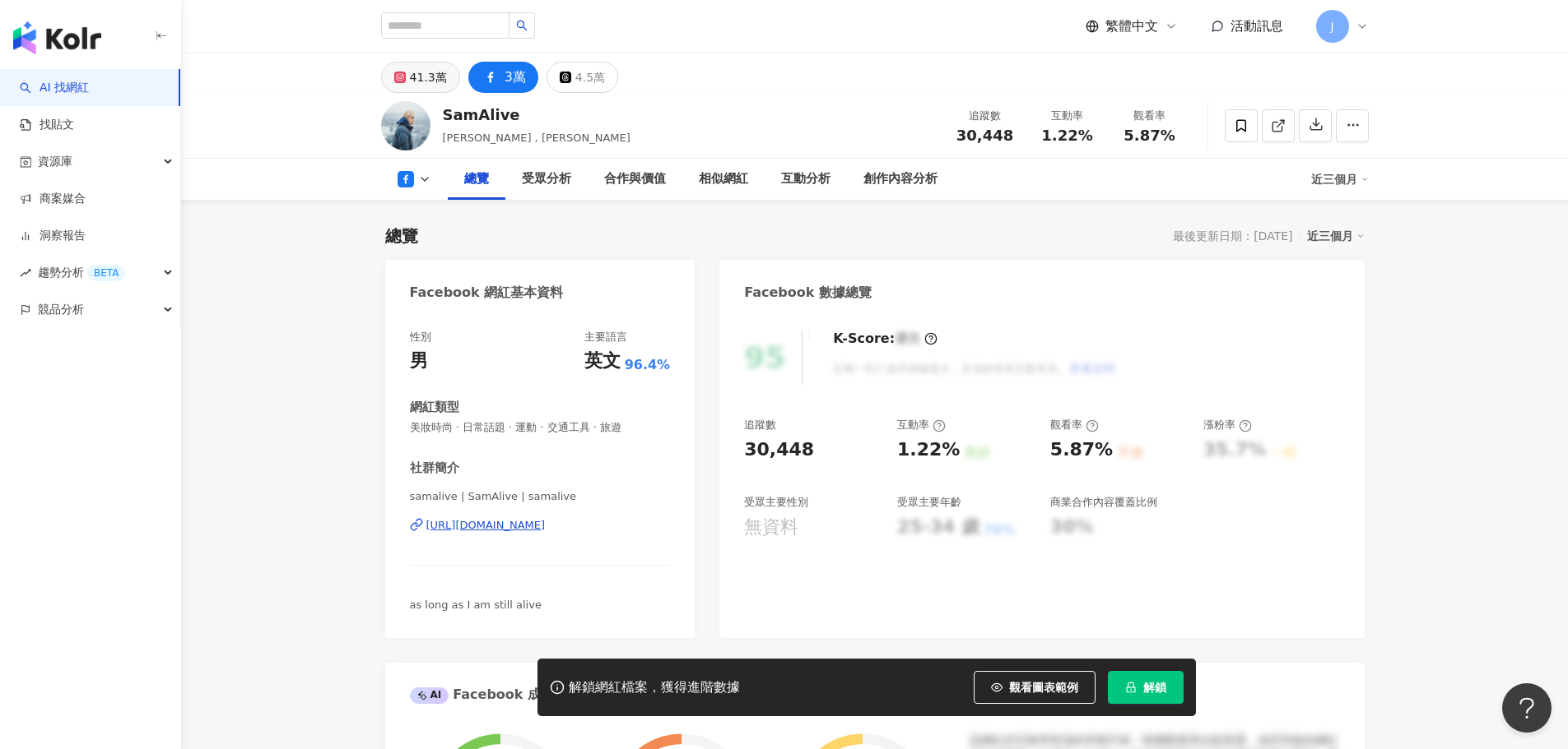
click at [412, 86] on div "41.3萬" at bounding box center [428, 77] width 37 height 23
click at [474, 529] on div "https://www.facebook.com/191422450890426" at bounding box center [485, 526] width 119 height 15
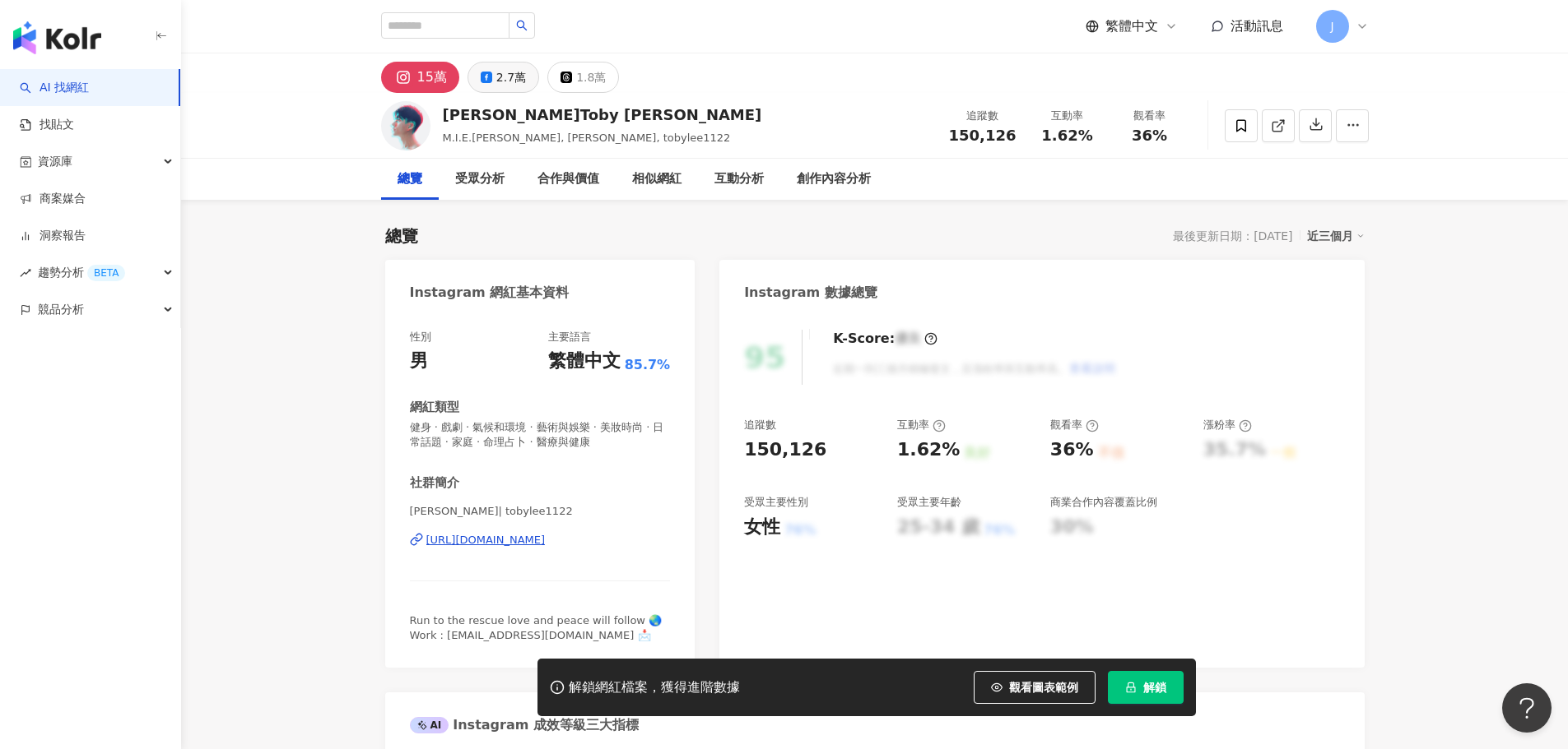
click at [483, 86] on button "2.7萬" at bounding box center [503, 77] width 71 height 31
click at [504, 70] on div "2.7萬" at bounding box center [511, 77] width 29 height 23
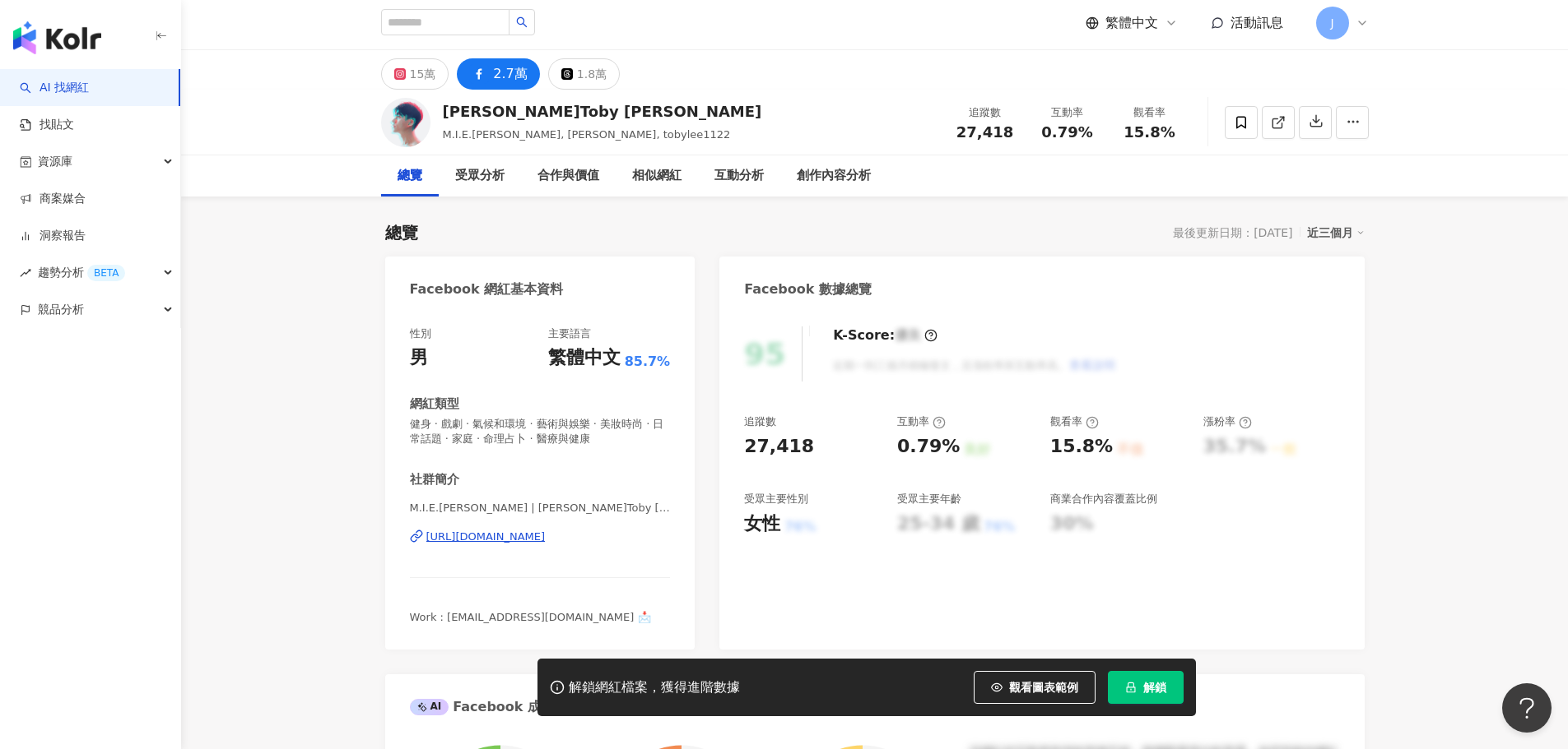
scroll to position [576, 0]
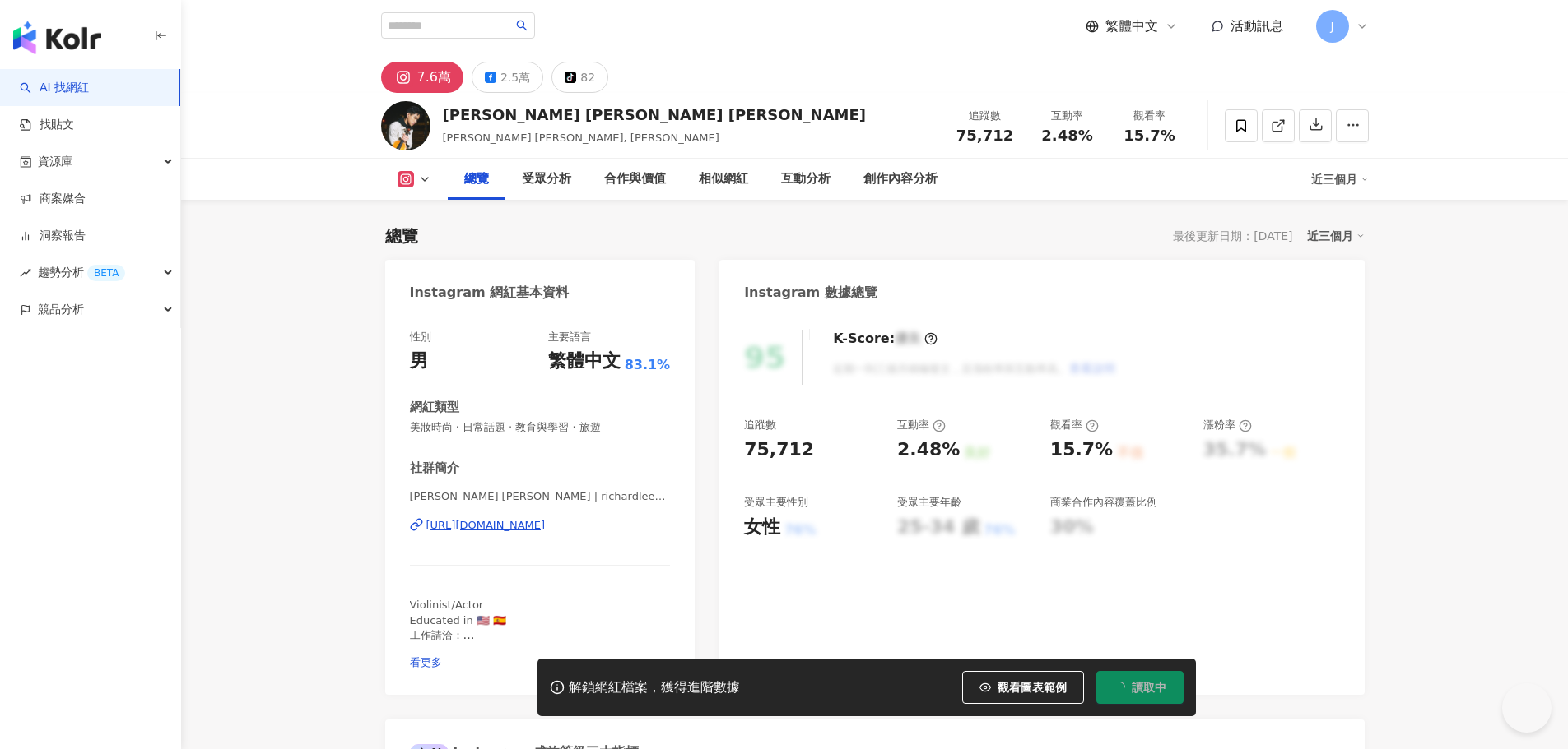
click at [546, 528] on div "[URL][DOMAIN_NAME]" at bounding box center [485, 526] width 119 height 15
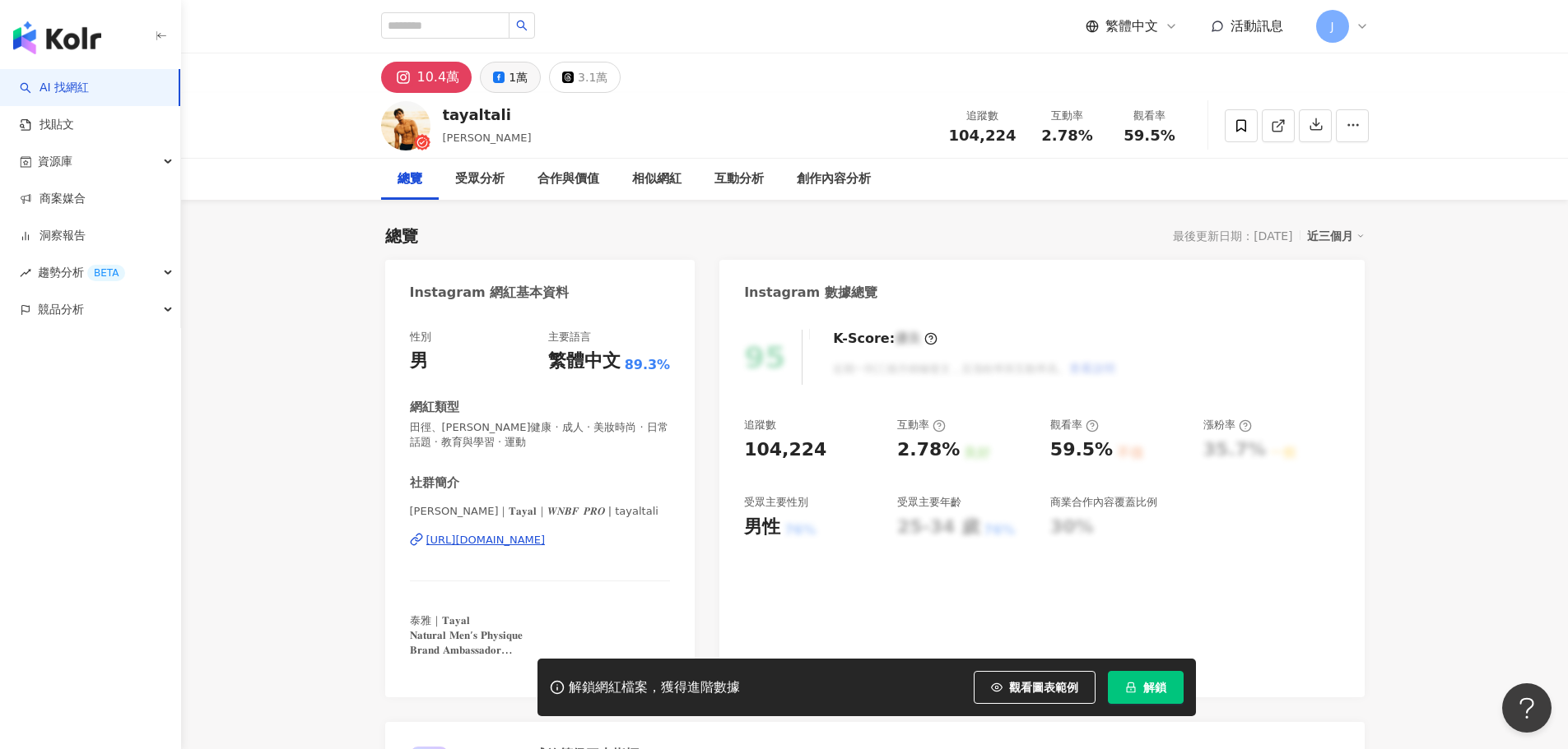
click at [493, 72] on icon at bounding box center [498, 77] width 11 height 11
click at [508, 541] on div "https://www.facebook.com/483073308727885" at bounding box center [485, 541] width 119 height 15
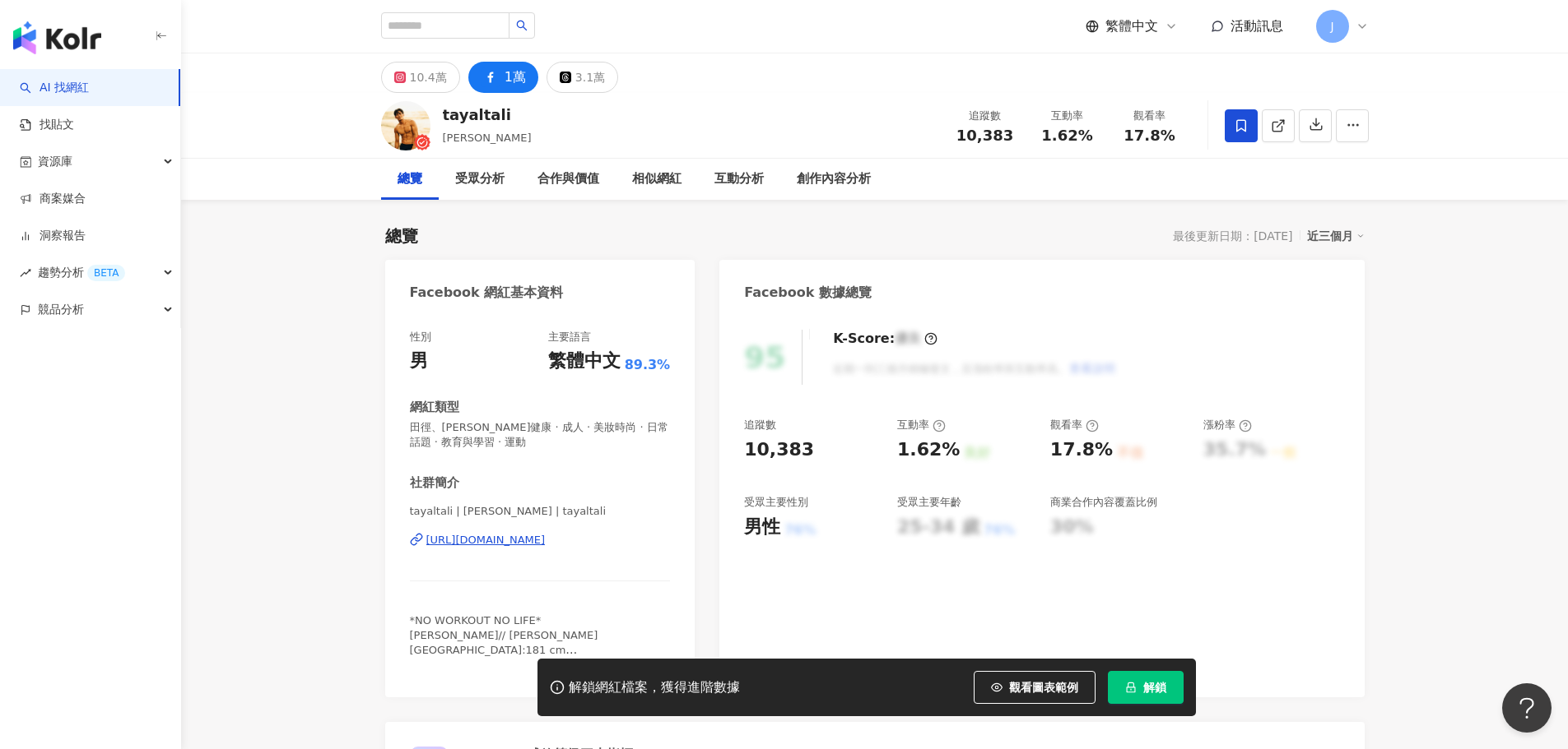
click at [1245, 125] on icon at bounding box center [1241, 125] width 10 height 12
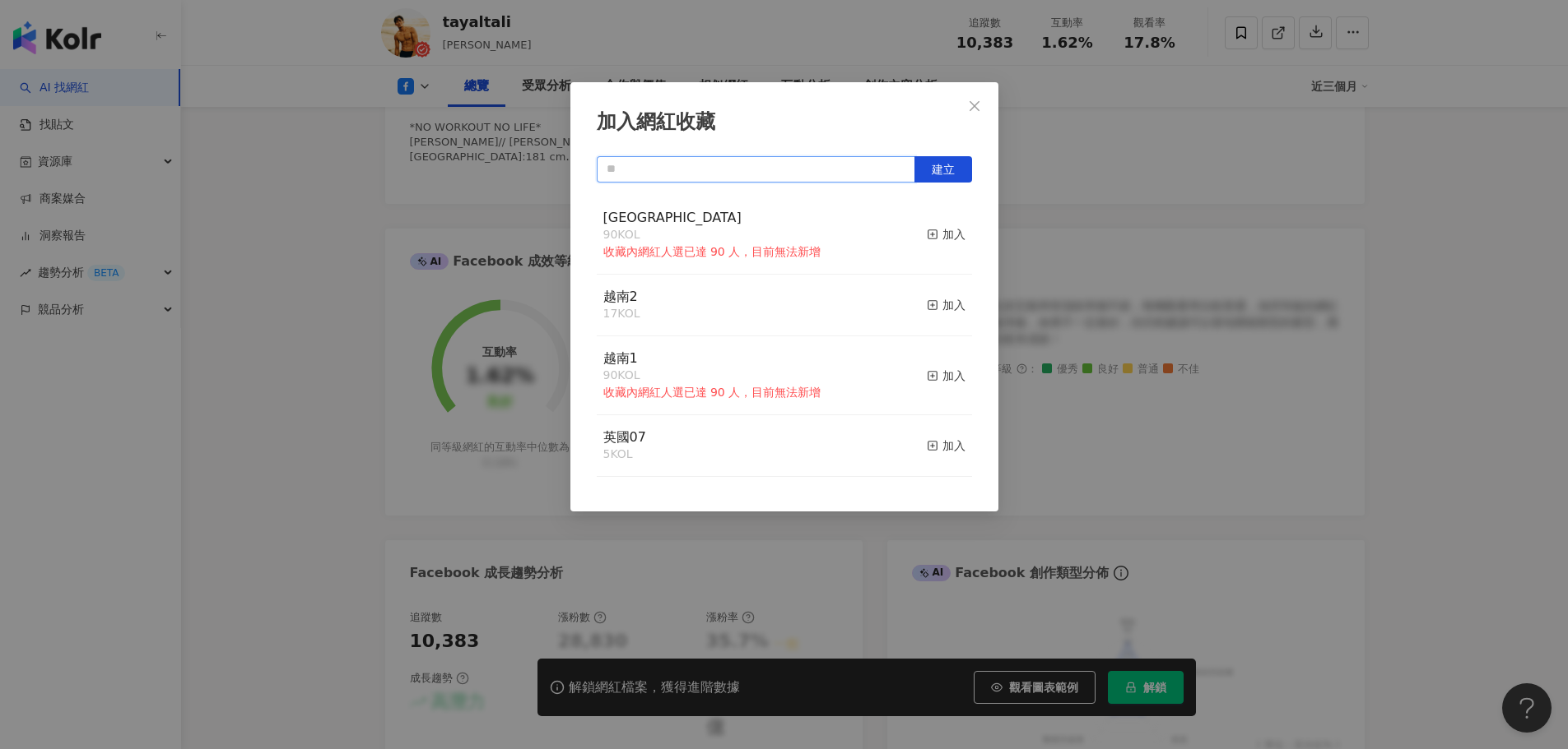
click at [744, 176] on input "text" at bounding box center [755, 169] width 319 height 27
type input "**"
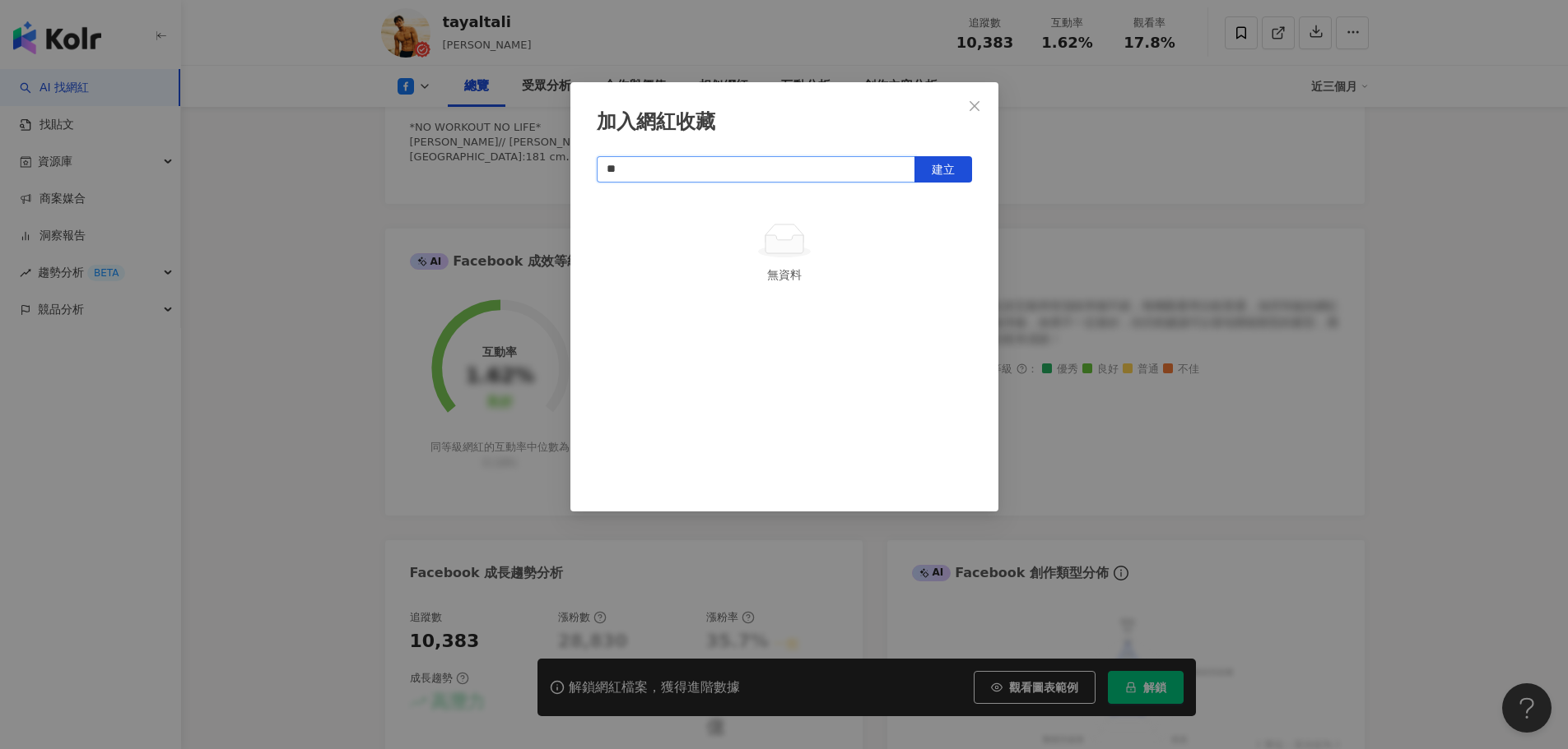
click at [840, 171] on input "**" at bounding box center [755, 169] width 319 height 27
click at [839, 171] on input "**" at bounding box center [755, 169] width 319 height 27
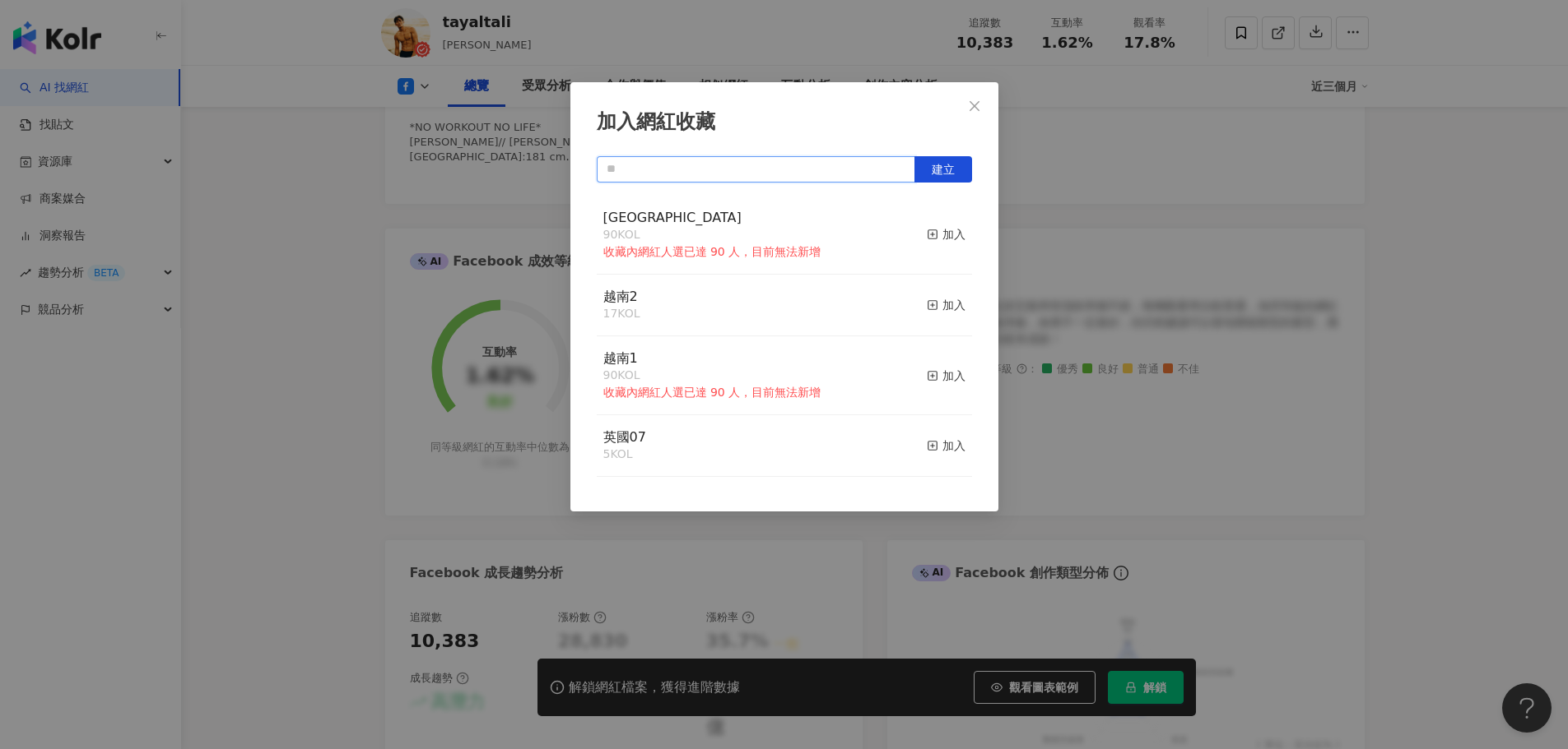
click at [835, 173] on input "text" at bounding box center [755, 169] width 319 height 27
type input "******"
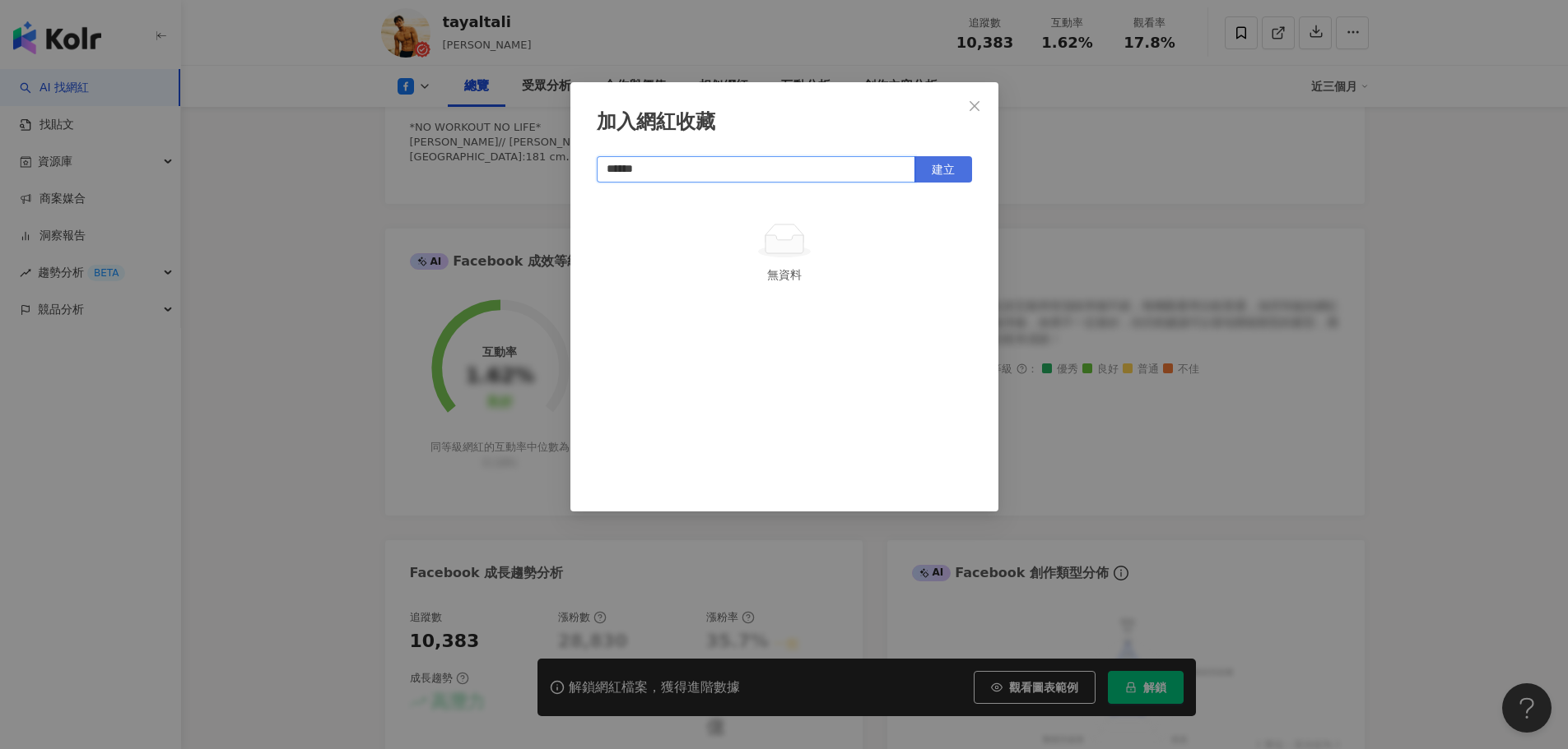
click at [952, 179] on button "建立" at bounding box center [943, 169] width 58 height 27
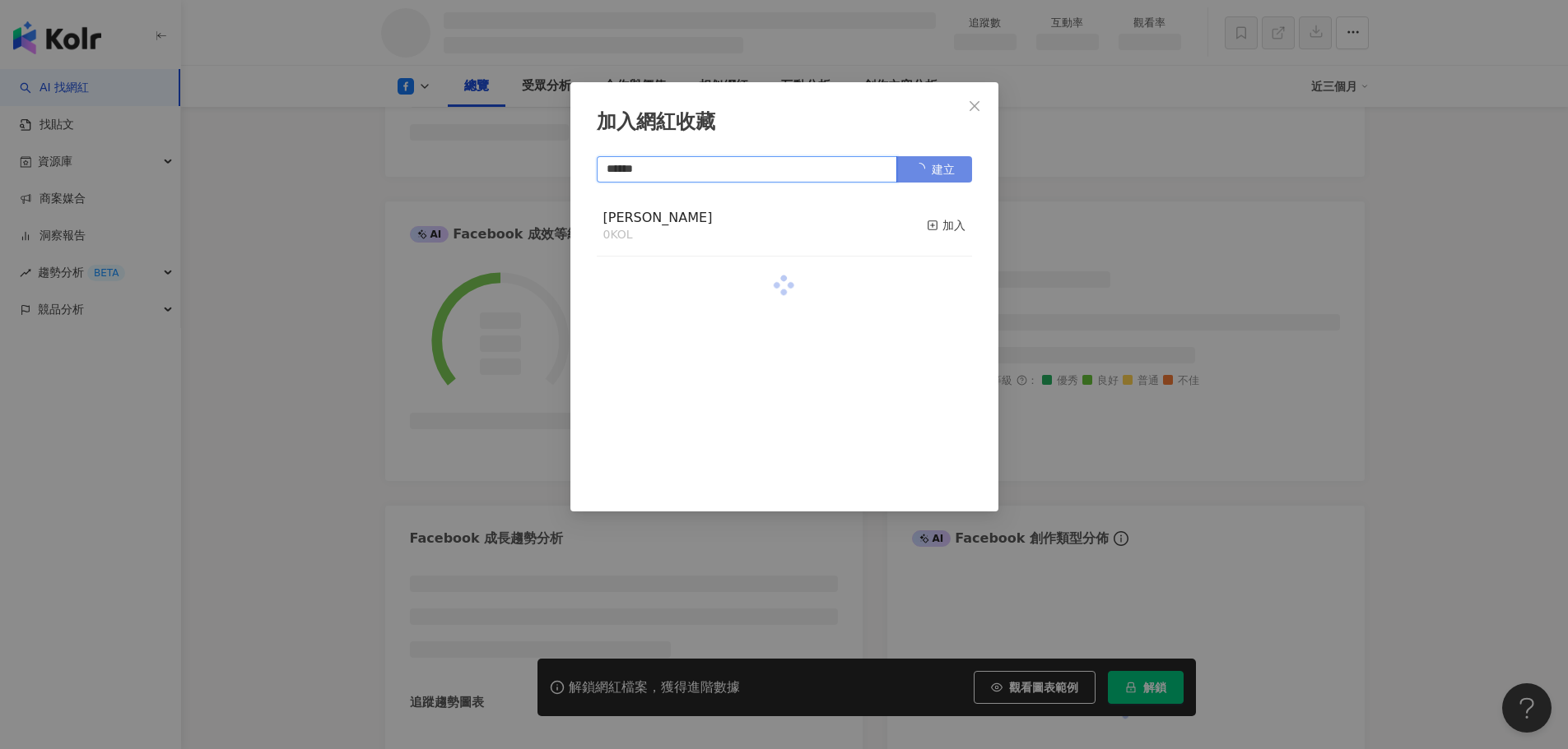
scroll to position [538, 0]
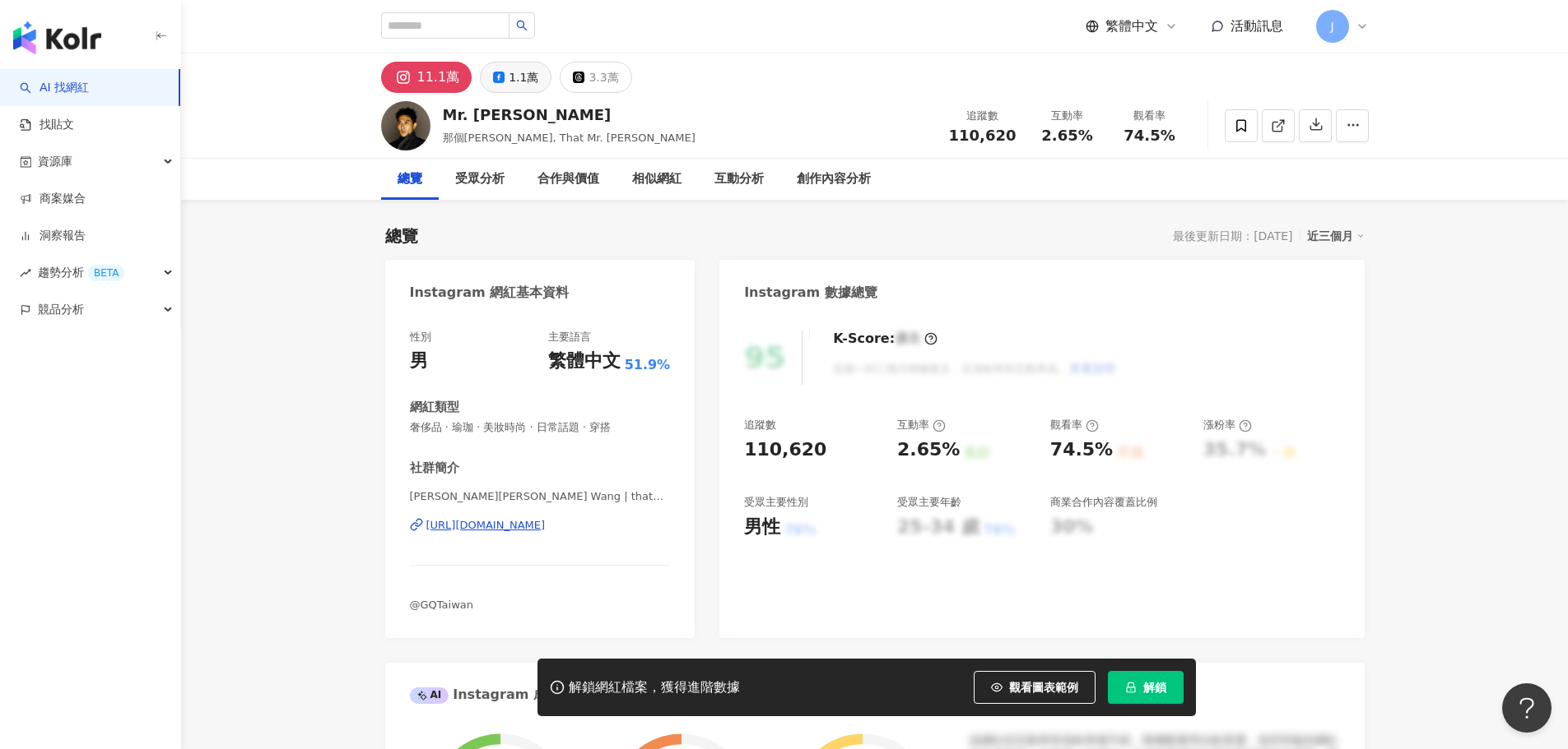
click at [494, 74] on icon at bounding box center [498, 77] width 11 height 11
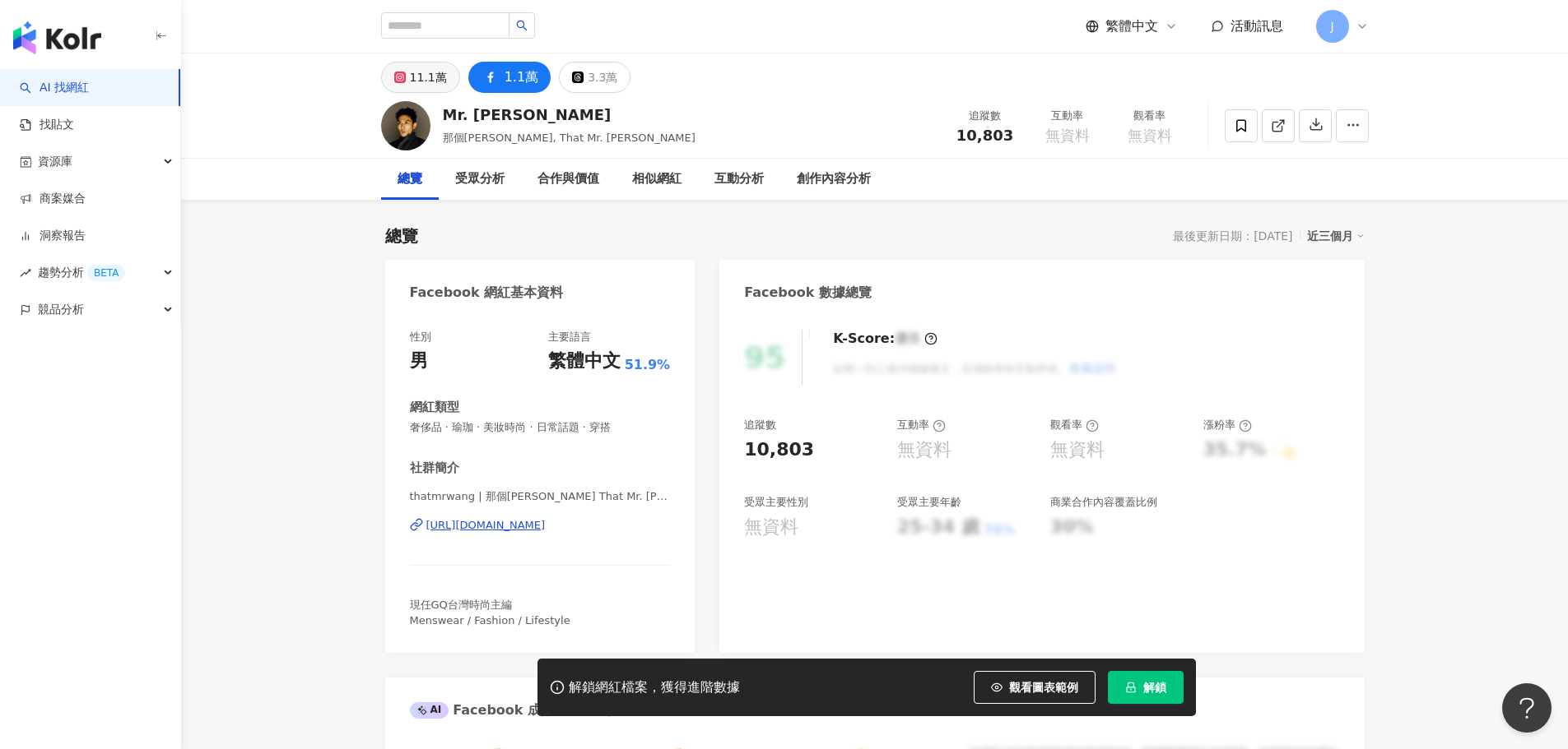
click at [420, 80] on div "11.1萬" at bounding box center [428, 77] width 37 height 23
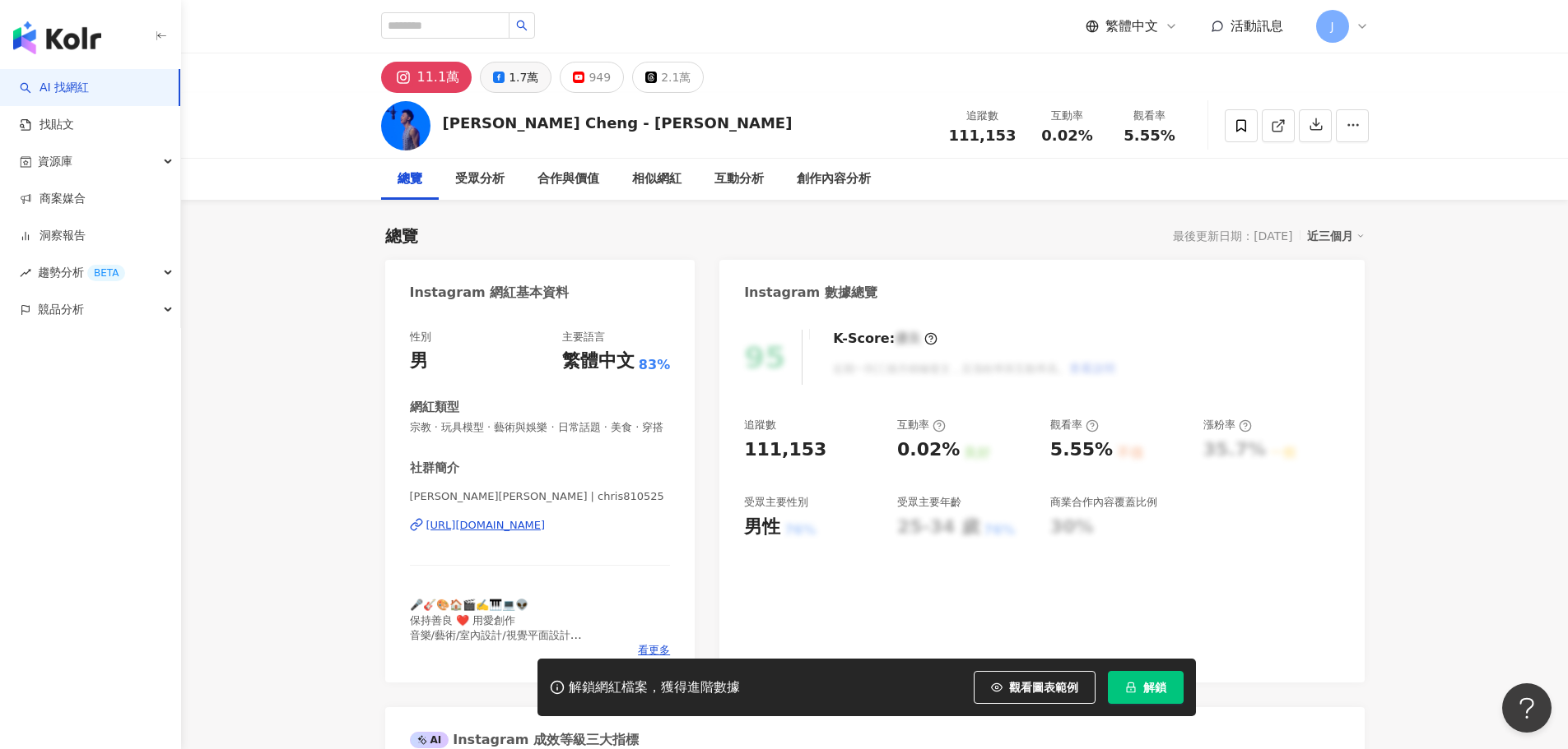
click at [511, 81] on div "1.7萬" at bounding box center [523, 77] width 29 height 23
click at [513, 74] on div "1.7萬" at bounding box center [523, 77] width 29 height 23
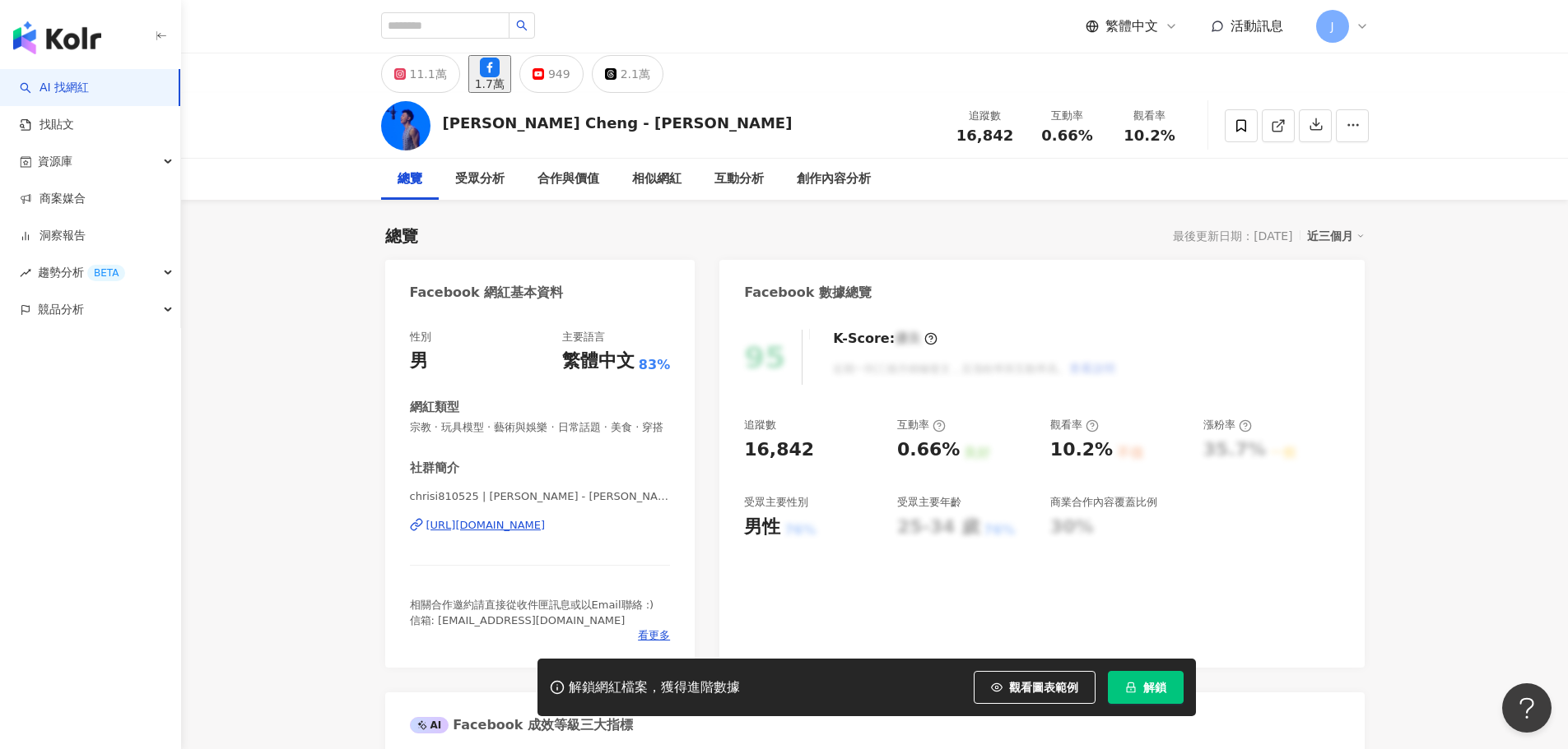
click at [456, 533] on div "https://www.facebook.com/461105740714719" at bounding box center [485, 526] width 119 height 15
click at [1228, 122] on span at bounding box center [1241, 125] width 33 height 33
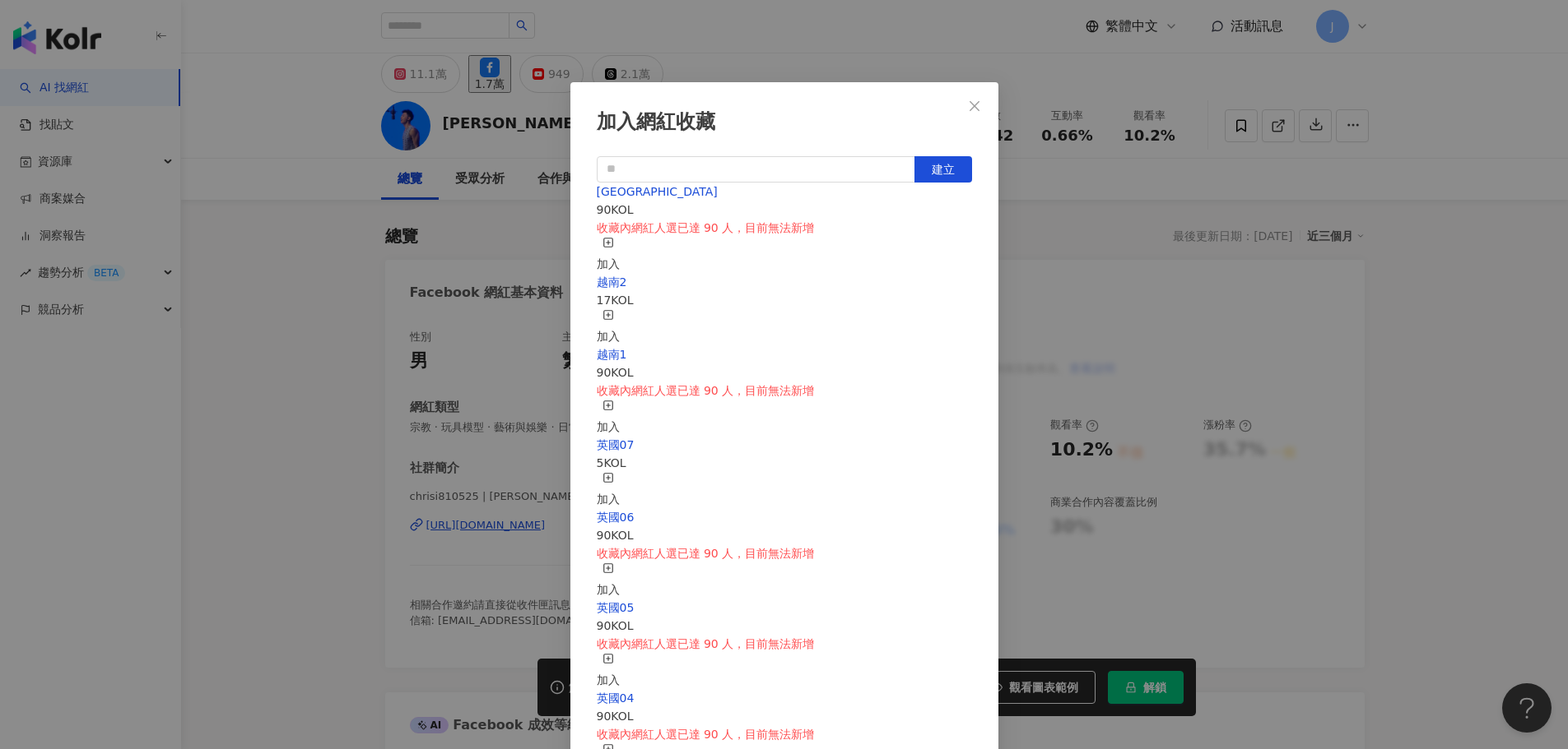
scroll to position [1296, 0]
click at [731, 181] on input "text" at bounding box center [755, 169] width 319 height 27
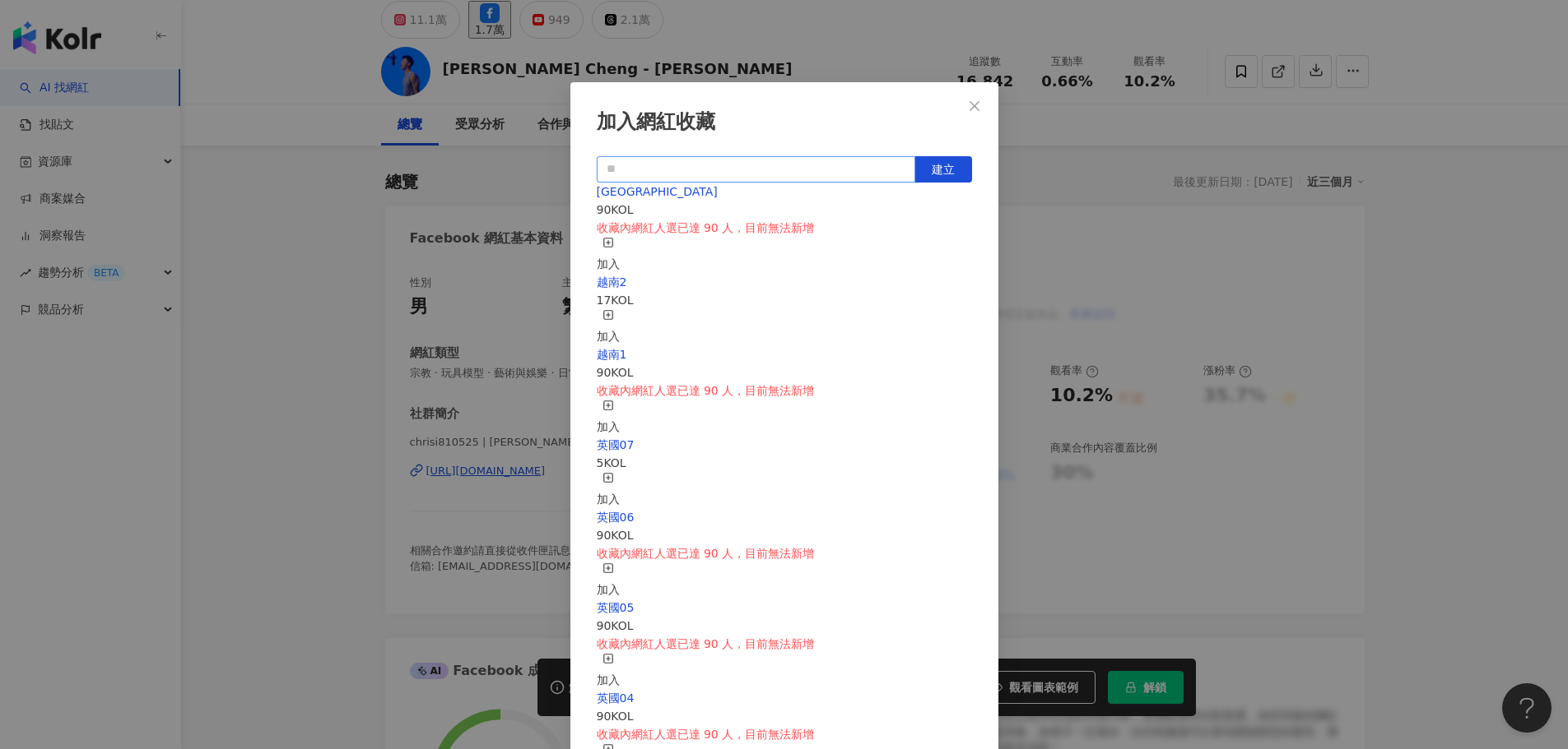
scroll to position [83, 0]
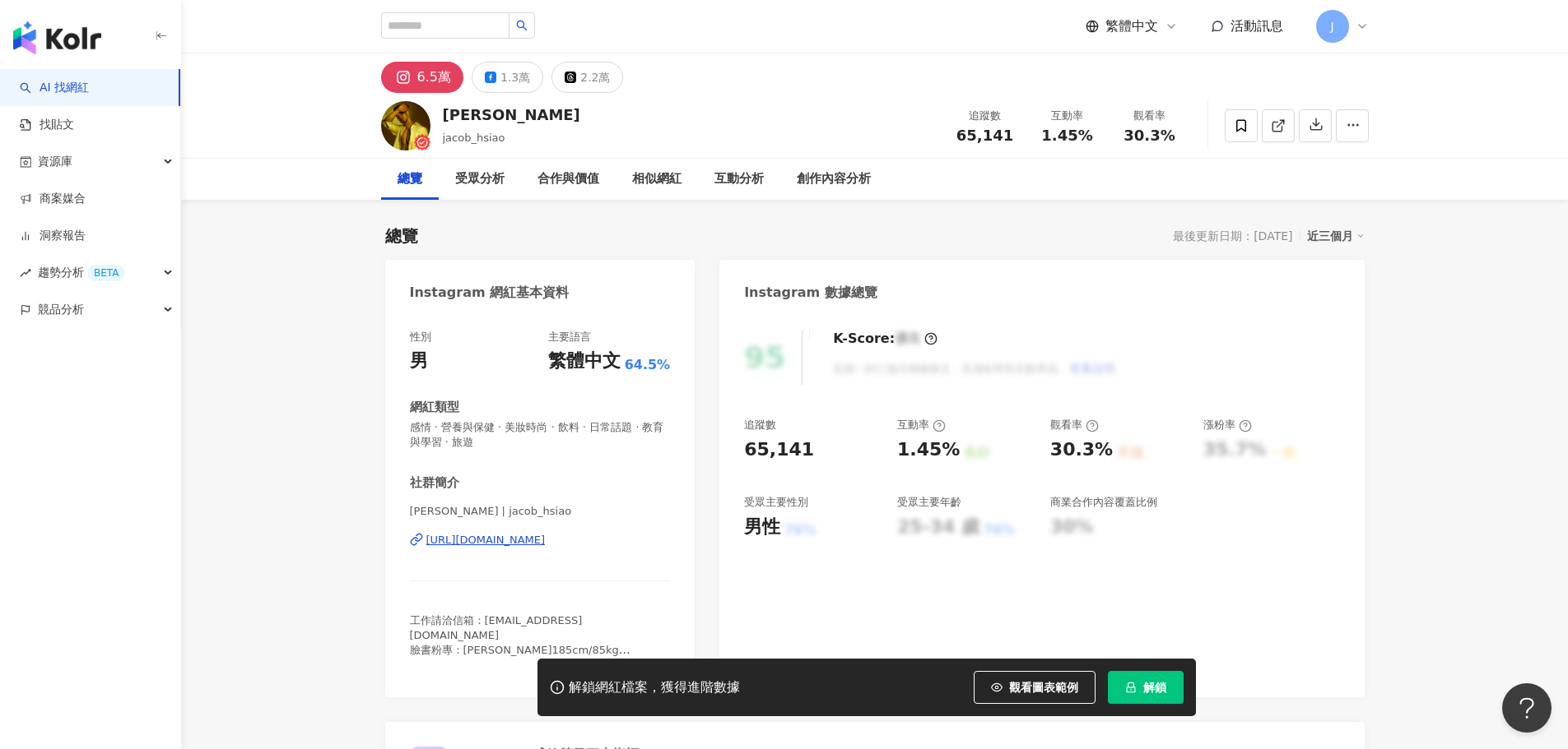
click at [541, 542] on div "[URL][DOMAIN_NAME]" at bounding box center [485, 541] width 119 height 15
click at [494, 75] on icon at bounding box center [491, 77] width 11 height 11
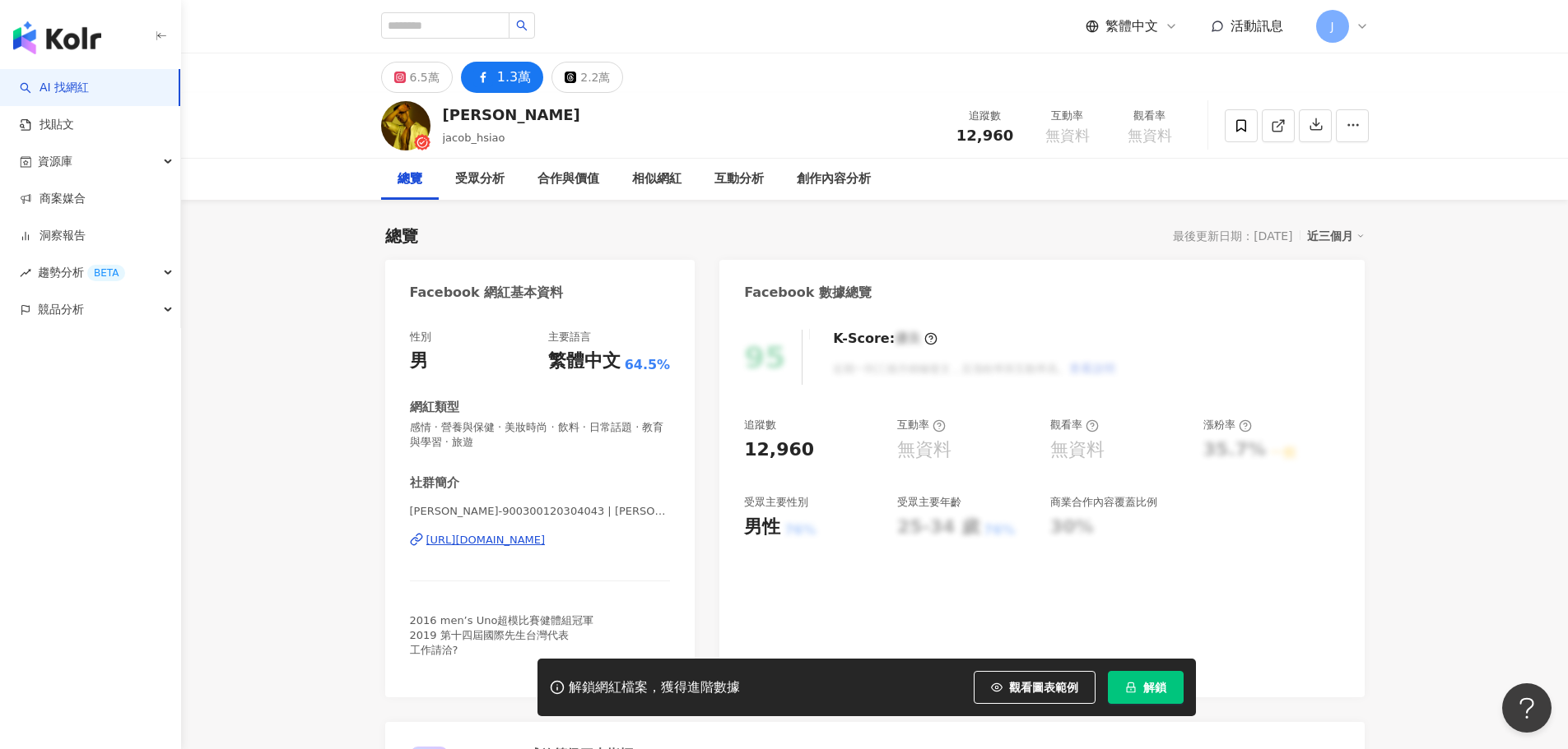
click at [523, 540] on div "[URL][DOMAIN_NAME]" at bounding box center [485, 541] width 119 height 15
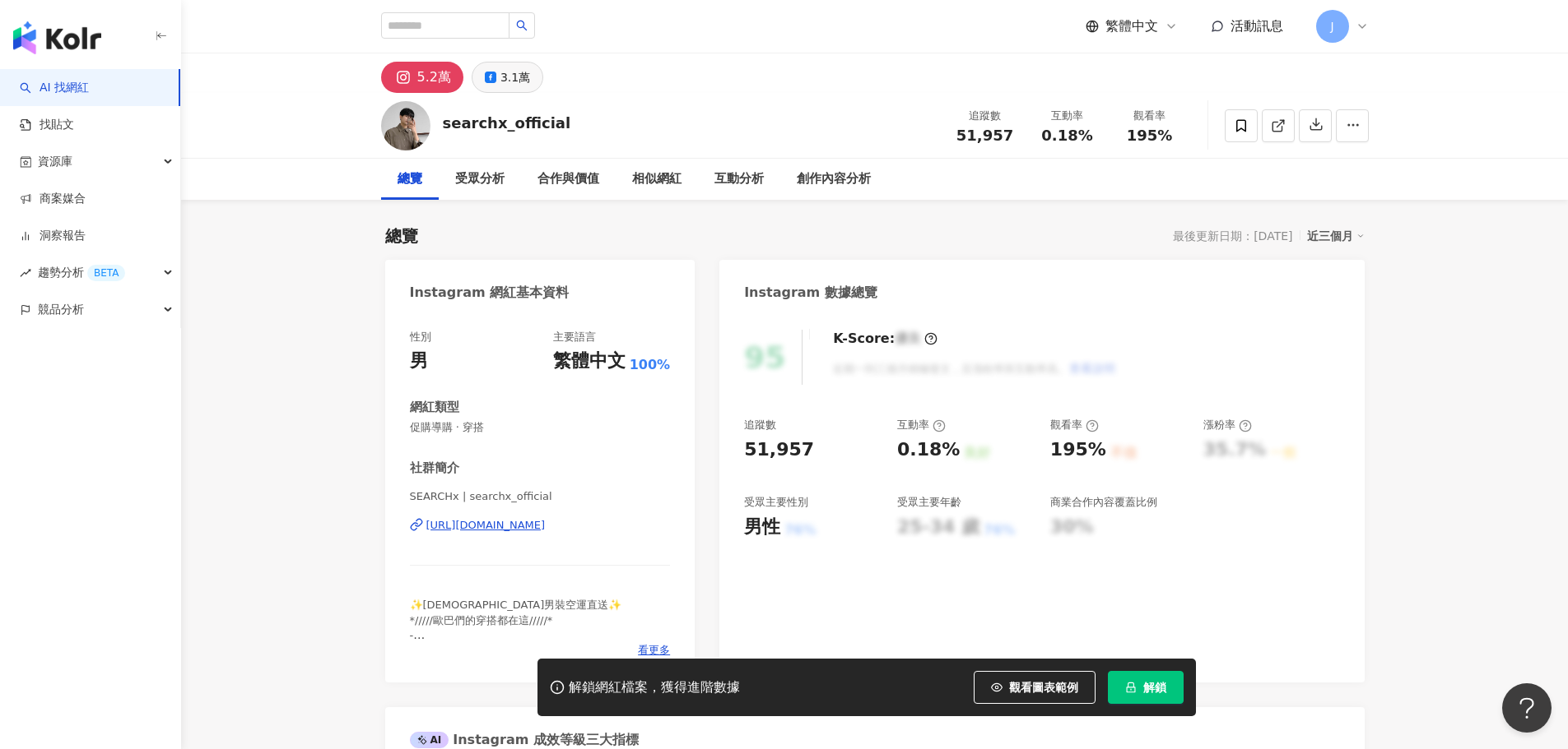
click at [521, 83] on div "3.1萬" at bounding box center [514, 77] width 29 height 23
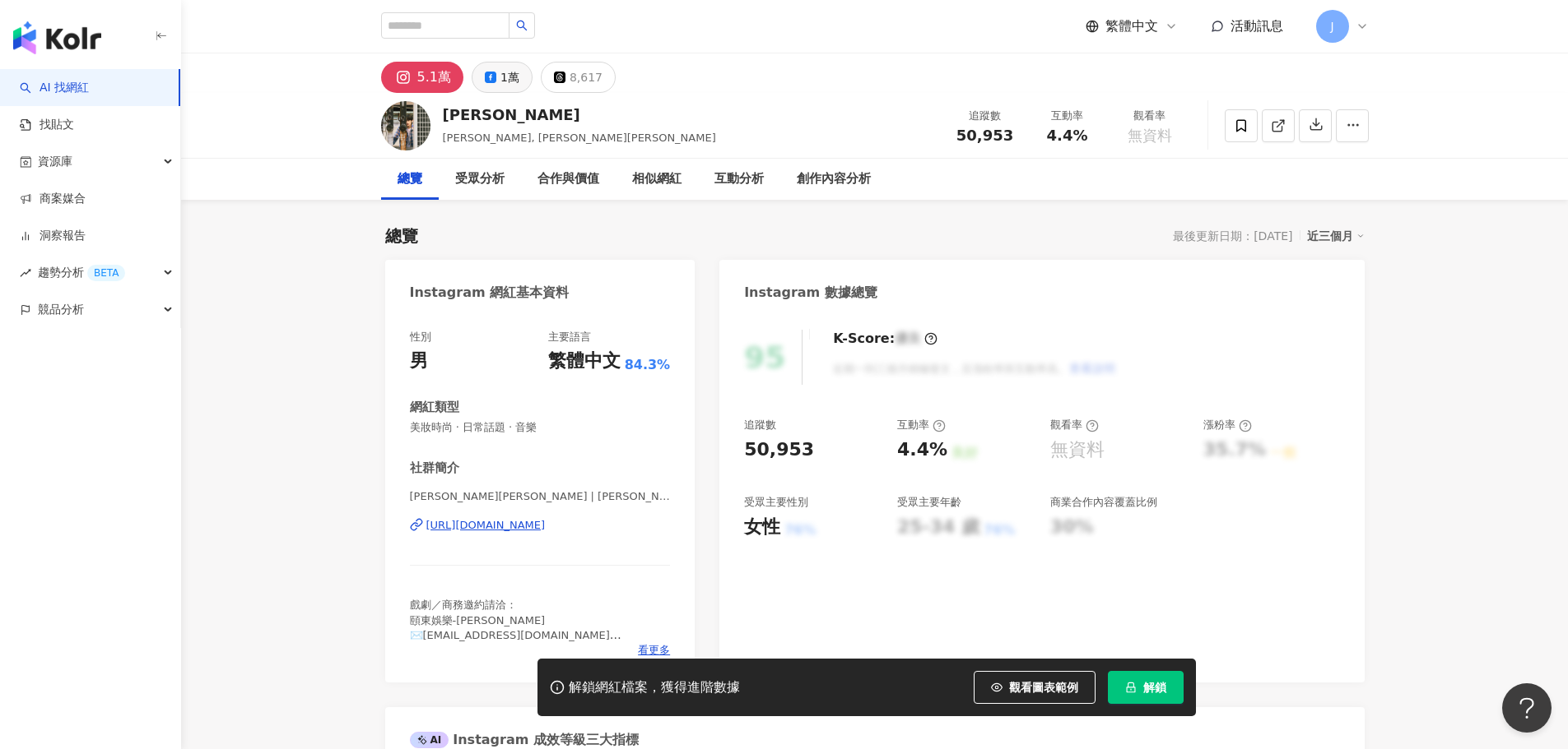
click at [514, 84] on div "1萬" at bounding box center [510, 77] width 19 height 23
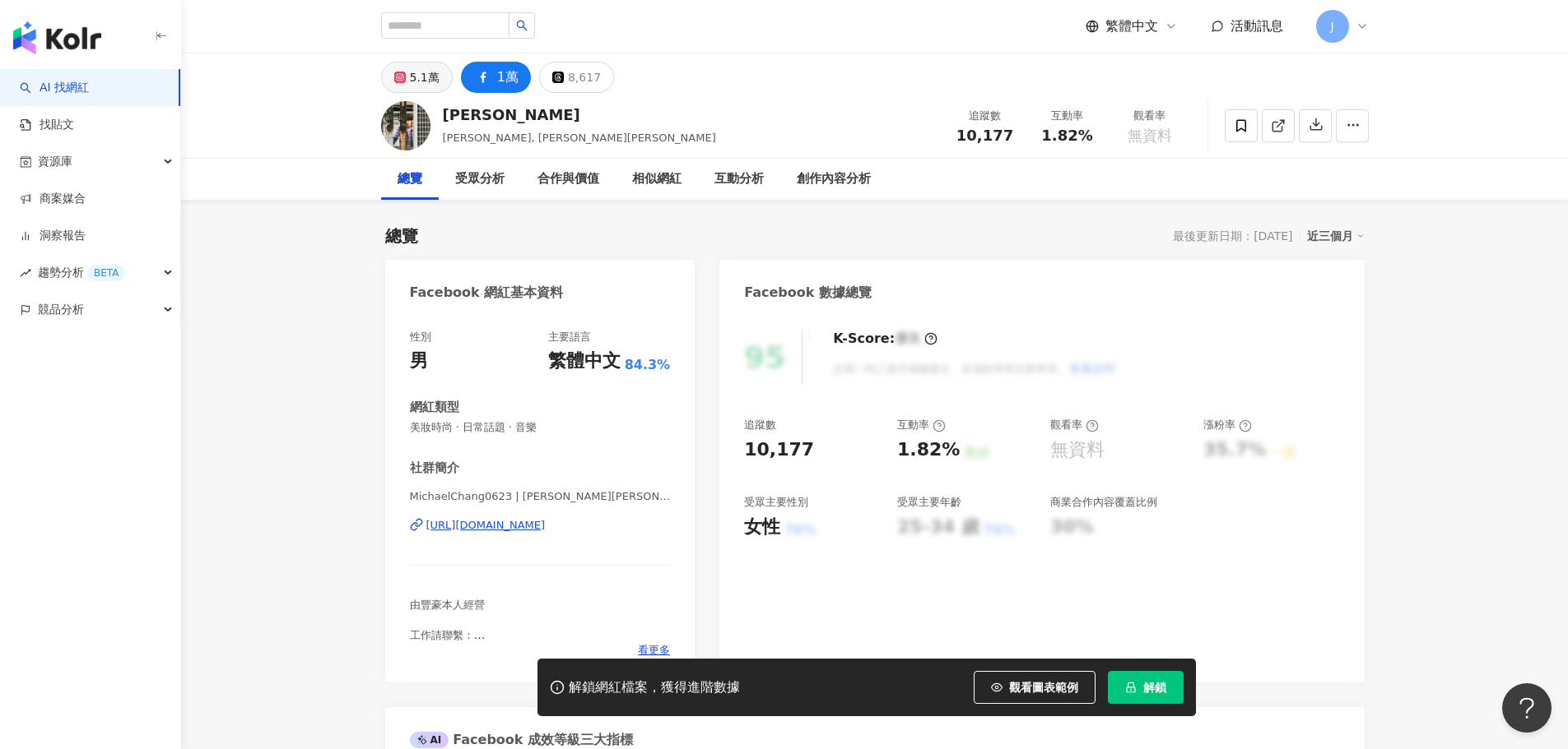
click at [436, 69] on div "5.1萬" at bounding box center [424, 77] width 29 height 23
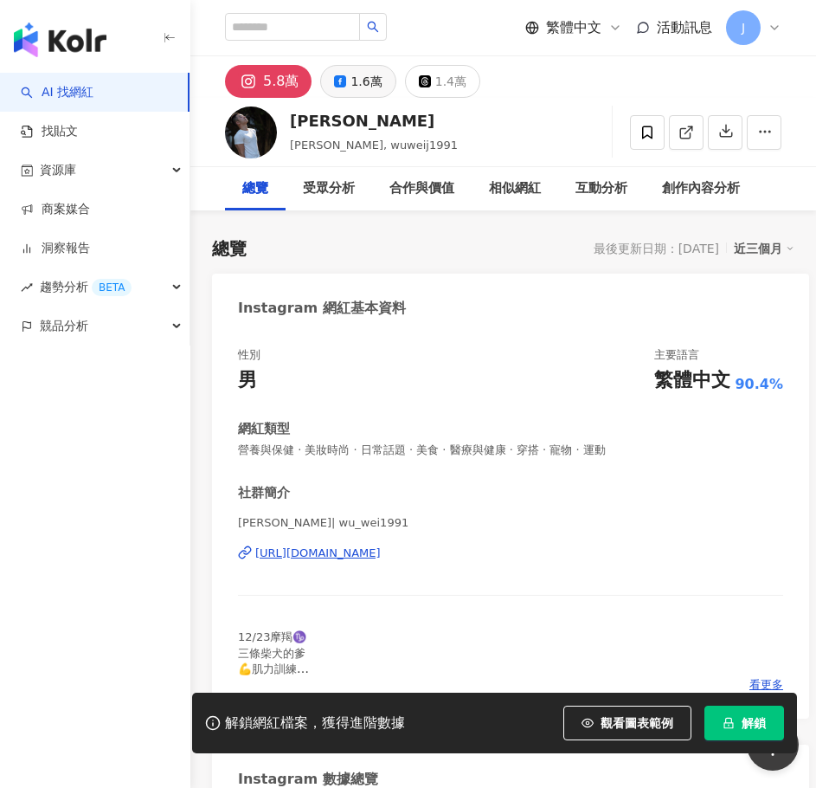
click at [348, 87] on button "1.6萬" at bounding box center [357, 81] width 75 height 33
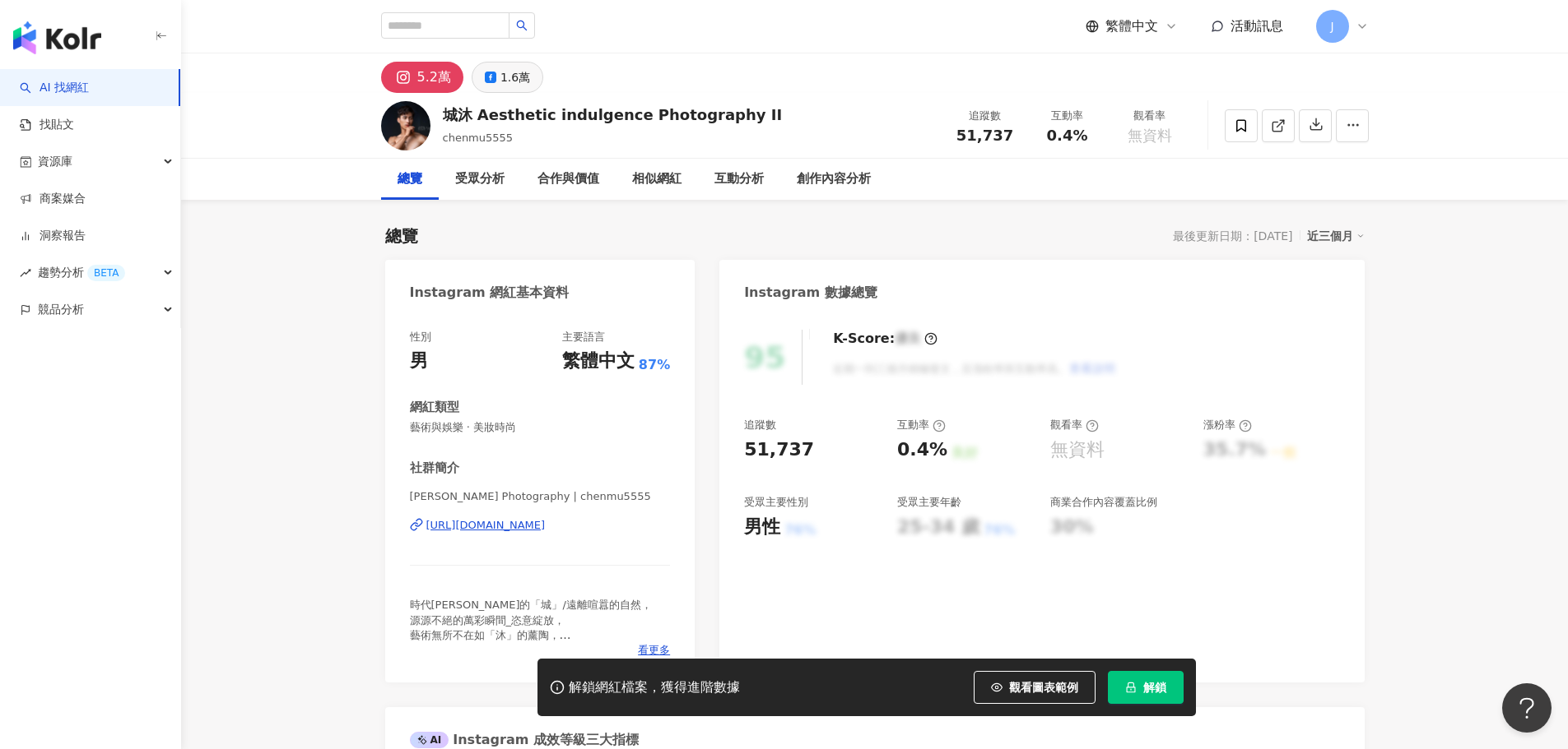
click at [508, 74] on div "1.6萬" at bounding box center [514, 77] width 29 height 23
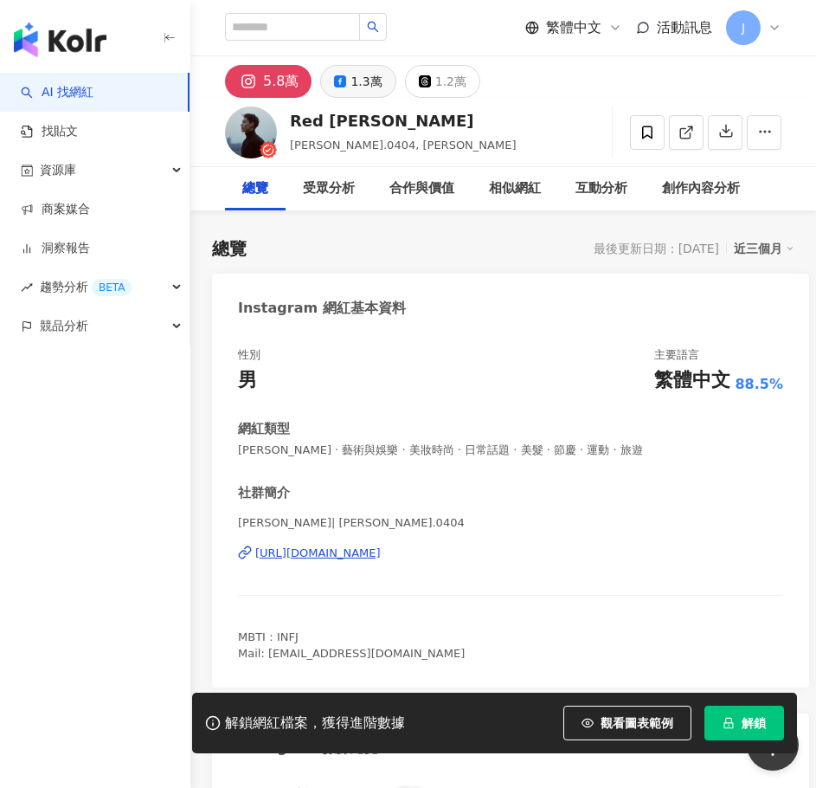
click at [358, 73] on div "1.3萬" at bounding box center [366, 81] width 31 height 24
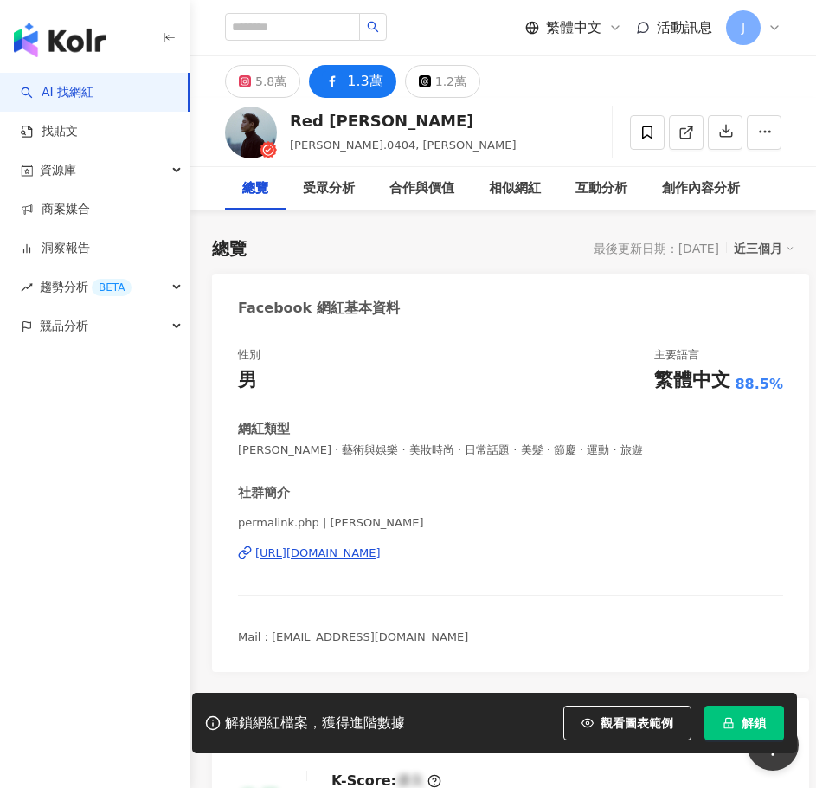
scroll to position [433, 0]
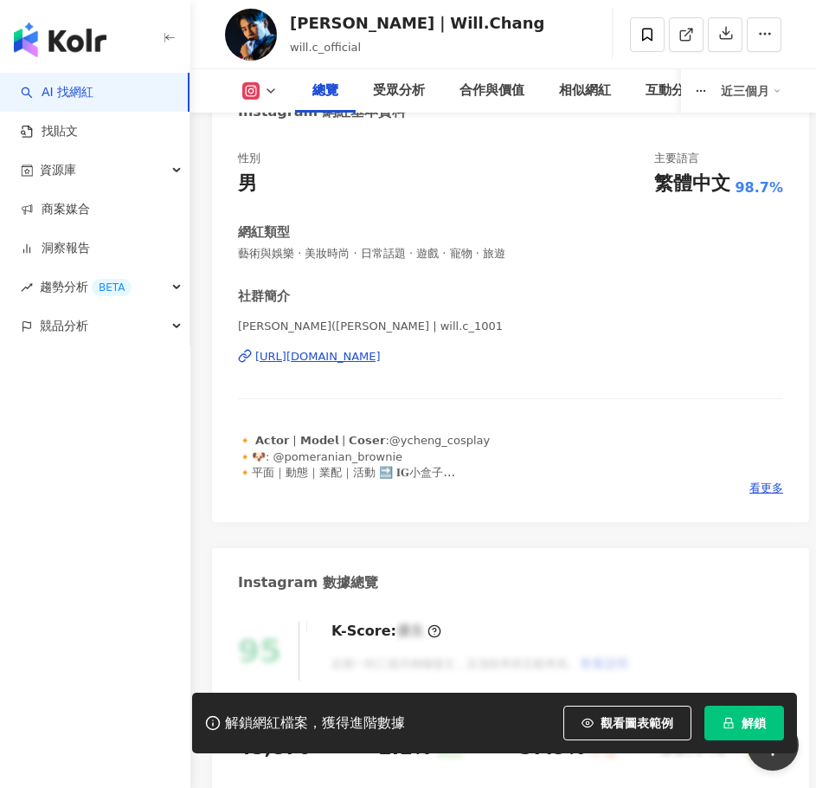
scroll to position [260, 0]
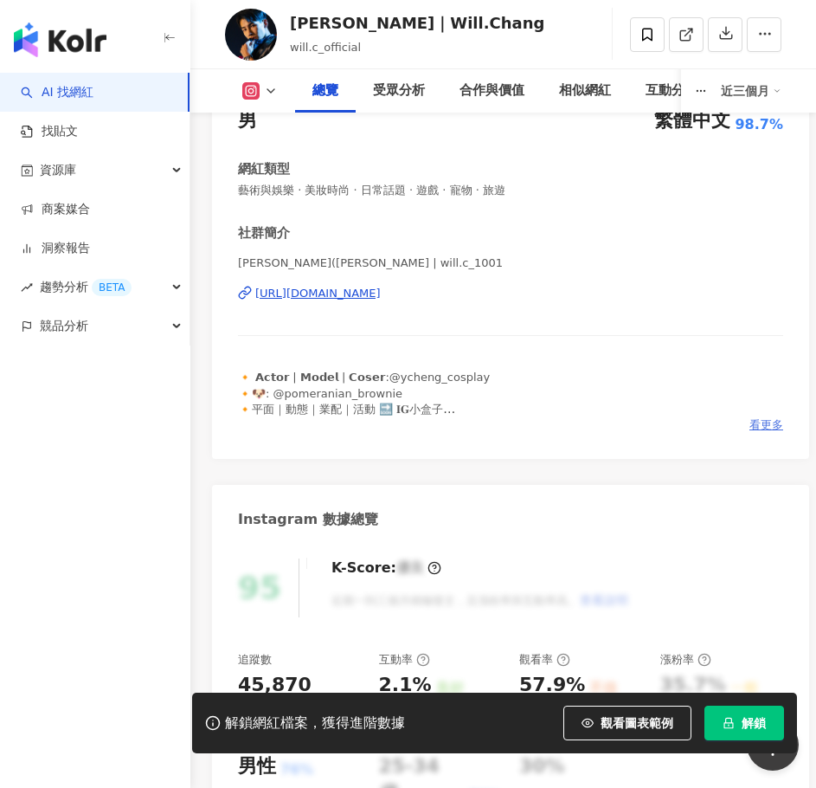
click at [776, 428] on span "看更多" at bounding box center [766, 425] width 34 height 16
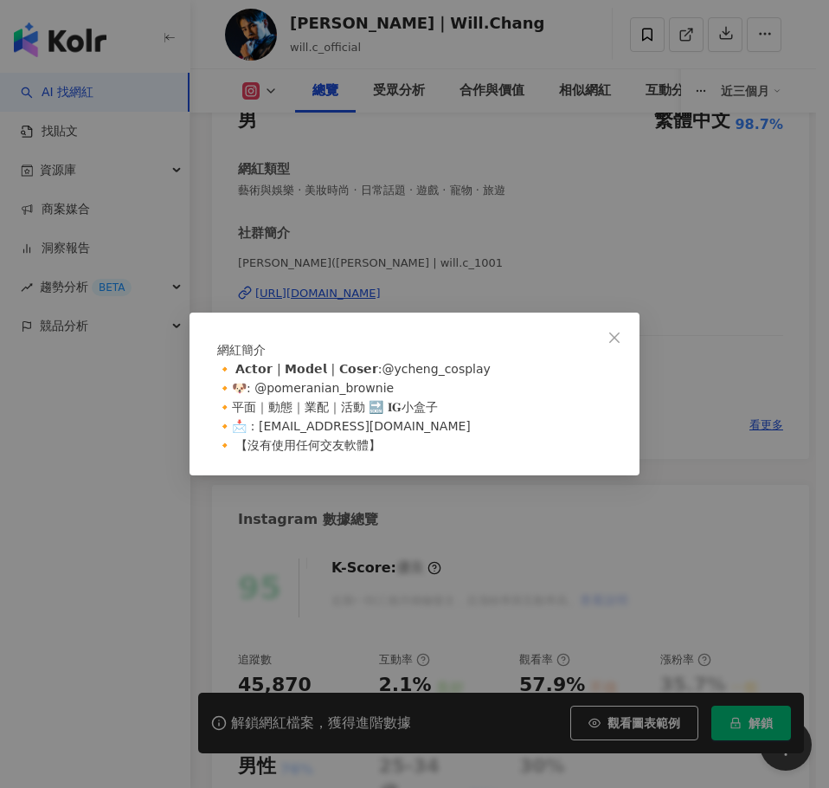
click at [402, 224] on div "網紅簡介 🔸 𝗔𝗰𝘁𝗼𝗿 | 𝗠𝗼𝗱𝗲𝗹 | 𝗖𝗼𝘀𝗲𝗿:@ycheng_cosplay 🔸🐶: @pomeranian_brownie 🔸平面｜動態｜業配｜…" at bounding box center [414, 394] width 829 height 788
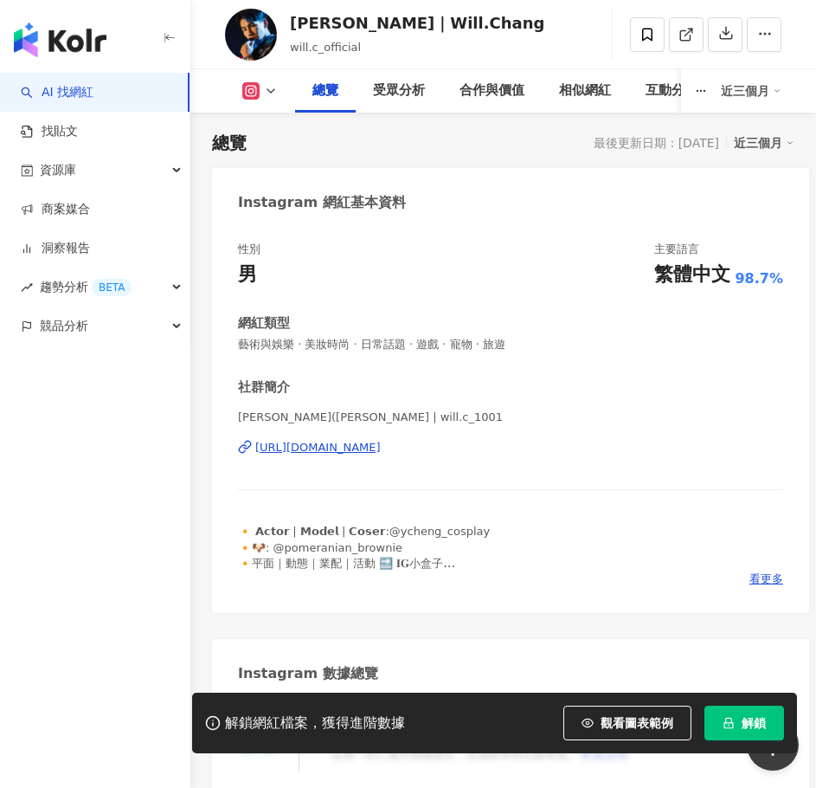
scroll to position [0, 0]
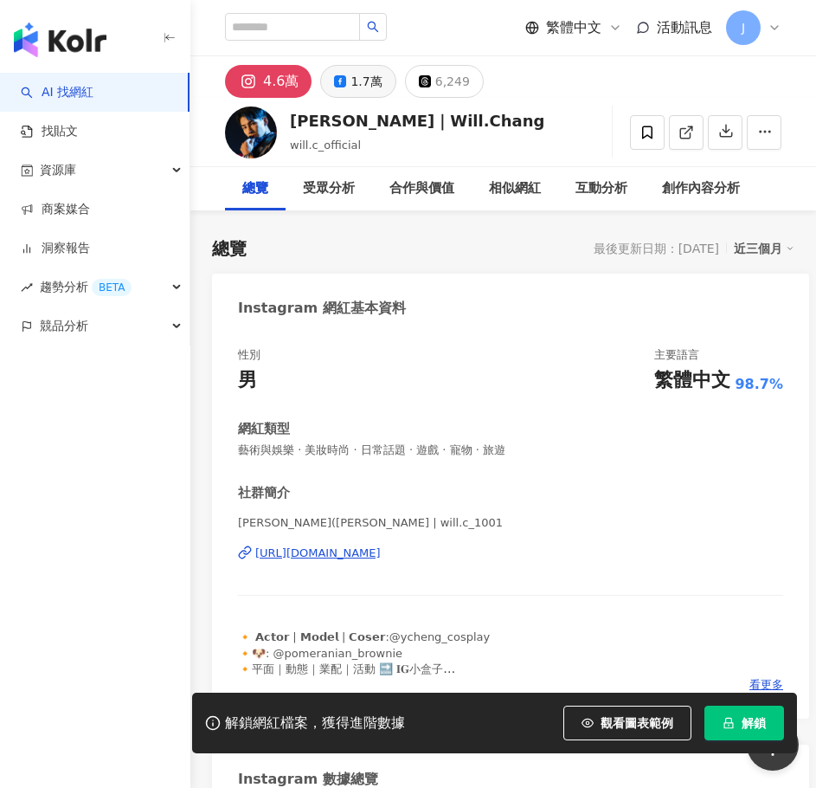
click at [346, 84] on button "1.7萬" at bounding box center [357, 81] width 75 height 33
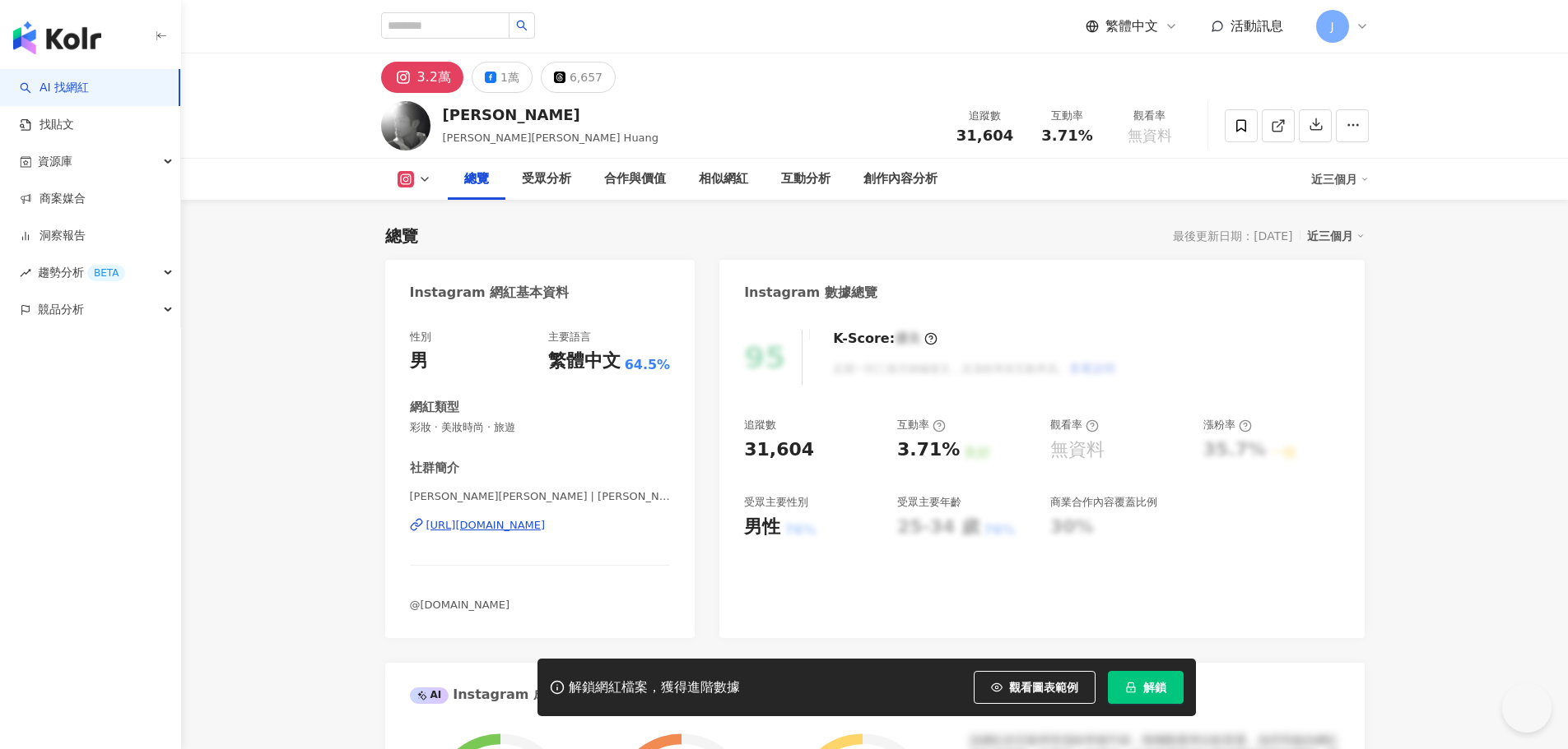
click at [546, 526] on div "[URL][DOMAIN_NAME]" at bounding box center [485, 526] width 119 height 15
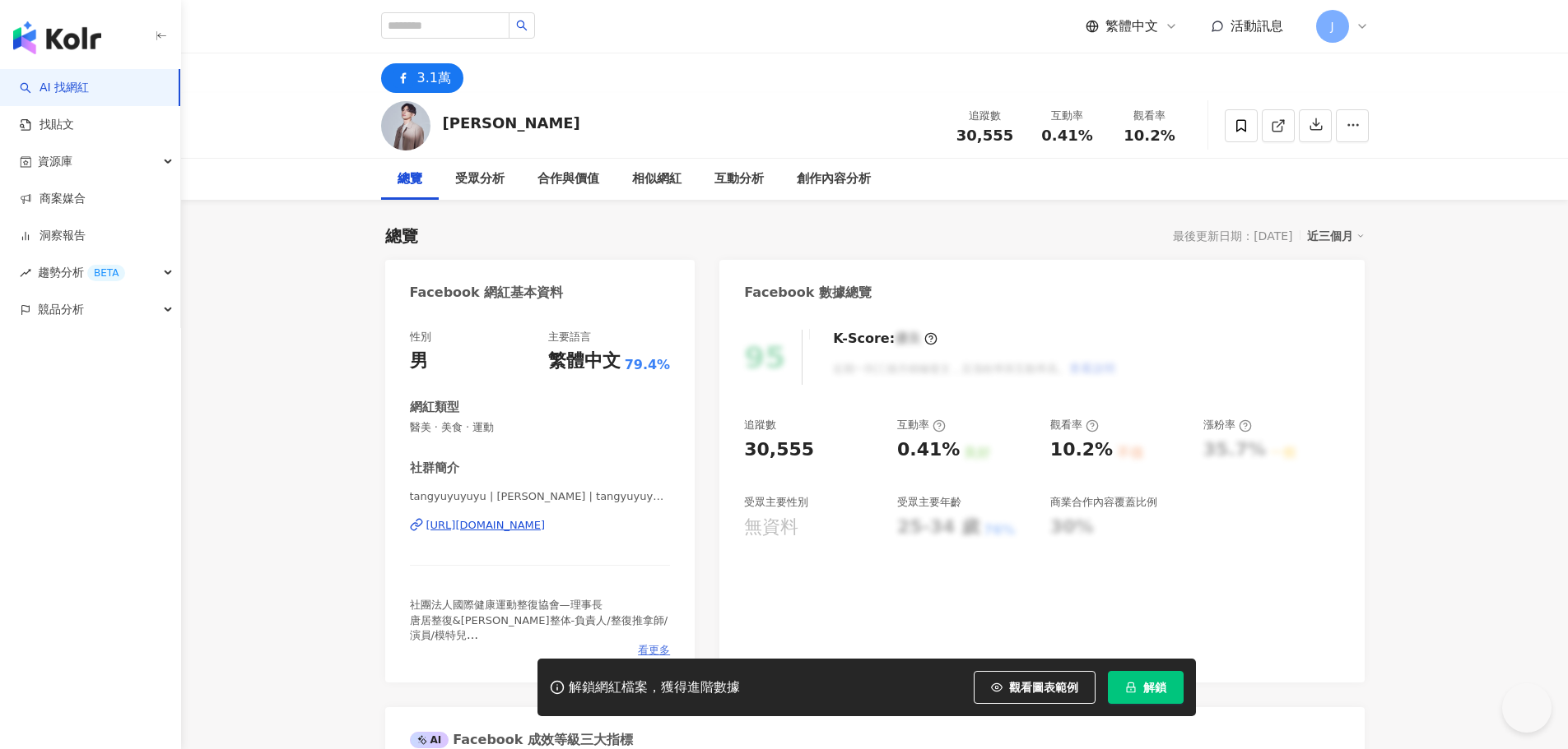
click at [643, 650] on span "看更多" at bounding box center [654, 651] width 32 height 15
click at [546, 528] on div "https://www.facebook.com/132212216976308" at bounding box center [485, 526] width 119 height 15
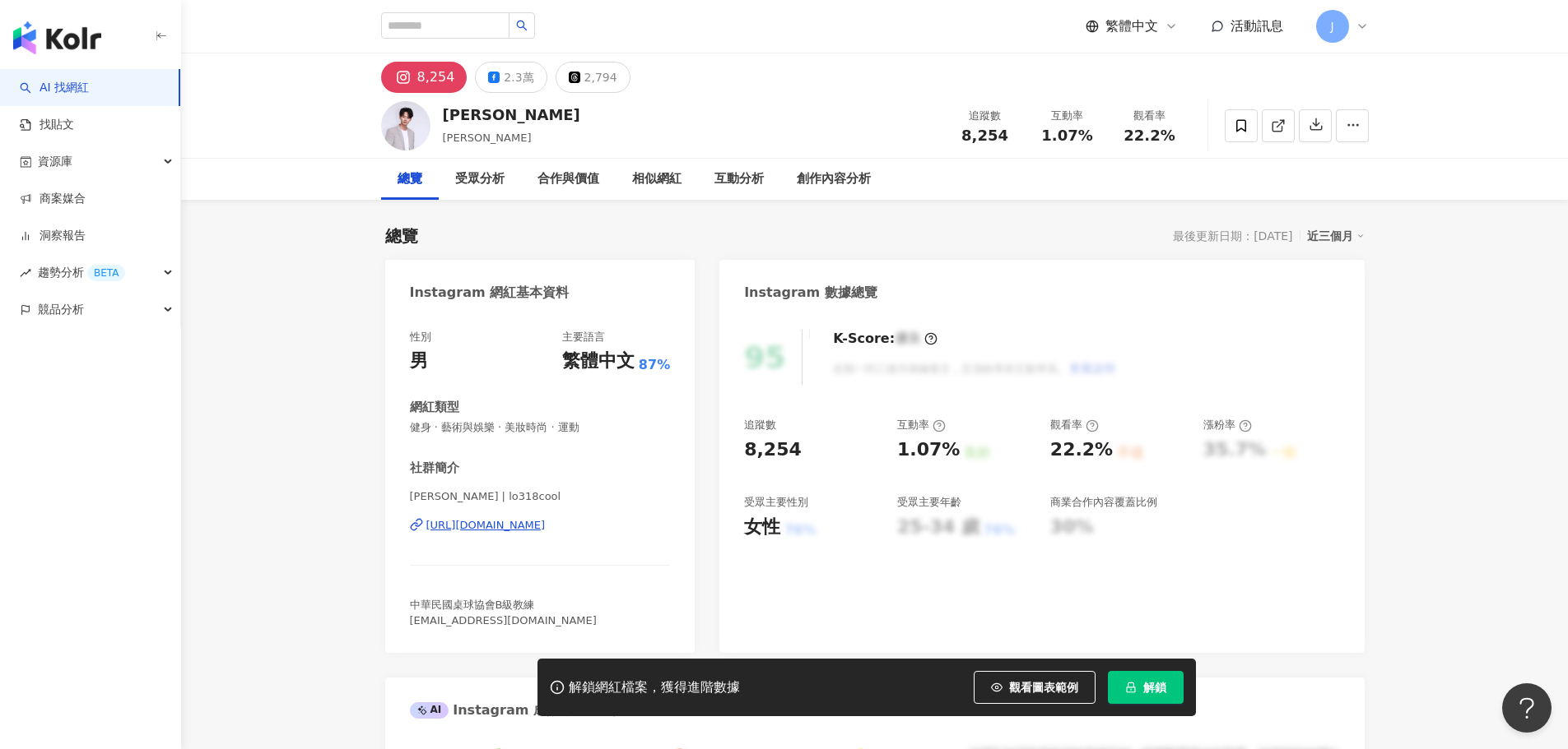
click at [546, 530] on div "https://www.instagram.com/lo318cool/" at bounding box center [485, 526] width 119 height 15
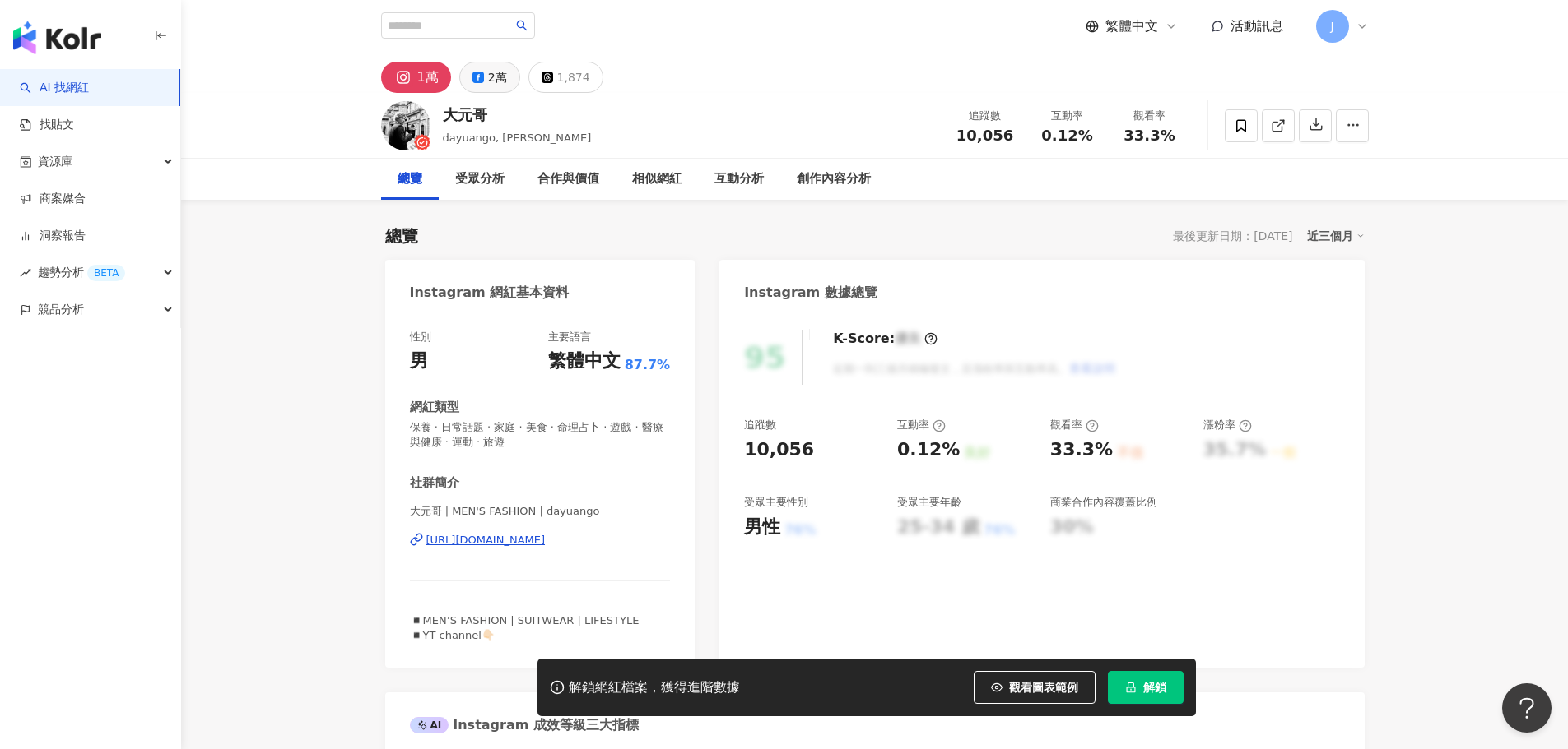
click at [503, 80] on div "2萬" at bounding box center [497, 77] width 19 height 23
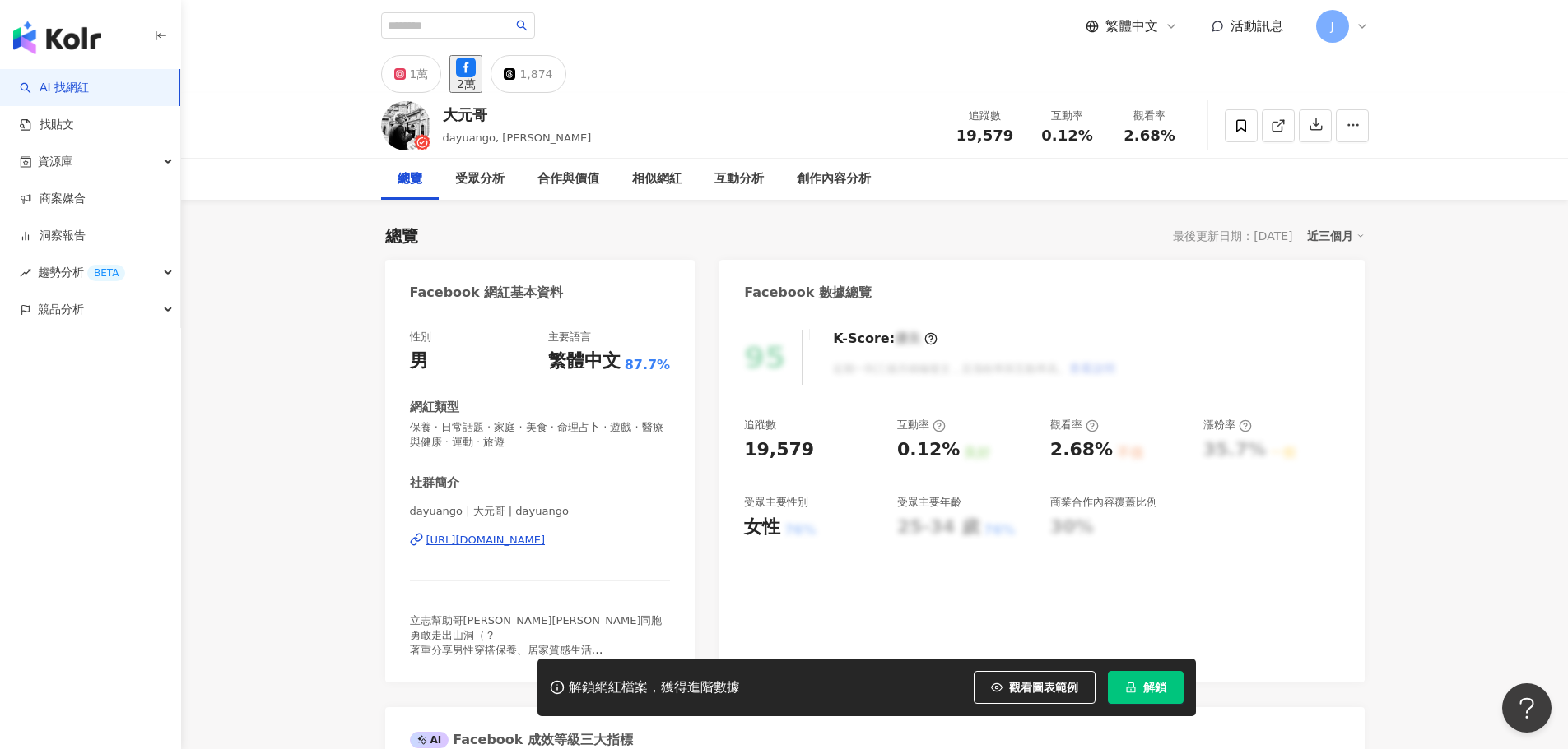
click at [546, 541] on div "https://www.facebook.com/208983142559813" at bounding box center [485, 541] width 119 height 15
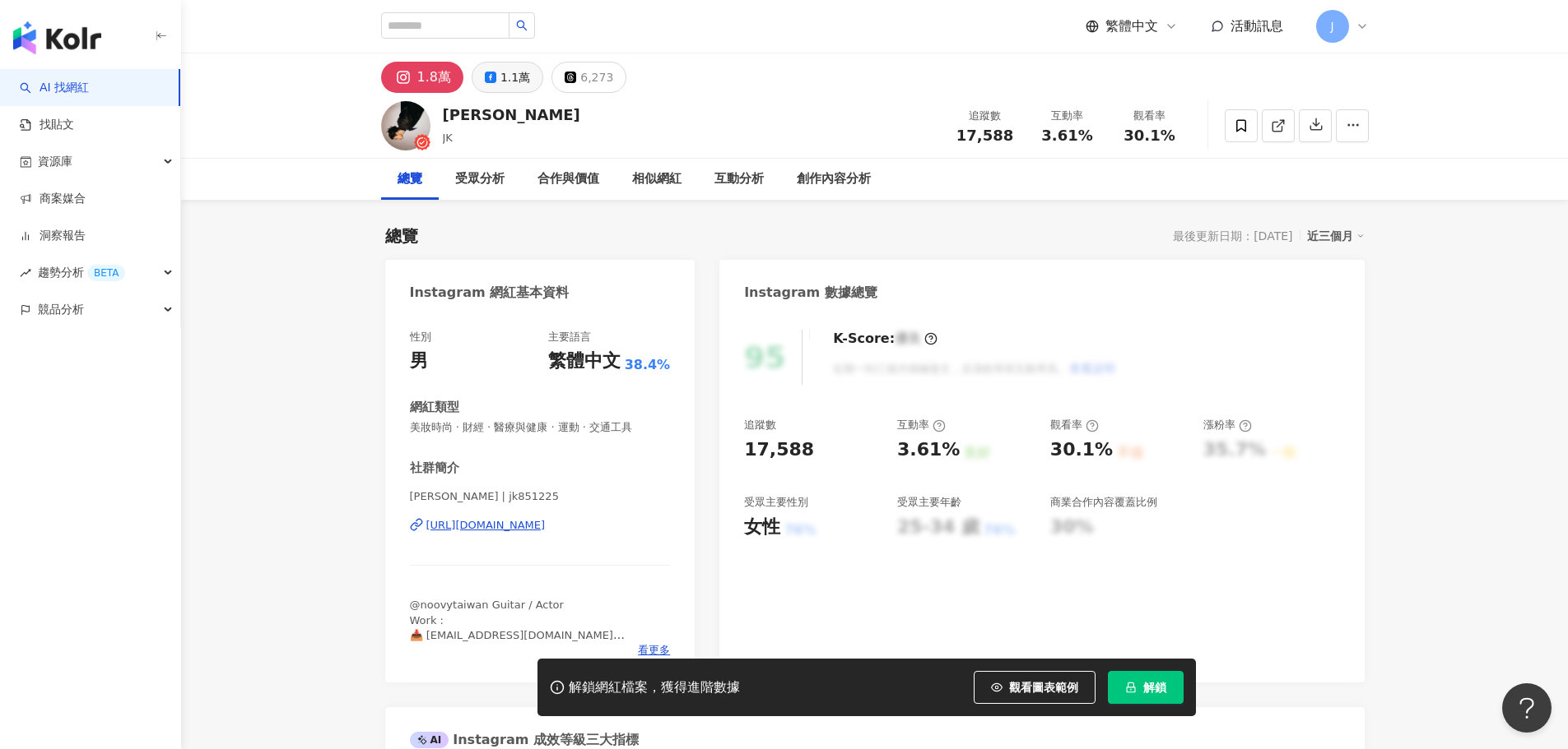
click at [524, 80] on div "1.1萬" at bounding box center [514, 77] width 29 height 23
